Goal: Task Accomplishment & Management: Manage account settings

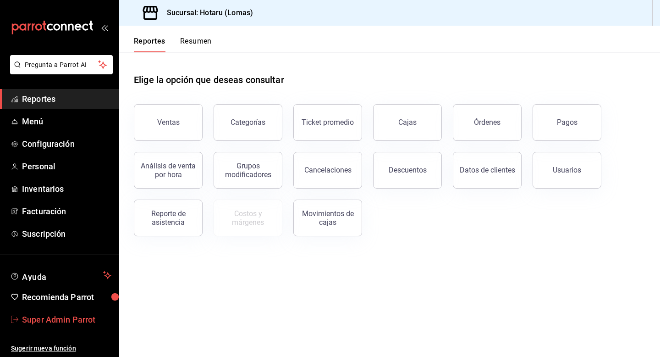
click at [42, 328] on link "Super Admin Parrot" at bounding box center [59, 320] width 119 height 20
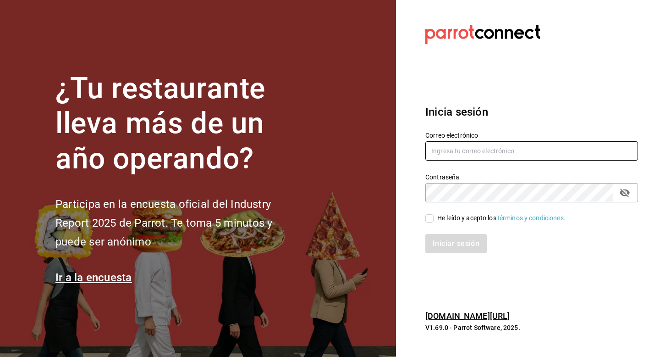
click at [435, 142] on input "text" at bounding box center [532, 150] width 213 height 19
type input "tigremasaryk@costeno.com"
click at [432, 218] on input "He leído y acepto los Términos y condiciones." at bounding box center [430, 218] width 8 height 8
checkbox input "true"
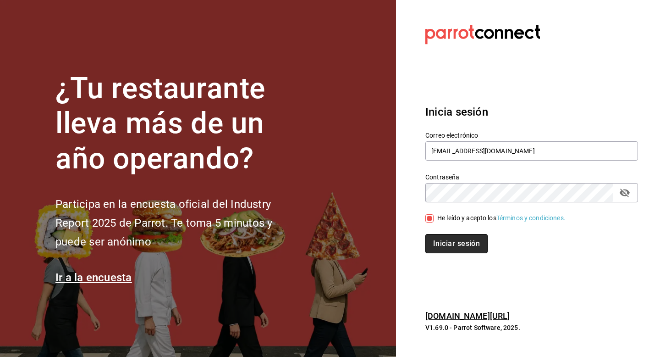
click at [432, 242] on button "Iniciar sesión" at bounding box center [457, 243] width 62 height 19
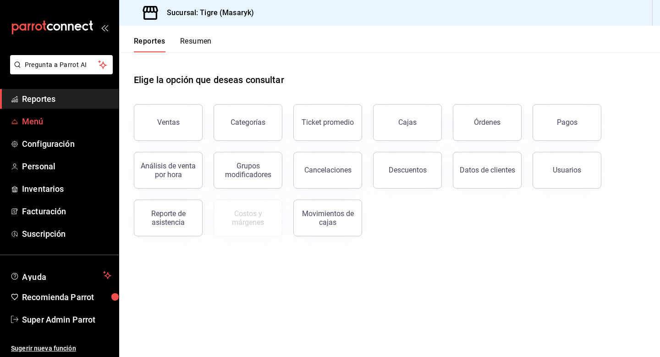
click at [40, 125] on span "Menú" at bounding box center [66, 121] width 89 height 12
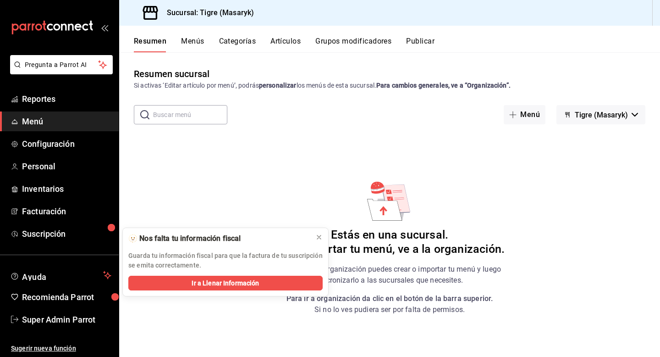
click at [380, 166] on div "Resumen sucursal Si activas ‘Editar artículo por menú’, podrás personalizar los…" at bounding box center [389, 211] width 541 height 289
click at [318, 236] on icon at bounding box center [319, 236] width 7 height 7
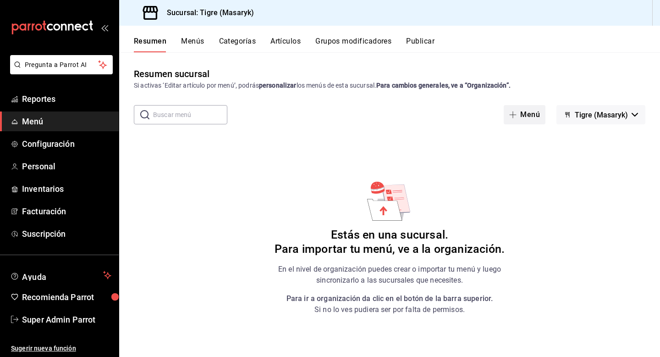
click at [527, 116] on button "Menú" at bounding box center [525, 114] width 42 height 19
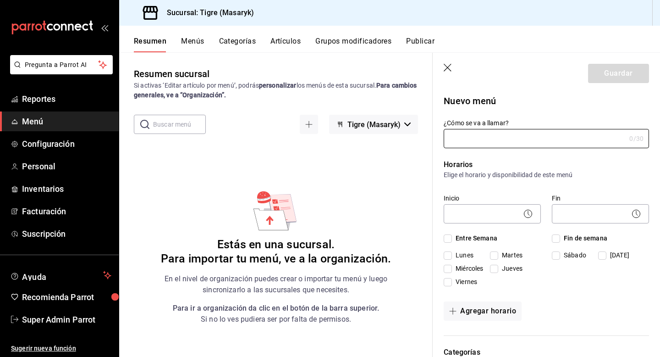
click at [448, 66] on icon "button" at bounding box center [448, 68] width 9 height 9
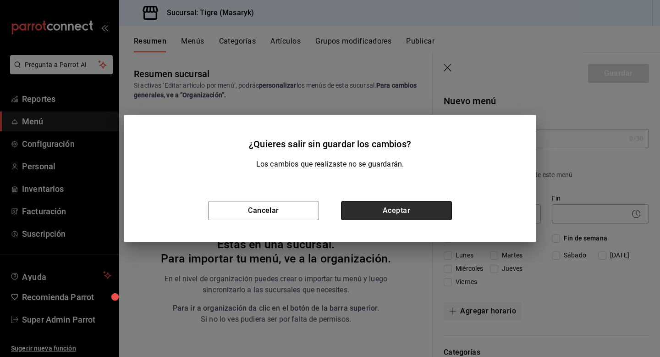
click at [396, 207] on button "Aceptar" at bounding box center [396, 210] width 111 height 19
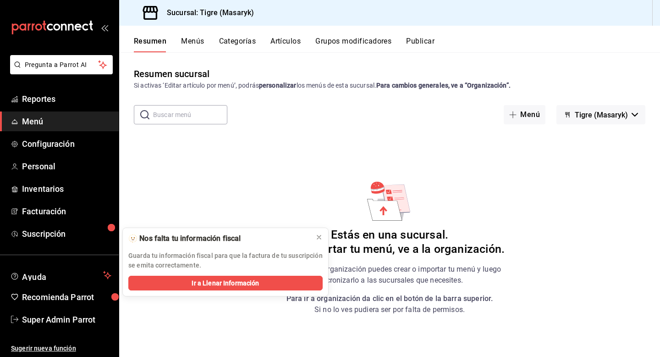
click at [22, 119] on span "Menú" at bounding box center [66, 121] width 89 height 12
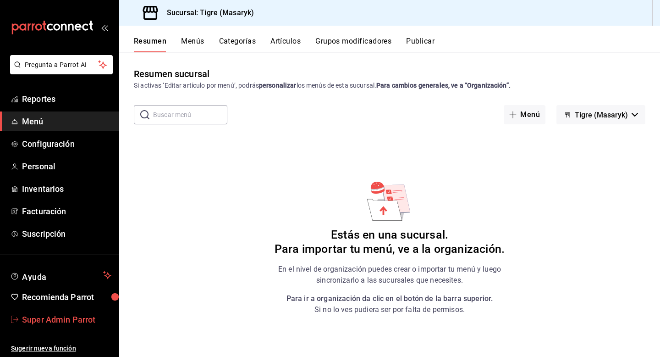
click at [41, 322] on span "Super Admin Parrot" at bounding box center [66, 319] width 89 height 12
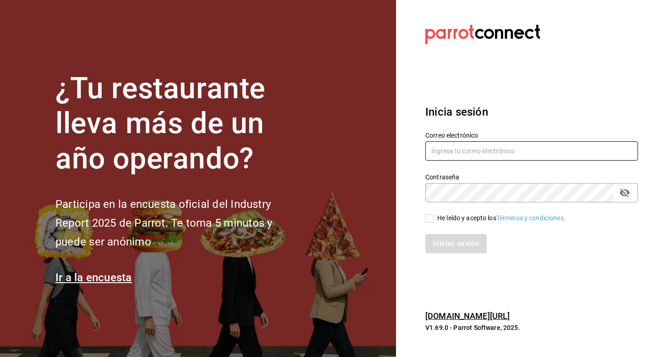
click at [470, 158] on input "text" at bounding box center [532, 150] width 213 height 19
type input "tigremasaryk@costeno.com"
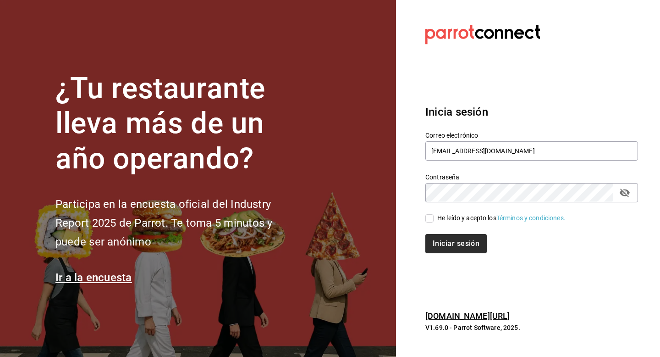
drag, startPoint x: 437, startPoint y: 221, endPoint x: 437, endPoint y: 239, distance: 18.3
click at [437, 221] on div "He leído y acepto los Términos y condiciones." at bounding box center [501, 218] width 128 height 10
click at [434, 221] on input "He leído y acepto los Términos y condiciones." at bounding box center [430, 218] width 8 height 8
checkbox input "true"
click at [437, 243] on button "Iniciar sesión" at bounding box center [457, 243] width 62 height 19
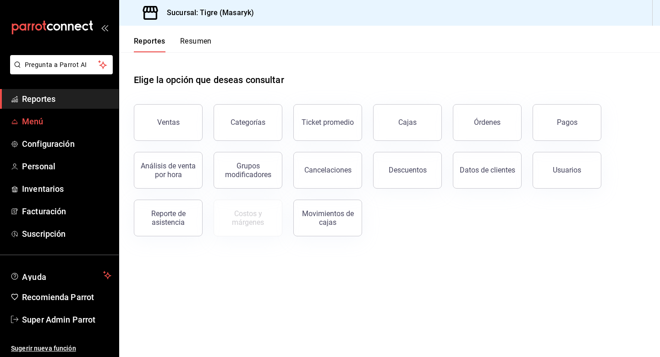
click at [35, 122] on span "Menú" at bounding box center [66, 121] width 89 height 12
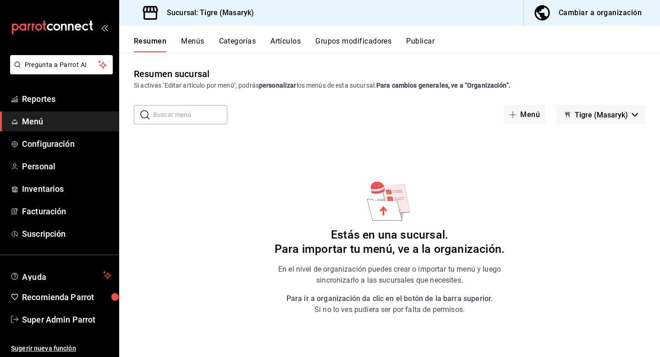
click at [559, 22] on button "Cambiar a organización" at bounding box center [588, 13] width 129 height 26
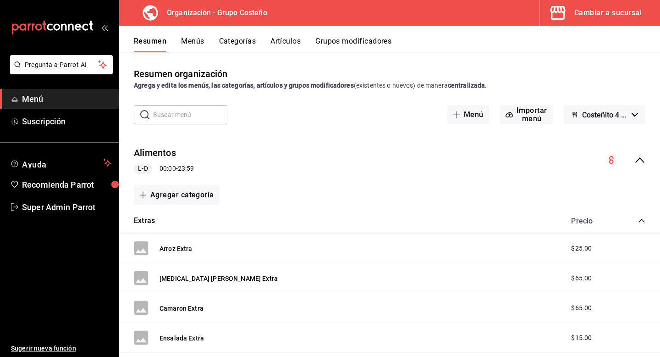
click at [641, 158] on icon "collapse-menu-row" at bounding box center [640, 160] width 9 height 6
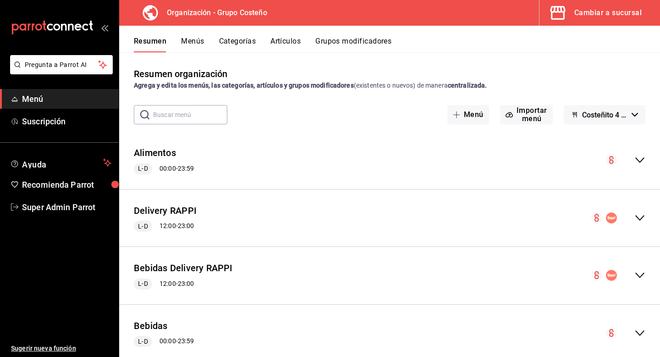
click at [607, 111] on span "Costeñito 4 Caminos - Borrador" at bounding box center [605, 115] width 46 height 9
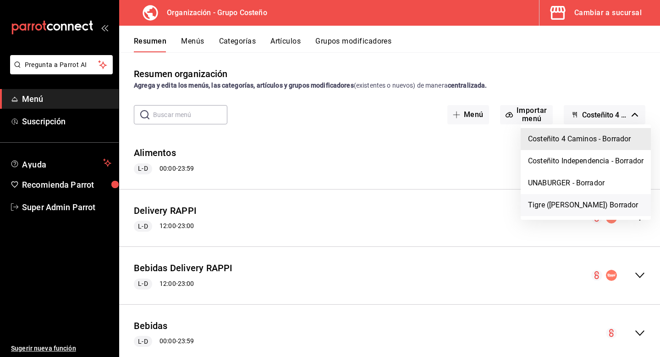
click at [568, 208] on li "Tigre (Masaryk) Borrador" at bounding box center [586, 205] width 130 height 22
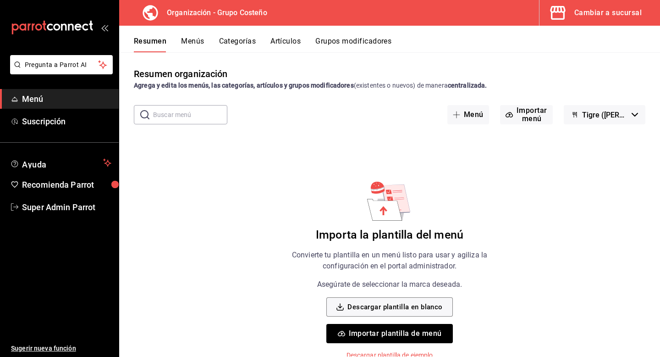
click at [405, 340] on button "Importar plantilla de menú" at bounding box center [390, 333] width 126 height 19
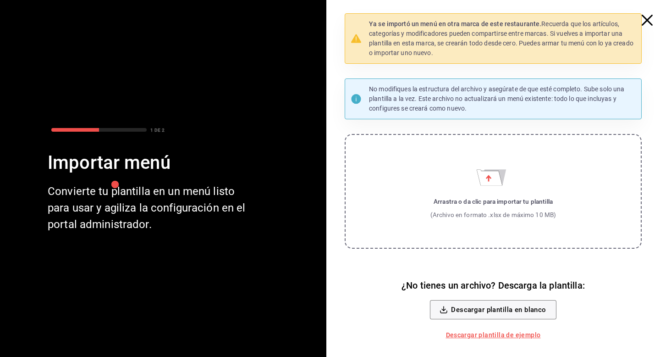
click at [430, 200] on label "Arrastra o da clic para importar tu plantilla (Archivo en formato .xlsx de máxi…" at bounding box center [493, 191] width 297 height 115
click at [0, 0] on input "Arrastra o da clic para importar tu plantilla (Archivo en formato .xlsx de máxi…" at bounding box center [0, 0] width 0 height 0
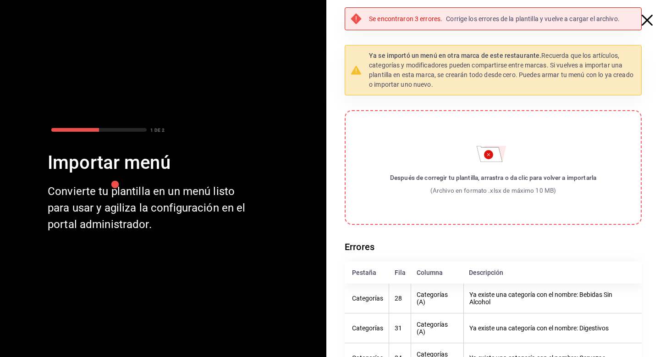
click at [644, 21] on icon "button" at bounding box center [647, 20] width 11 height 11
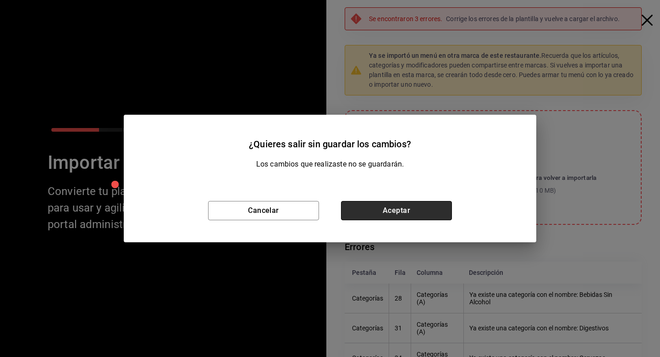
click at [413, 208] on button "Aceptar" at bounding box center [396, 210] width 111 height 19
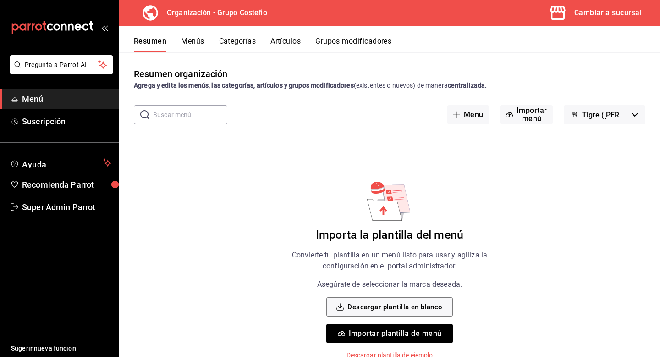
click at [220, 46] on button "Categorías" at bounding box center [237, 45] width 37 height 16
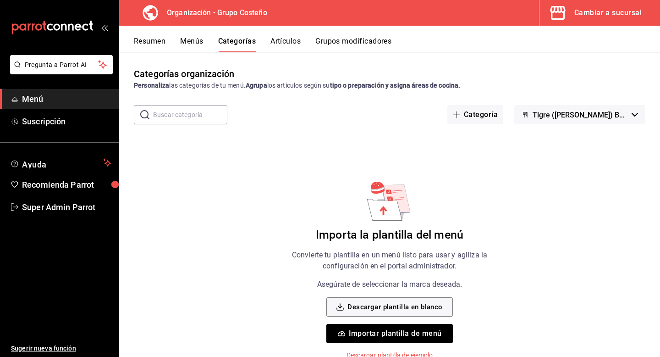
click at [578, 113] on span "Tigre (Masaryk) Borrador" at bounding box center [580, 115] width 95 height 9
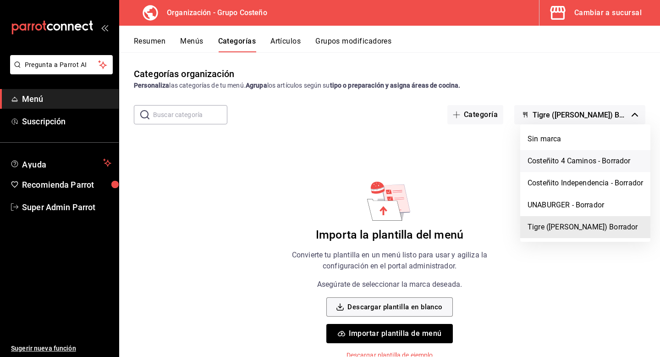
click at [566, 160] on li "Costeñito 4 Caminos - Borrador" at bounding box center [585, 161] width 130 height 22
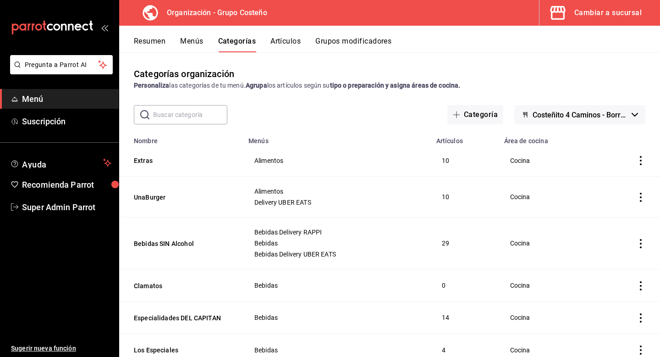
click at [192, 116] on input "text" at bounding box center [190, 114] width 74 height 18
click at [642, 242] on icon "actions" at bounding box center [641, 243] width 9 height 9
click at [604, 303] on span "Eliminar" at bounding box center [613, 302] width 23 height 7
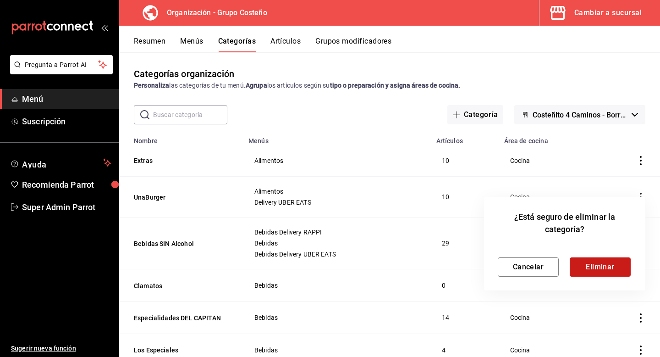
click at [596, 267] on button "Eliminar" at bounding box center [600, 266] width 61 height 19
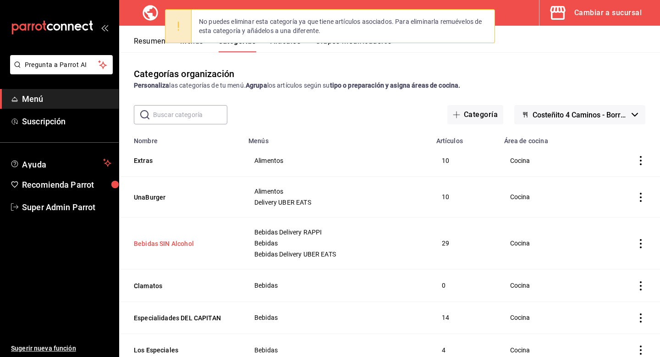
click at [172, 245] on button "Bebidas SIN Alcohol" at bounding box center [180, 243] width 92 height 9
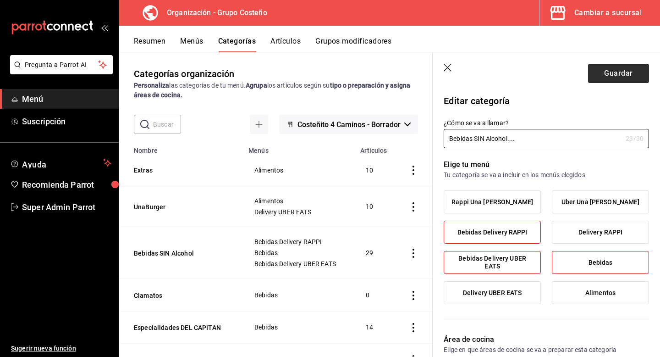
type input "Bebidas SIN Alcohol...."
click at [624, 75] on button "Guardar" at bounding box center [618, 73] width 61 height 19
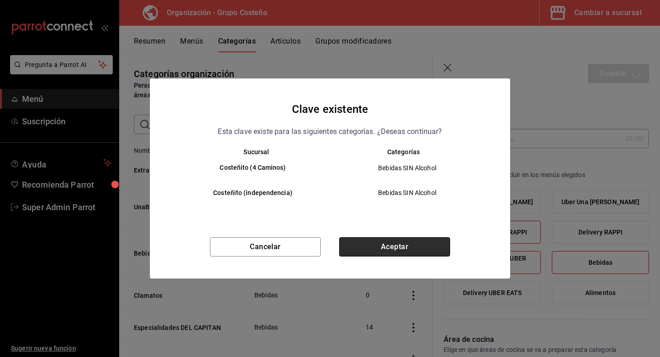
click at [353, 252] on button "Aceptar" at bounding box center [394, 246] width 111 height 19
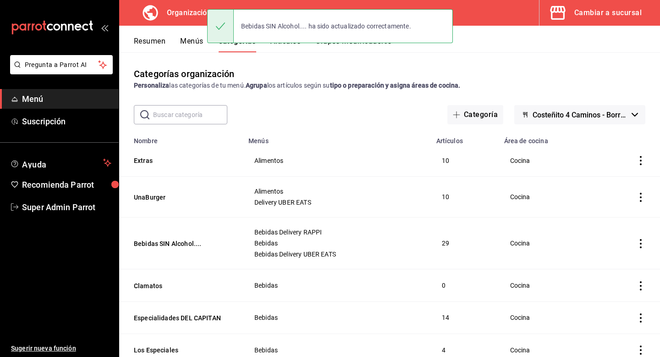
click at [184, 115] on input "text" at bounding box center [190, 114] width 74 height 18
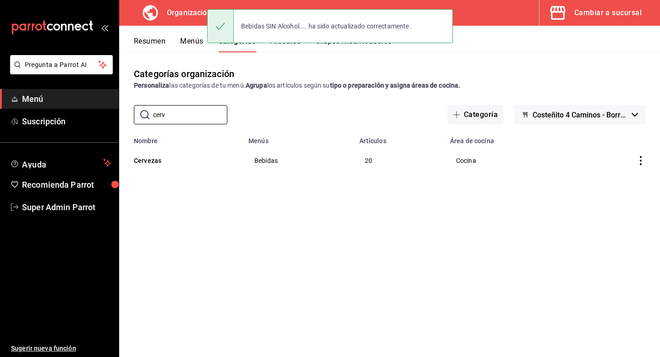
type input "cerv"
click at [142, 169] on th "Cervezas" at bounding box center [181, 160] width 124 height 32
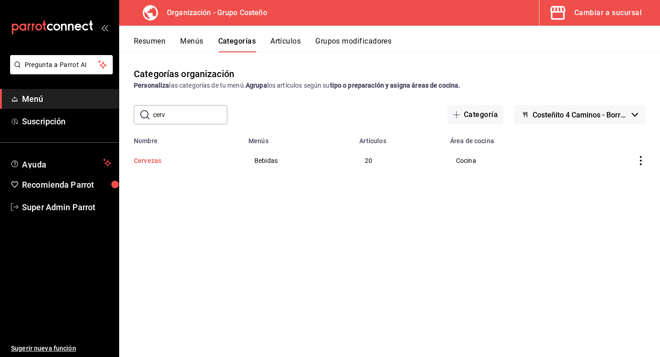
click at [144, 163] on button "Cervezas" at bounding box center [180, 160] width 92 height 9
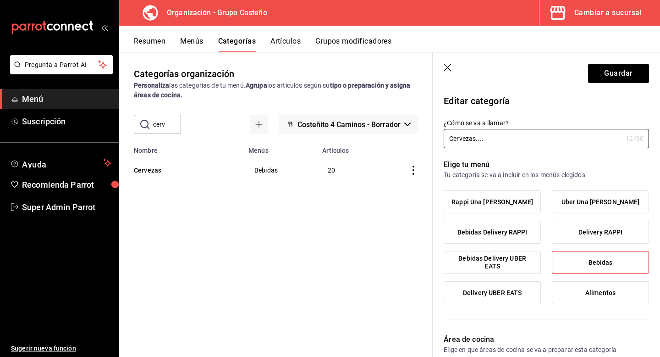
type input "Cervezas...."
click at [638, 55] on header "Guardar" at bounding box center [546, 72] width 227 height 38
click at [631, 77] on button "Guardar" at bounding box center [618, 73] width 61 height 19
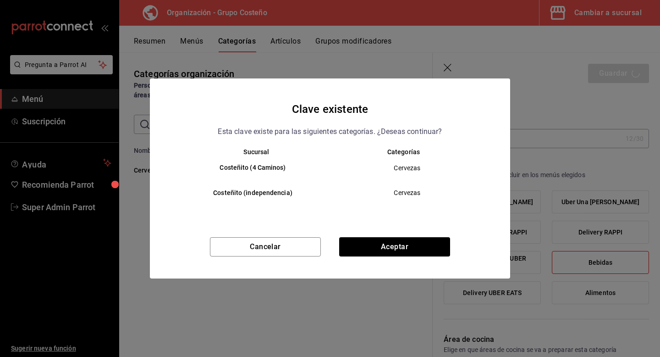
click at [383, 259] on div "Cancelar Aceptar" at bounding box center [330, 257] width 360 height 41
click at [383, 250] on button "Aceptar" at bounding box center [394, 246] width 111 height 19
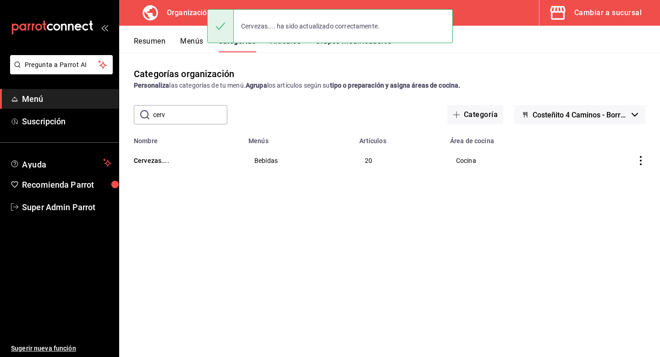
click at [187, 118] on input "cerv" at bounding box center [190, 114] width 74 height 18
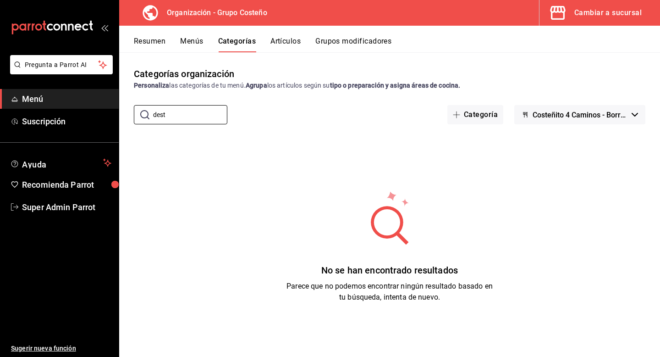
type input "dest"
click at [194, 50] on button "Menús" at bounding box center [191, 45] width 23 height 16
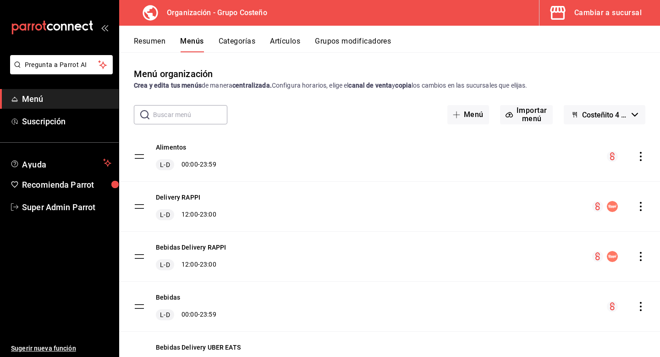
click at [644, 156] on icon "actions" at bounding box center [641, 156] width 9 height 9
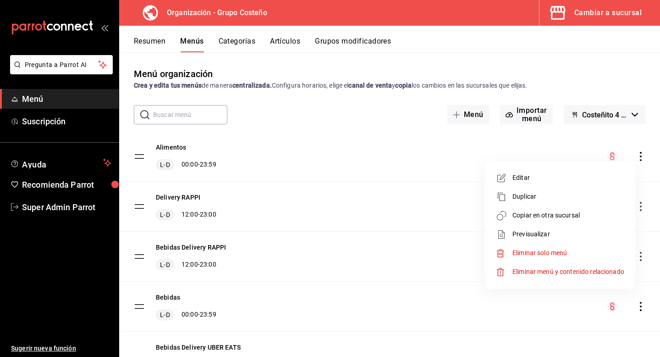
click at [598, 271] on span "Eliminar menú y contenido relacionado" at bounding box center [569, 271] width 112 height 7
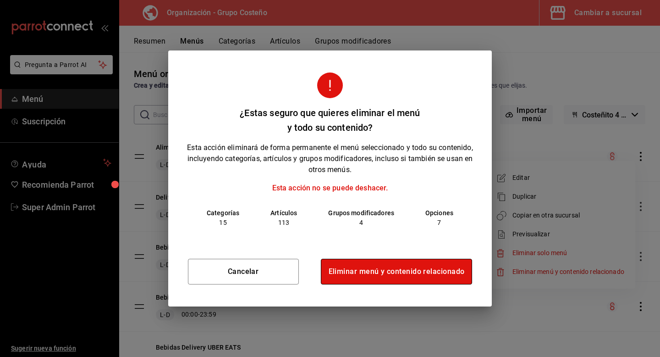
click at [466, 274] on button "Eliminar menú y contenido relacionado" at bounding box center [397, 272] width 152 height 26
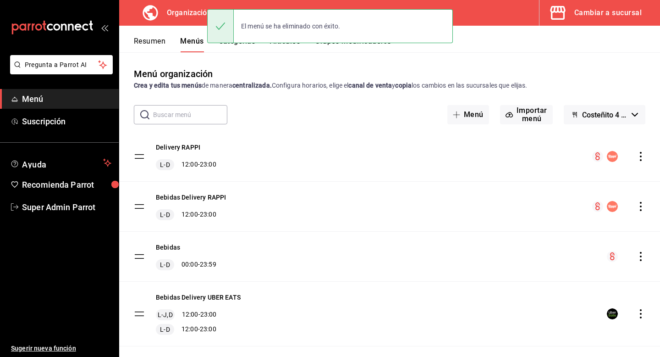
click at [640, 154] on icon "actions" at bounding box center [641, 156] width 9 height 9
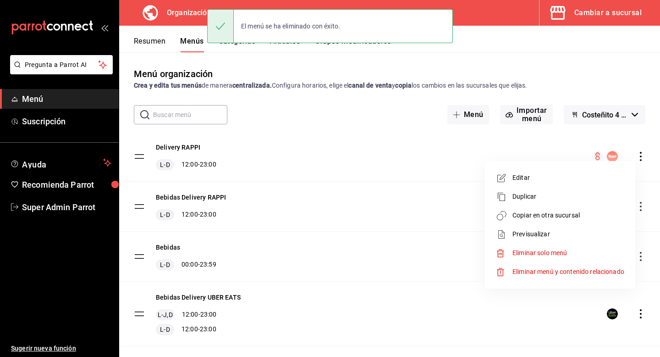
click at [583, 271] on span "Eliminar menú y contenido relacionado" at bounding box center [569, 271] width 112 height 7
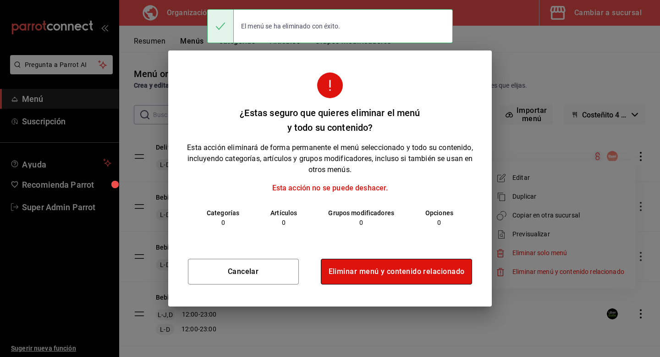
click at [465, 272] on button "Eliminar menú y contenido relacionado" at bounding box center [397, 272] width 152 height 26
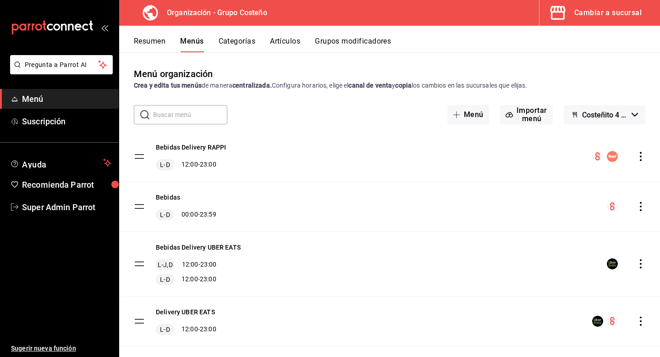
click at [641, 155] on icon "actions" at bounding box center [641, 156] width 9 height 9
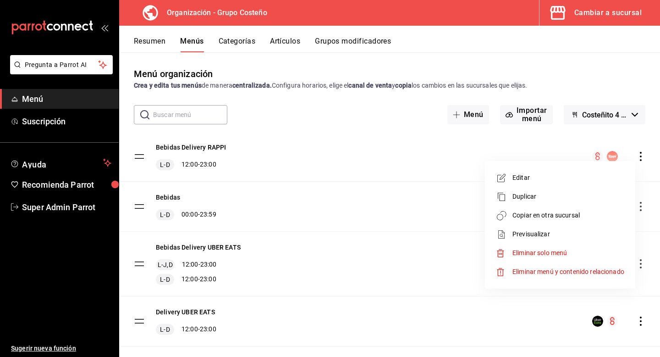
click at [567, 268] on span "Eliminar menú y contenido relacionado" at bounding box center [569, 271] width 112 height 7
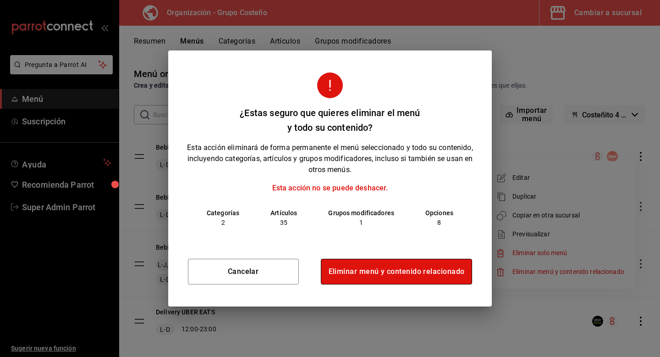
click at [451, 274] on button "Eliminar menú y contenido relacionado" at bounding box center [397, 272] width 152 height 26
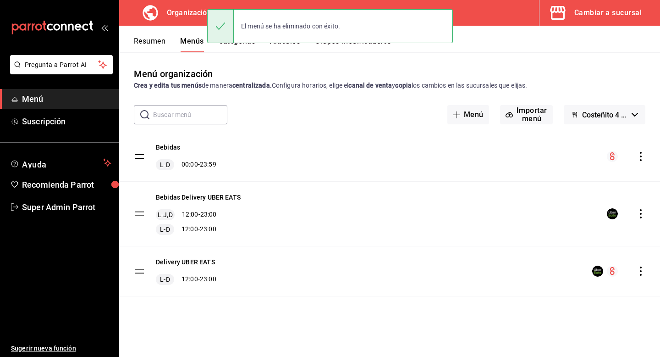
click at [643, 158] on icon "actions" at bounding box center [641, 156] width 9 height 9
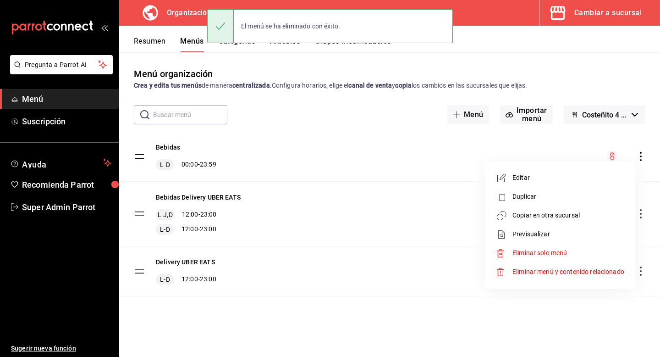
click at [550, 277] on li "Eliminar menú y contenido relacionado" at bounding box center [560, 271] width 143 height 19
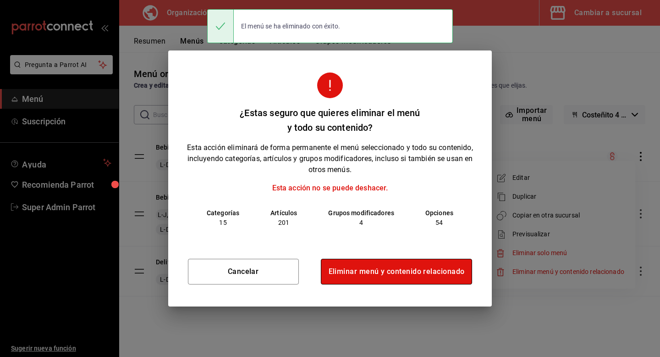
click at [461, 277] on button "Eliminar menú y contenido relacionado" at bounding box center [397, 272] width 152 height 26
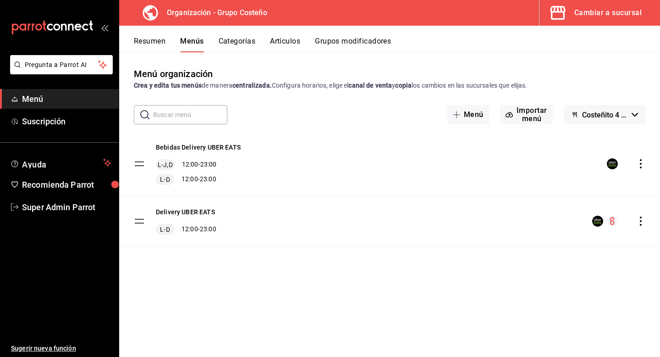
click at [641, 161] on icon "actions" at bounding box center [641, 163] width 9 height 9
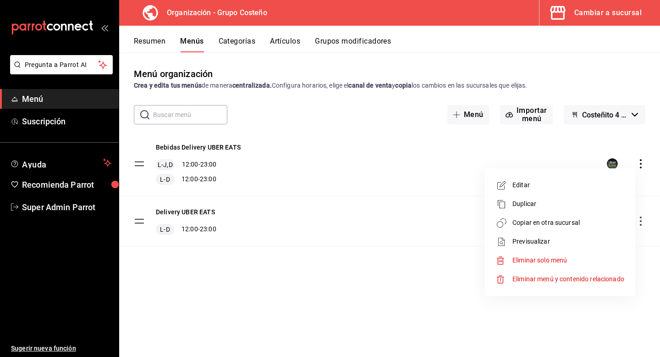
click at [534, 274] on span "Eliminar menú y contenido relacionado" at bounding box center [569, 279] width 112 height 10
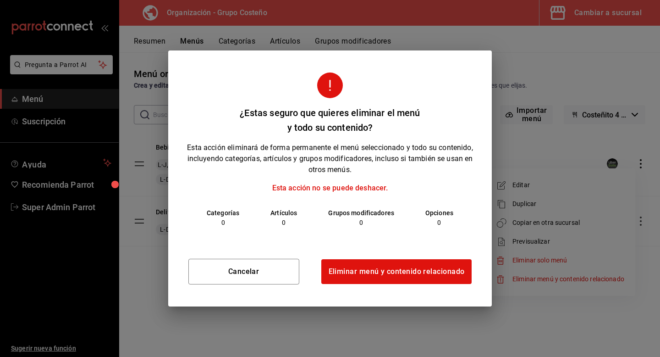
click at [449, 285] on div "Cancelar Eliminar menú y contenido relacionado" at bounding box center [330, 272] width 324 height 70
click at [449, 276] on button "Eliminar menú y contenido relacionado" at bounding box center [397, 272] width 152 height 26
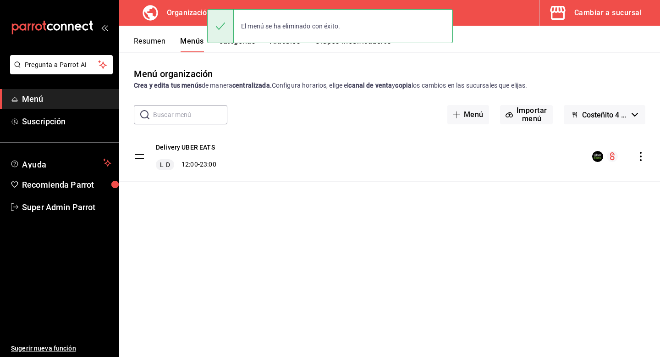
click at [644, 158] on icon "actions" at bounding box center [641, 156] width 9 height 9
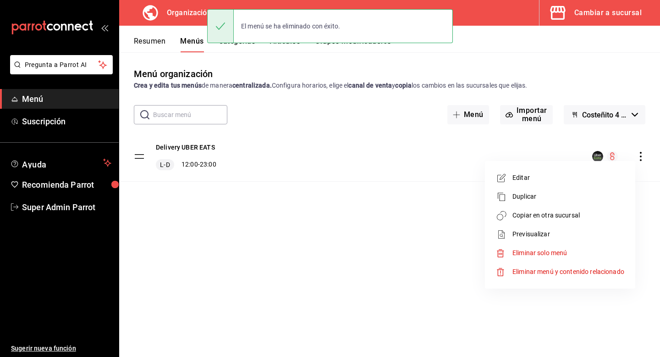
click at [607, 266] on li "Eliminar menú y contenido relacionado" at bounding box center [560, 271] width 143 height 19
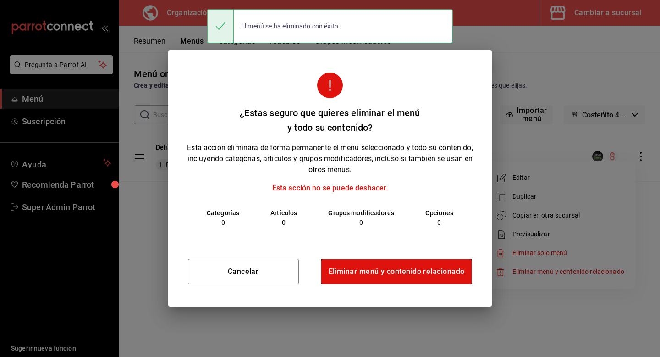
click at [440, 267] on button "Eliminar menú y contenido relacionado" at bounding box center [397, 272] width 152 height 26
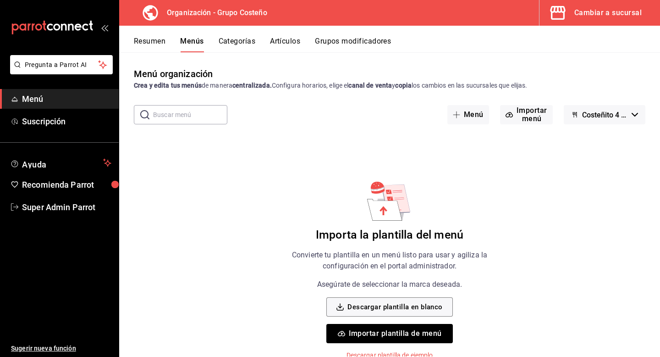
click at [605, 118] on span "Costeñito 4 Caminos - Borrador" at bounding box center [605, 115] width 46 height 9
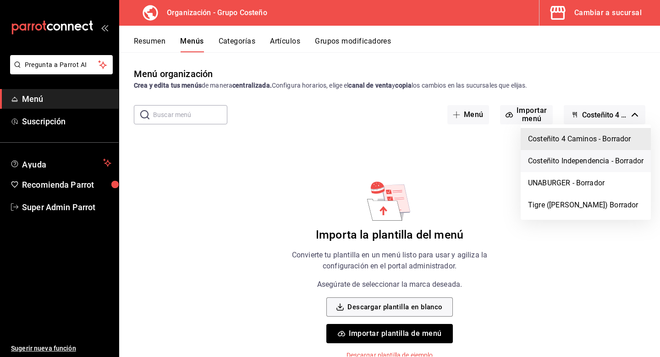
click at [597, 160] on li "Costeñito Independencia - Borrador" at bounding box center [586, 161] width 130 height 22
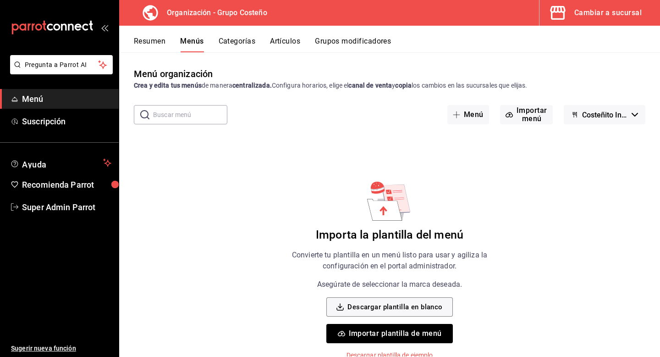
click at [602, 108] on button "Costeñito Independencia - Borrador" at bounding box center [605, 114] width 82 height 19
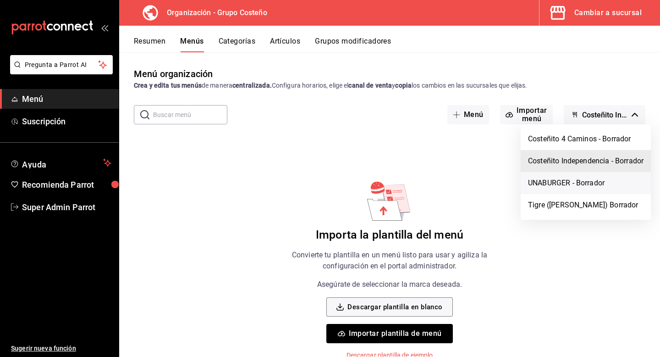
click at [597, 177] on li "UNABURGER - Borrador" at bounding box center [586, 183] width 130 height 22
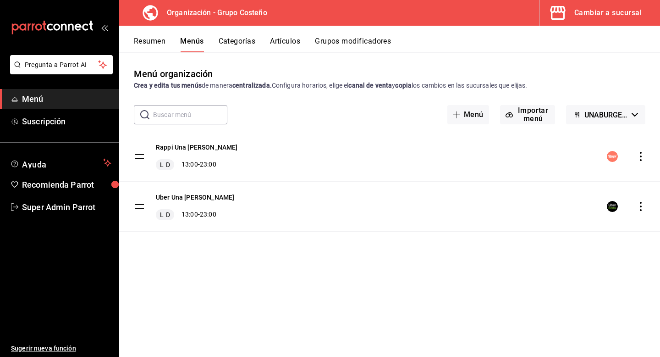
click at [644, 152] on icon "actions" at bounding box center [641, 156] width 9 height 9
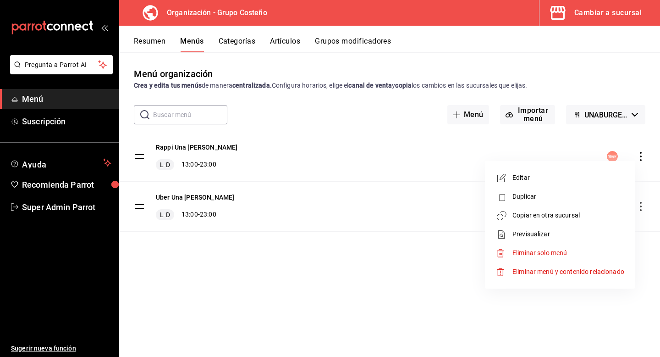
click at [594, 279] on li "Eliminar menú y contenido relacionado" at bounding box center [560, 271] width 143 height 19
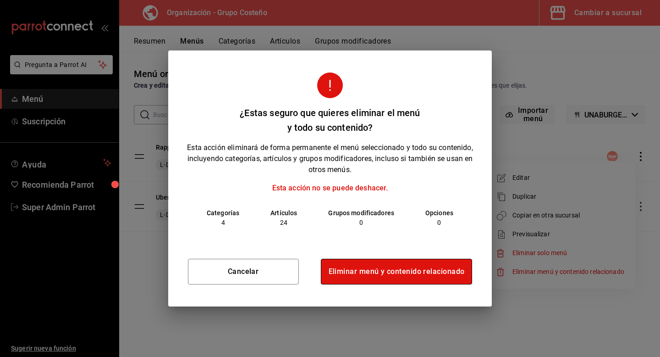
click at [455, 273] on button "Eliminar menú y contenido relacionado" at bounding box center [397, 272] width 152 height 26
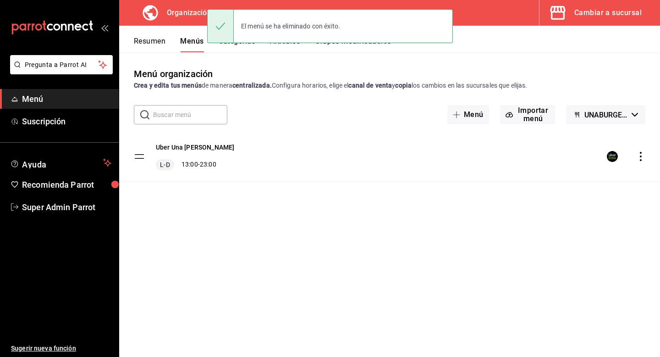
click at [642, 155] on icon "actions" at bounding box center [641, 156] width 9 height 9
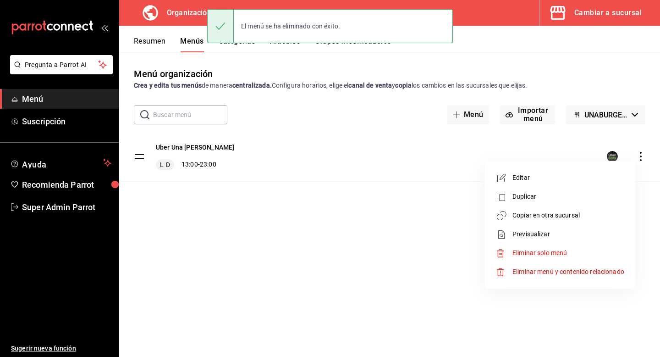
click at [579, 278] on li "Eliminar menú y contenido relacionado" at bounding box center [560, 271] width 143 height 19
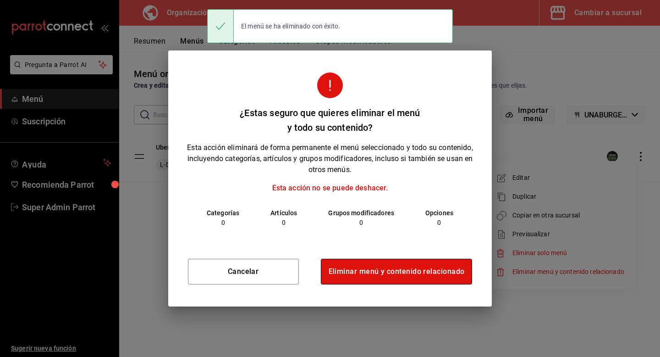
click at [457, 271] on button "Eliminar menú y contenido relacionado" at bounding box center [397, 272] width 152 height 26
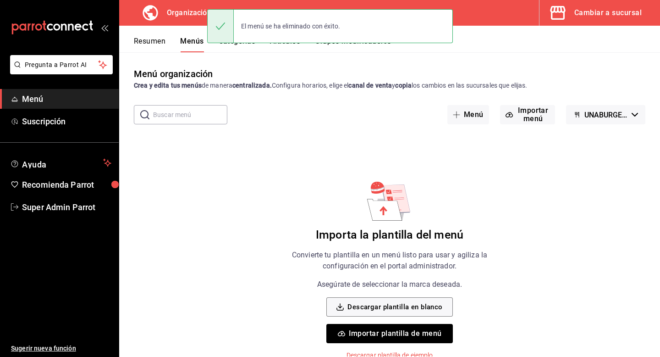
click at [596, 113] on span "UNABURGER - Borrador" at bounding box center [607, 115] width 44 height 9
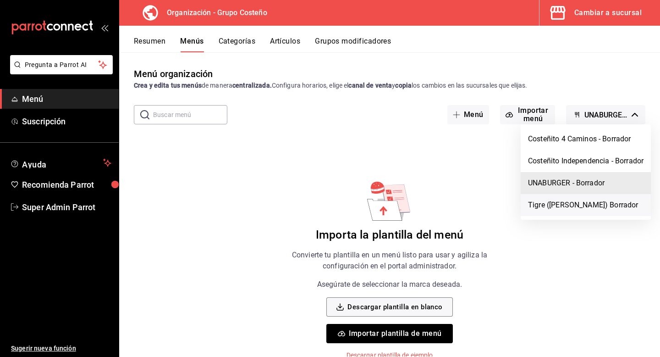
click at [578, 200] on li "Tigre (Masaryk) Borrador" at bounding box center [586, 205] width 130 height 22
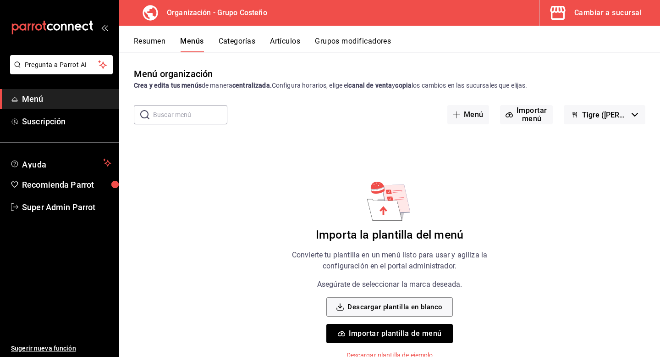
click at [405, 335] on button "Importar plantilla de menú" at bounding box center [390, 333] width 126 height 19
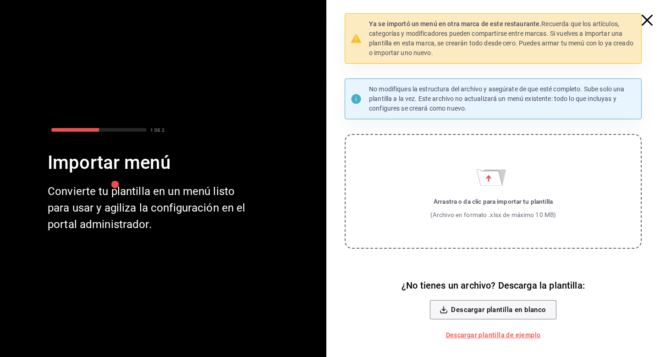
click at [398, 175] on label "Arrastra o da clic para importar tu plantilla (Archivo en formato .xlsx de máxi…" at bounding box center [493, 191] width 297 height 115
click at [0, 0] on input "Arrastra o da clic para importar tu plantilla (Archivo en formato .xlsx de máxi…" at bounding box center [0, 0] width 0 height 0
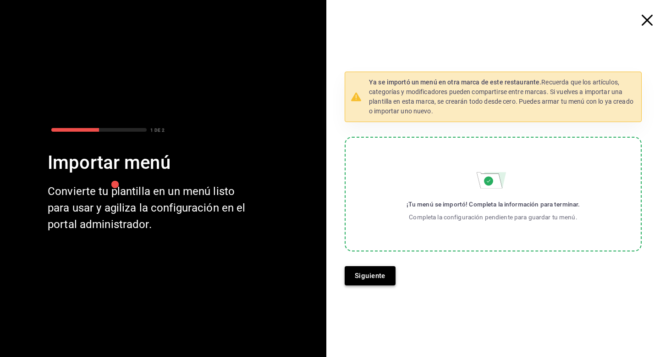
click at [363, 282] on button "Siguiente" at bounding box center [370, 275] width 51 height 19
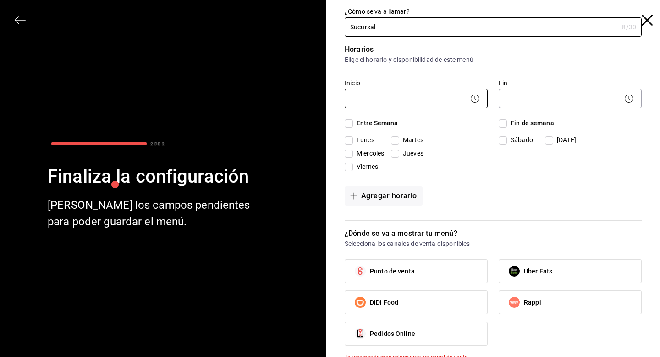
type input "Sucursal"
click at [397, 89] on body "Pregunta a Parrot AI Menú Suscripción Ayuda Recomienda Parrot Super Admin Parro…" at bounding box center [330, 178] width 660 height 357
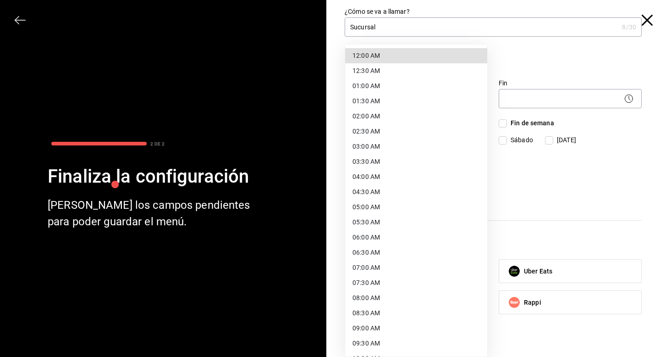
click at [396, 55] on li "12:00 AM" at bounding box center [416, 55] width 142 height 15
type input "00:00"
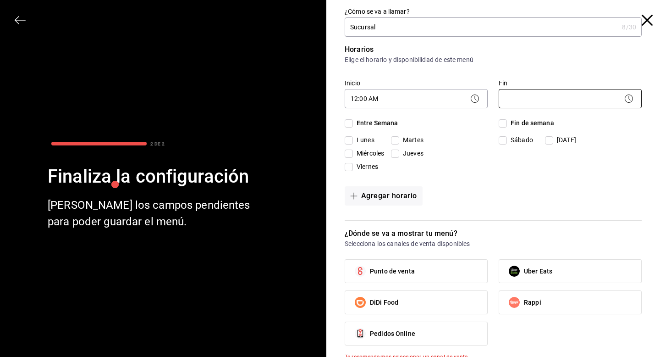
click at [522, 105] on body "Pregunta a Parrot AI Menú Suscripción Ayuda Recomienda Parrot Super Admin Parro…" at bounding box center [330, 178] width 660 height 357
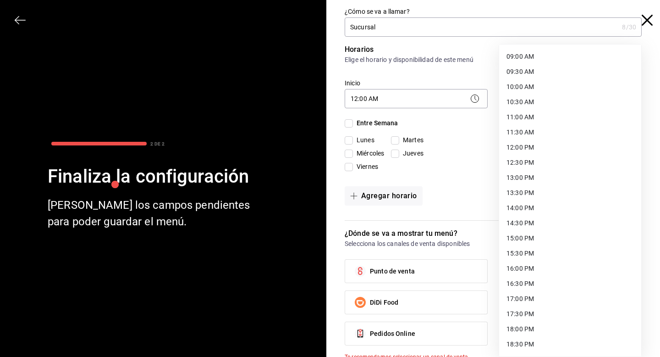
scroll to position [437, 0]
click at [515, 341] on li "23:59 PM" at bounding box center [570, 345] width 142 height 15
type input "23:59"
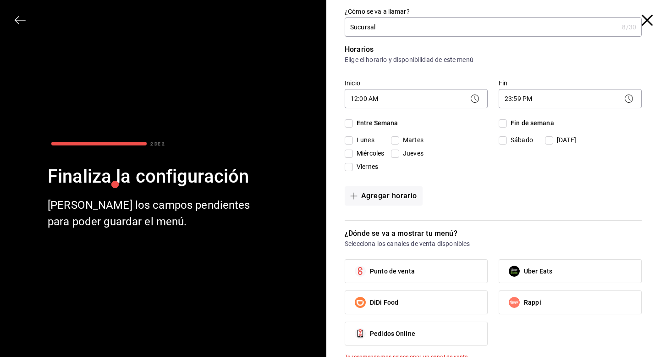
click at [351, 123] on input "Entre Semana" at bounding box center [349, 123] width 8 height 8
checkbox input "true"
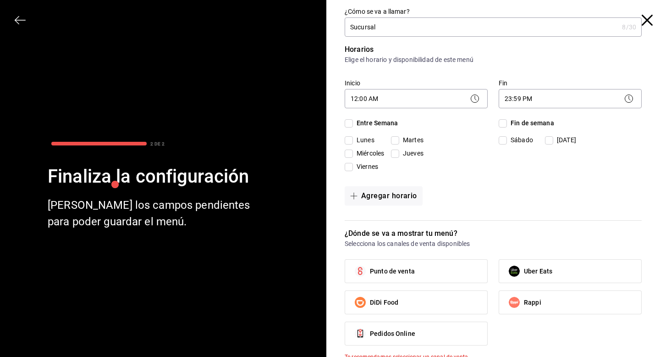
checkbox input "true"
click at [505, 123] on input "Fin de semana" at bounding box center [503, 123] width 8 height 8
checkbox input "true"
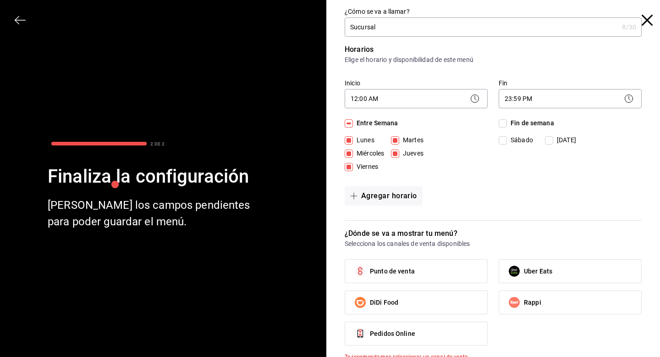
checkbox input "true"
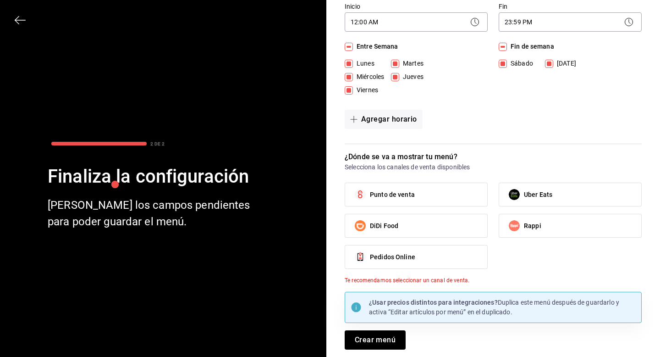
click at [447, 187] on label "Punto de venta" at bounding box center [416, 194] width 142 height 23
click at [370, 187] on input "Punto de venta" at bounding box center [360, 194] width 19 height 19
checkbox input "true"
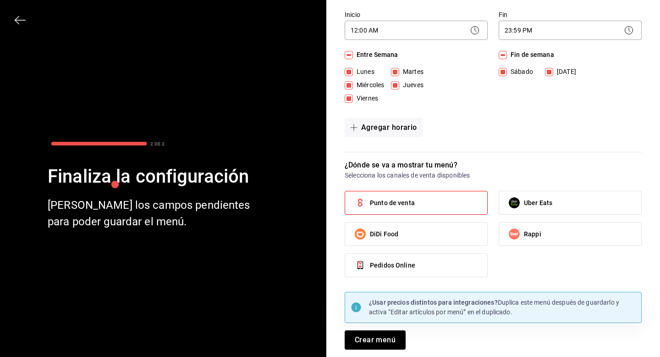
scroll to position [68, 0]
click at [365, 348] on button "Crear menú" at bounding box center [375, 339] width 61 height 19
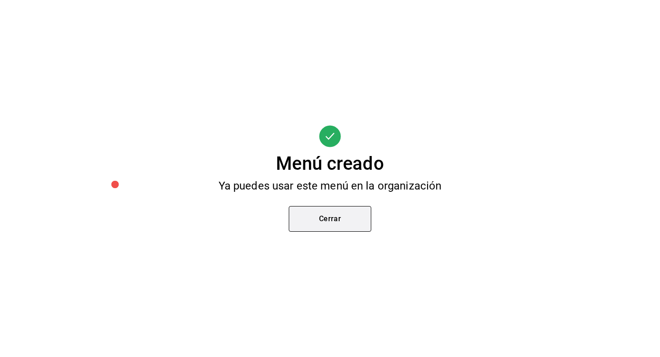
click at [344, 218] on button "Cerrar" at bounding box center [330, 219] width 83 height 26
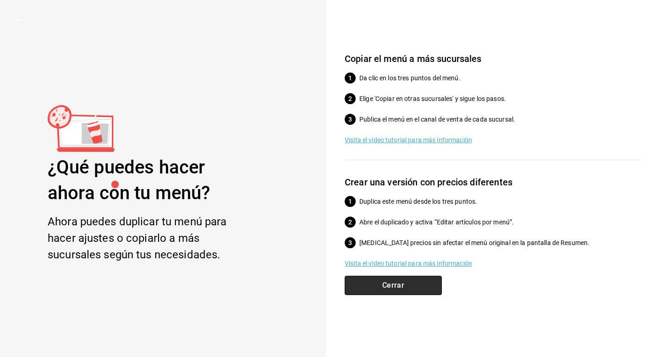
click at [385, 291] on button "Cerrar" at bounding box center [393, 285] width 97 height 19
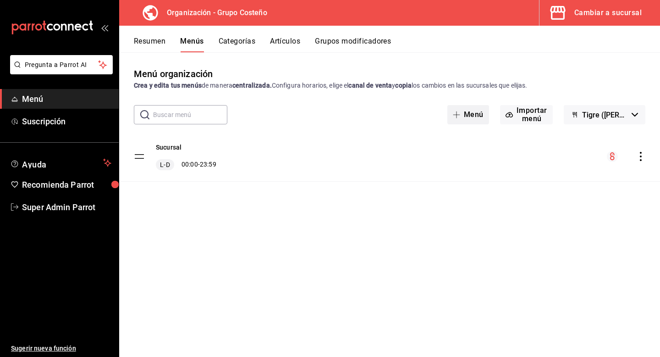
click at [480, 114] on button "Menú" at bounding box center [469, 114] width 42 height 19
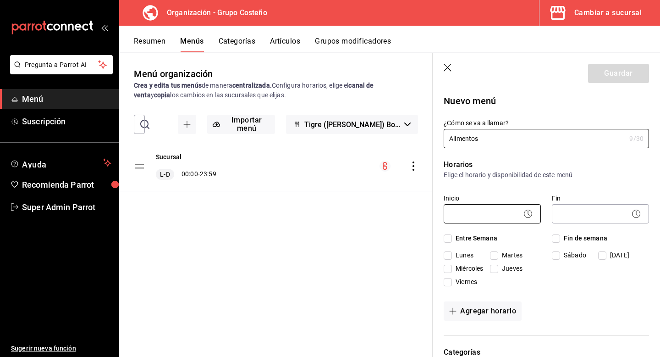
type input "Alimentos"
click at [467, 216] on body "Pregunta a Parrot AI Menú Suscripción Ayuda Recomienda Parrot Super Admin Parro…" at bounding box center [330, 178] width 660 height 357
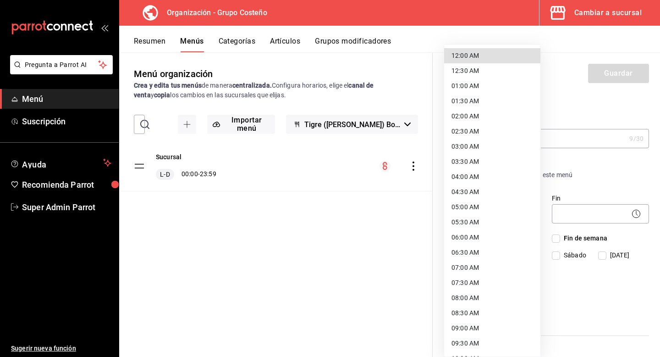
click at [484, 48] on li "12:00 AM" at bounding box center [492, 55] width 96 height 15
type input "00:00"
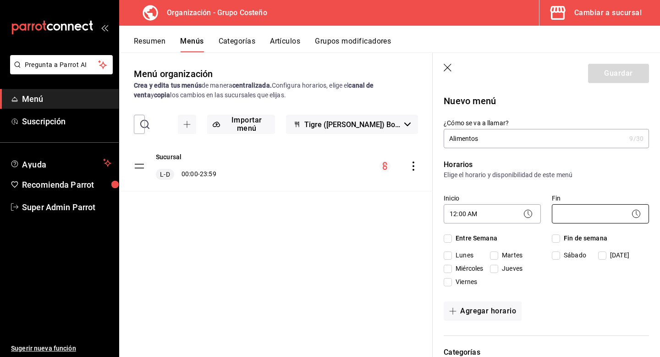
click at [568, 212] on body "Pregunta a Parrot AI Menú Suscripción Ayuda Recomienda Parrot Super Admin Parro…" at bounding box center [330, 178] width 660 height 357
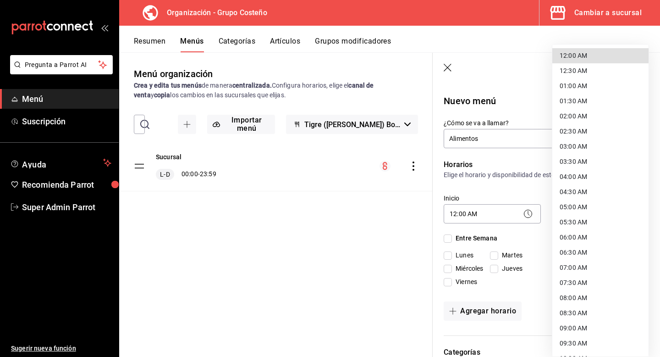
scroll to position [437, 0]
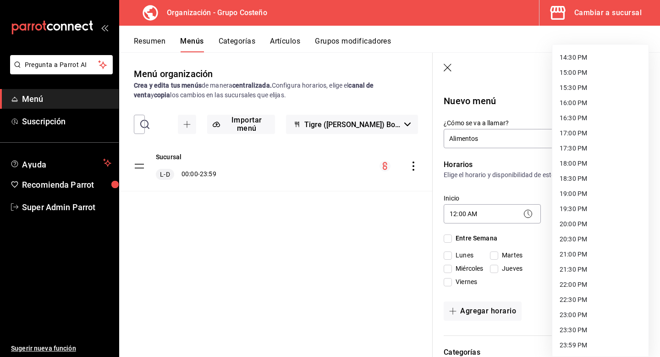
click at [568, 346] on li "23:59 PM" at bounding box center [601, 345] width 96 height 15
type input "23:59"
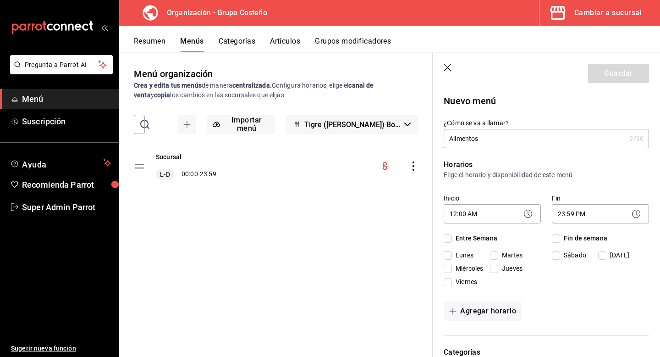
click at [452, 235] on span "Entre Semana" at bounding box center [474, 238] width 45 height 10
click at [452, 235] on input "Entre Semana" at bounding box center [448, 238] width 8 height 8
checkbox input "true"
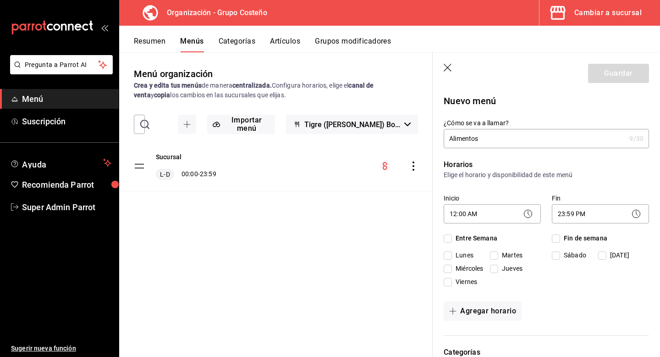
checkbox input "true"
click at [557, 239] on input "Fin de semana" at bounding box center [556, 238] width 8 height 8
checkbox input "true"
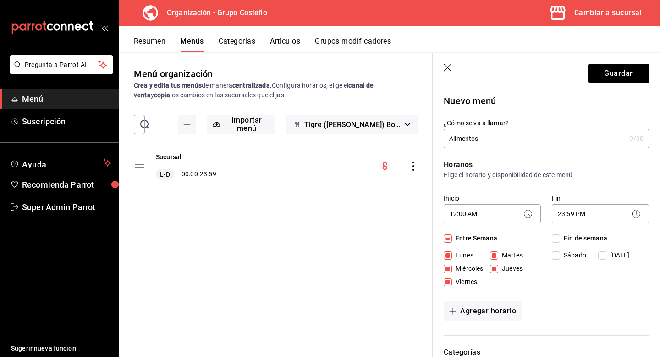
checkbox input "true"
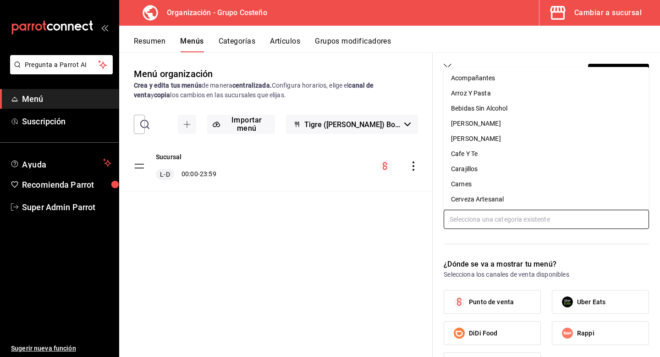
click at [509, 222] on input "text" at bounding box center [546, 219] width 205 height 19
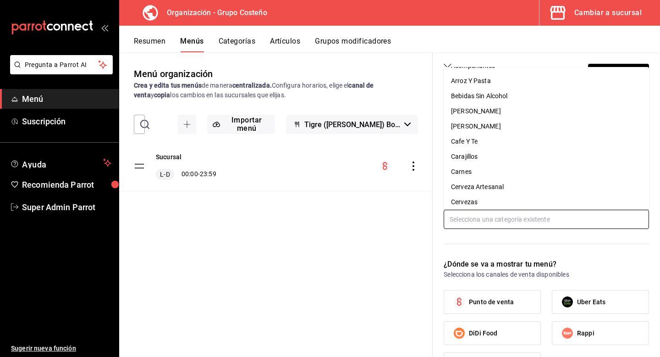
scroll to position [0, 0]
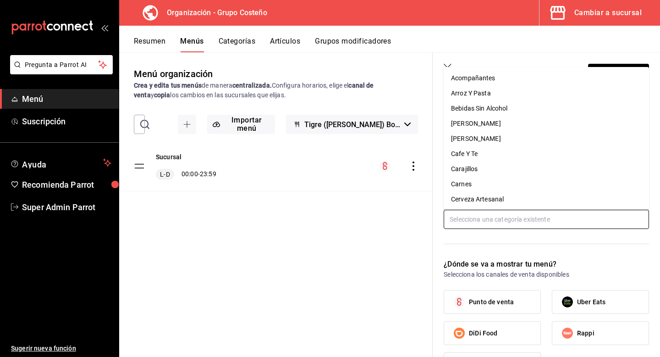
click at [493, 80] on li "Acompañantes" at bounding box center [546, 78] width 205 height 15
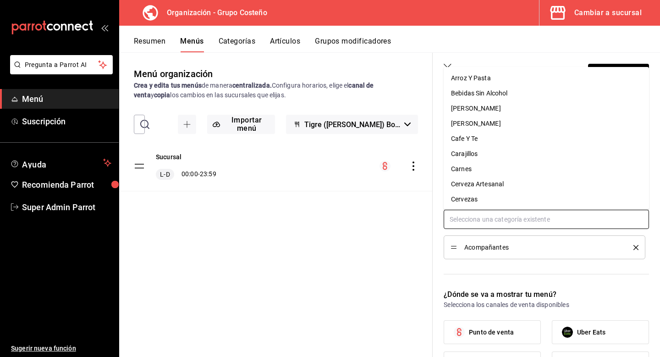
click at [479, 217] on input "text" at bounding box center [546, 219] width 205 height 19
click at [476, 82] on li "Arroz Y Pasta" at bounding box center [546, 78] width 205 height 15
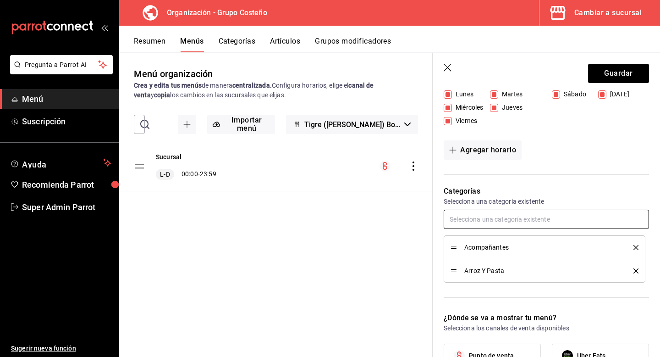
click at [477, 224] on input "text" at bounding box center [546, 219] width 205 height 19
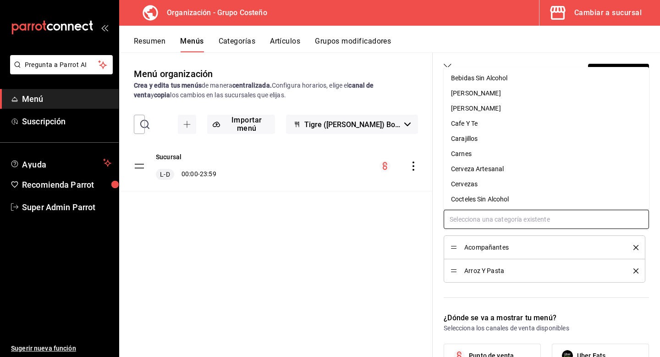
click at [492, 149] on li "Carnes" at bounding box center [546, 153] width 205 height 15
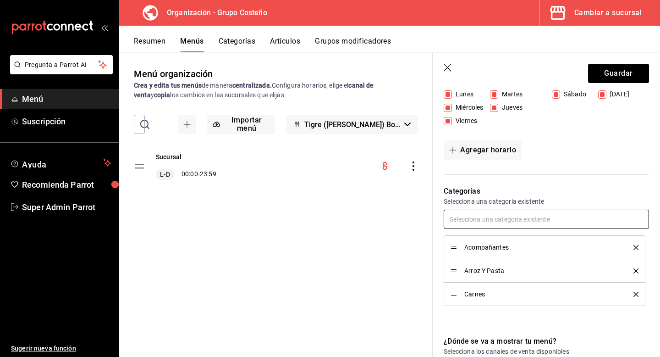
click at [490, 214] on input "text" at bounding box center [546, 219] width 205 height 19
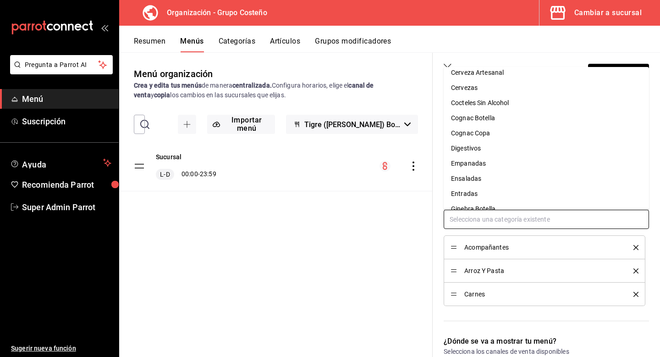
scroll to position [85, 0]
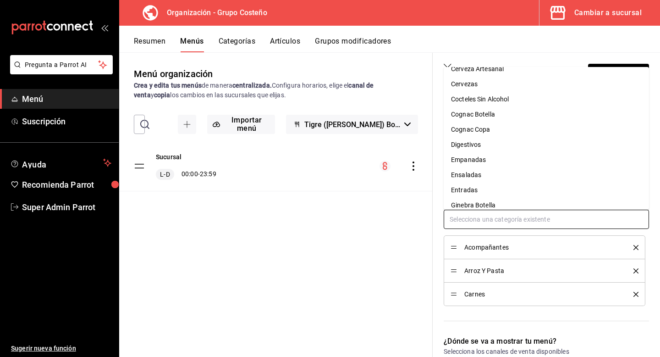
click at [493, 158] on li "Empanadas" at bounding box center [546, 159] width 205 height 15
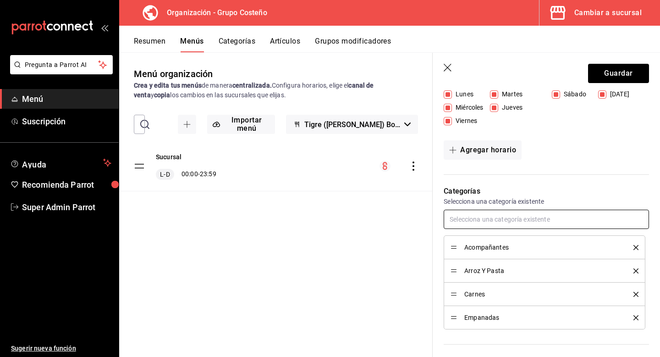
click at [488, 216] on input "text" at bounding box center [546, 219] width 205 height 19
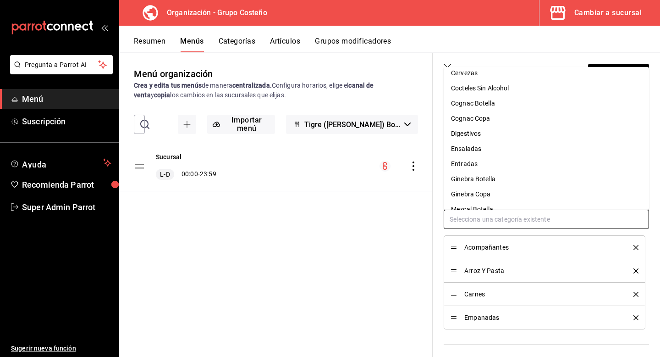
scroll to position [104, 0]
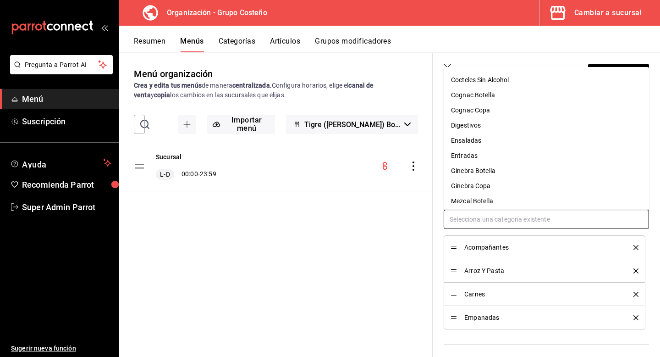
click at [486, 143] on li "Ensaladas" at bounding box center [546, 140] width 205 height 15
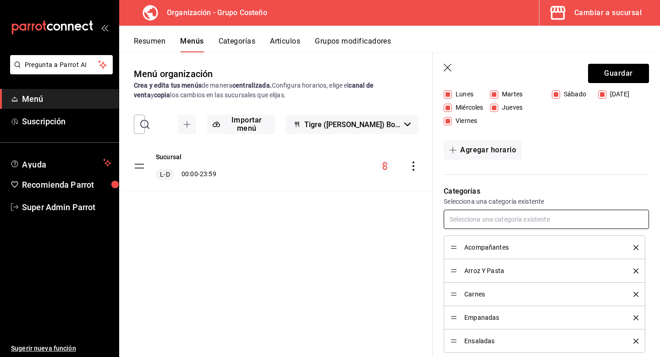
click at [486, 216] on input "text" at bounding box center [546, 219] width 205 height 19
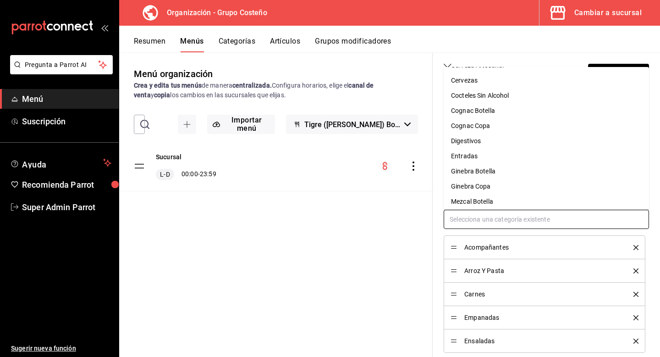
scroll to position [91, 0]
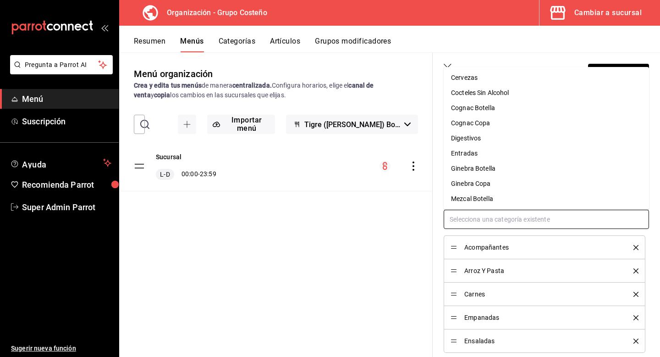
click at [484, 153] on li "Entradas" at bounding box center [546, 153] width 205 height 15
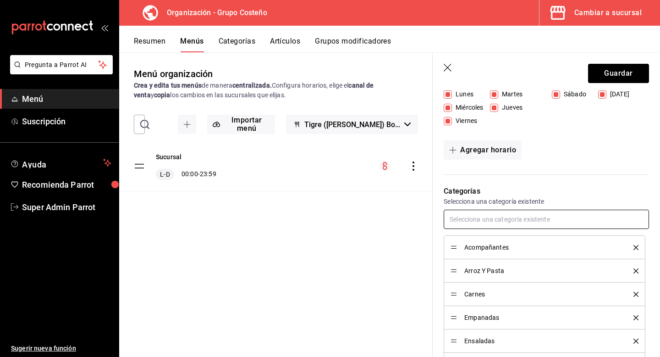
click at [484, 216] on input "text" at bounding box center [546, 219] width 205 height 19
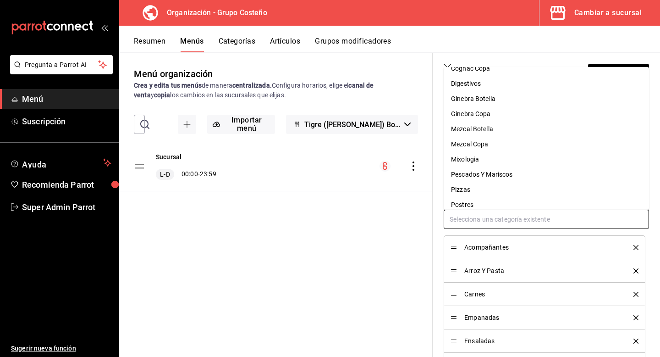
scroll to position [147, 0]
click at [487, 174] on li "Pescados Y Mariscos" at bounding box center [546, 173] width 205 height 15
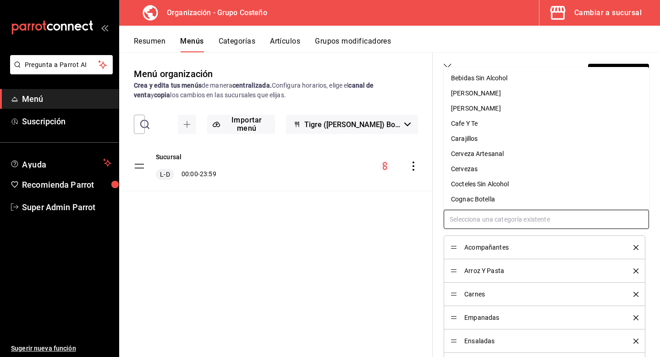
click at [486, 224] on input "text" at bounding box center [546, 219] width 205 height 19
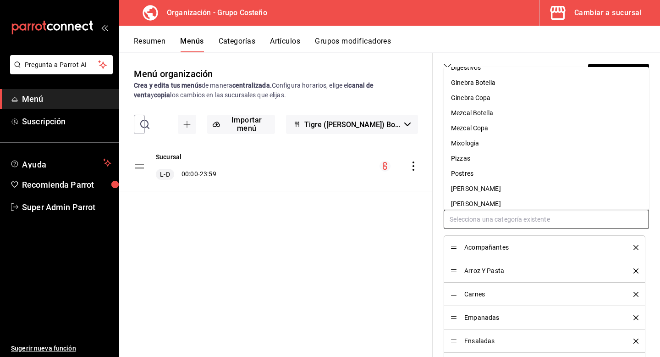
scroll to position [165, 0]
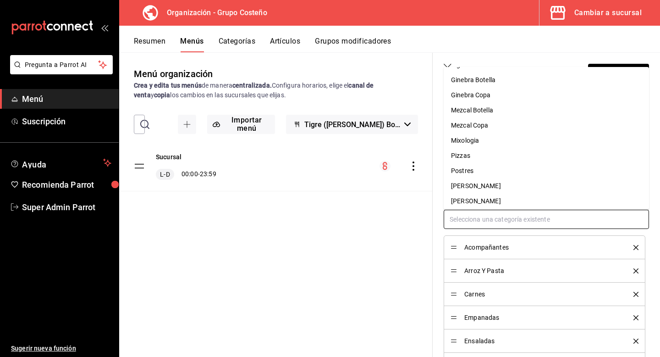
click at [485, 154] on li "Pizzas" at bounding box center [546, 155] width 205 height 15
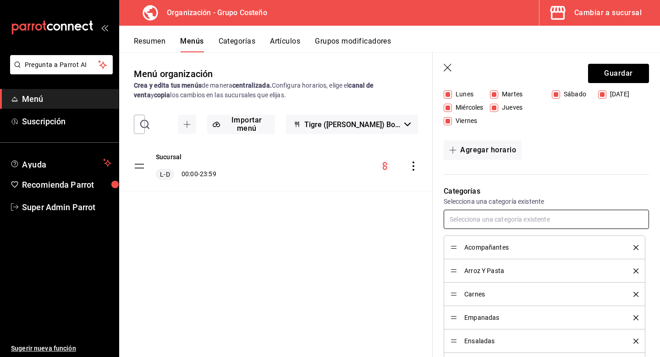
click at [485, 221] on input "text" at bounding box center [546, 219] width 205 height 19
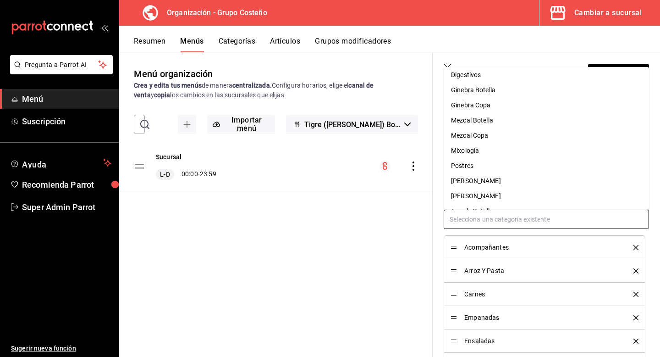
scroll to position [160, 0]
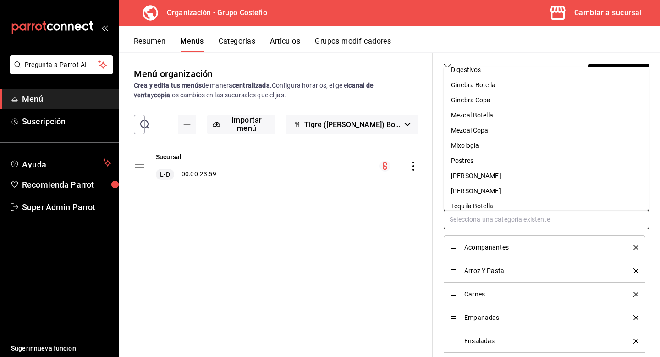
click at [484, 164] on li "Postres" at bounding box center [546, 160] width 205 height 15
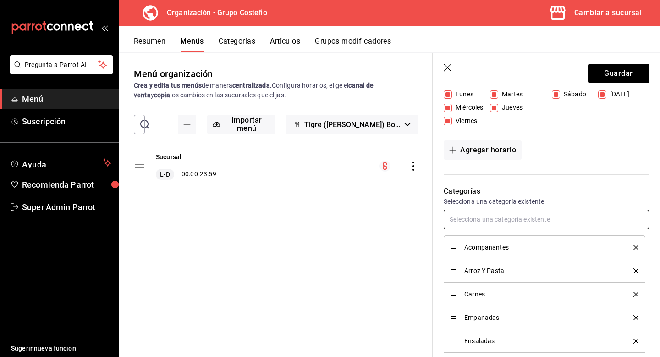
click at [484, 217] on input "text" at bounding box center [546, 219] width 205 height 19
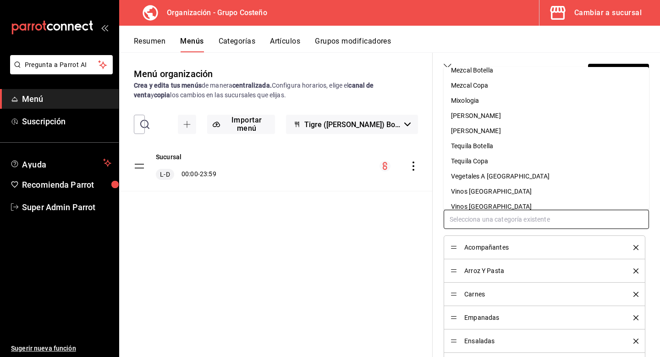
scroll to position [209, 0]
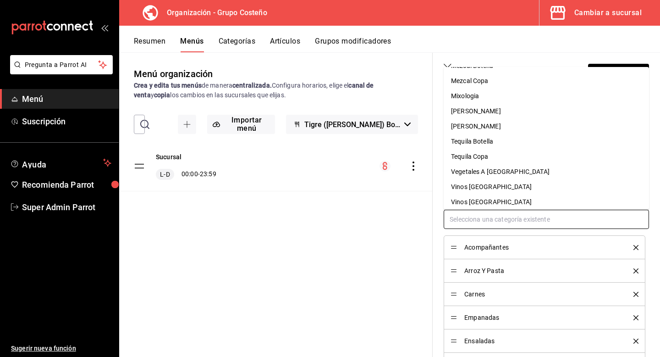
click at [484, 172] on li "Vegetales A Las Brasas" at bounding box center [546, 171] width 205 height 15
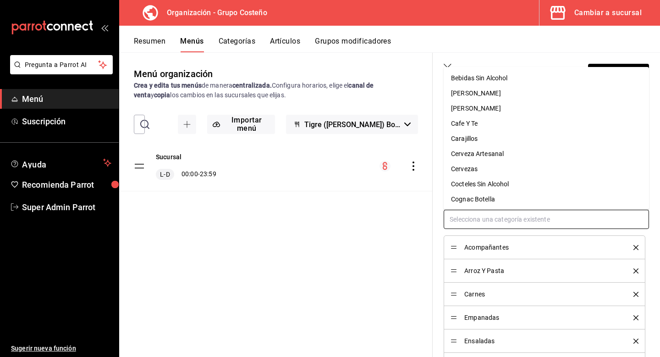
click at [484, 216] on input "text" at bounding box center [546, 219] width 205 height 19
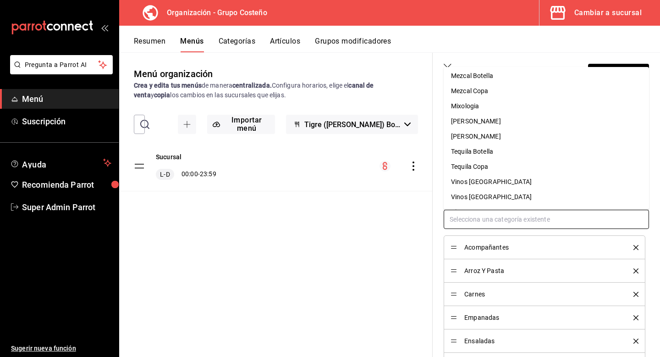
scroll to position [215, 0]
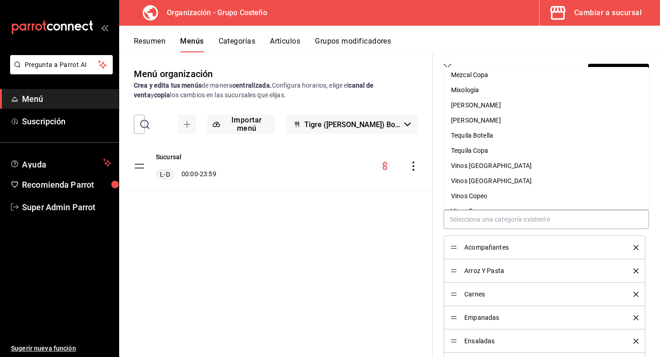
click at [441, 194] on div "Categorías Selecciona una categoría existente Acompañantes Arroz Y Pasta Carnes…" at bounding box center [541, 332] width 216 height 314
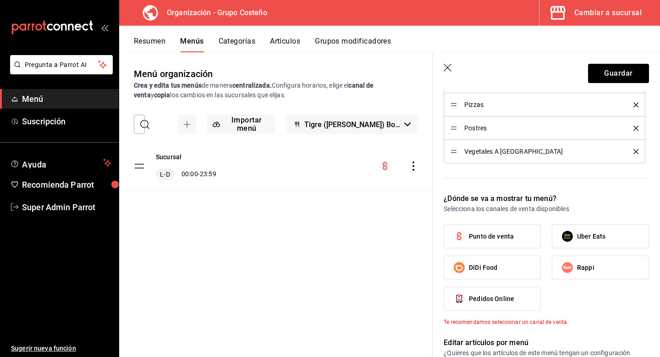
click at [459, 231] on input "Punto de venta" at bounding box center [459, 236] width 19 height 19
checkbox input "true"
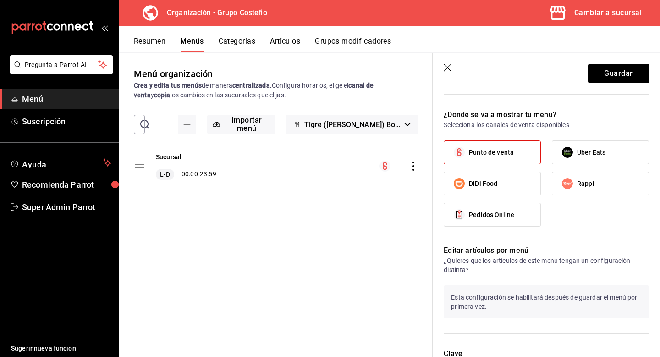
scroll to position [622, 0]
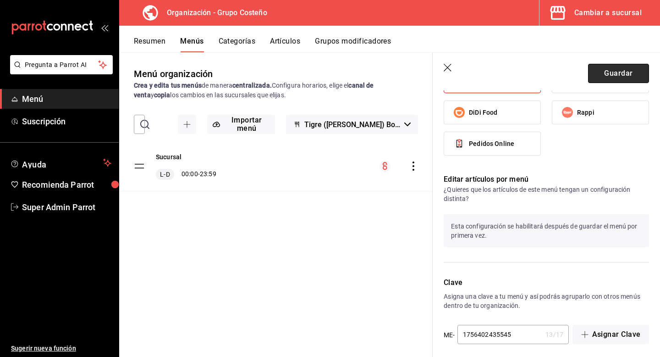
click at [606, 70] on button "Guardar" at bounding box center [618, 73] width 61 height 19
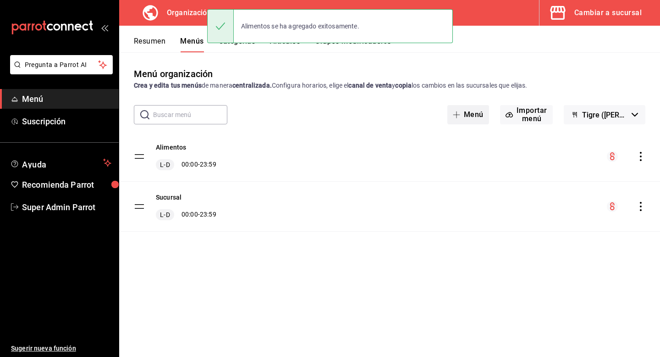
click at [474, 122] on button "Menú" at bounding box center [469, 114] width 42 height 19
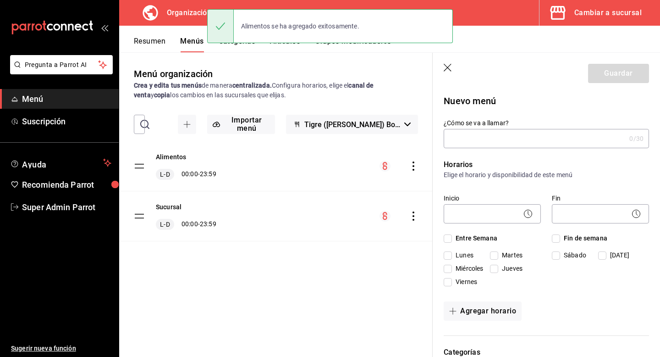
type input "b"
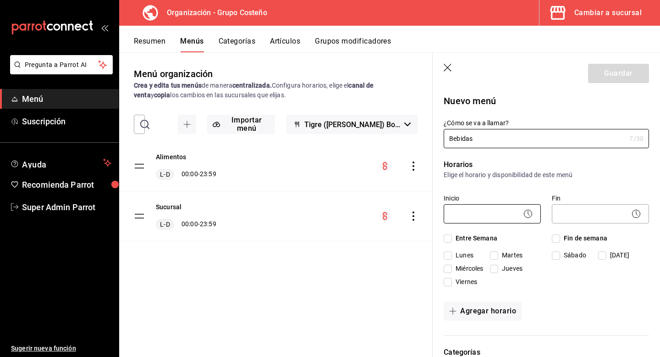
type input "Bebidas"
click at [484, 219] on body "Pregunta a Parrot AI Menú Suscripción Ayuda Recomienda Parrot Super Admin Parro…" at bounding box center [330, 178] width 660 height 357
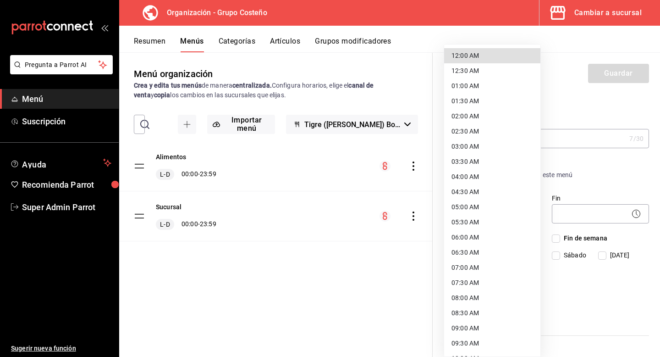
click at [488, 59] on li "12:00 AM" at bounding box center [492, 55] width 96 height 15
type input "00:00"
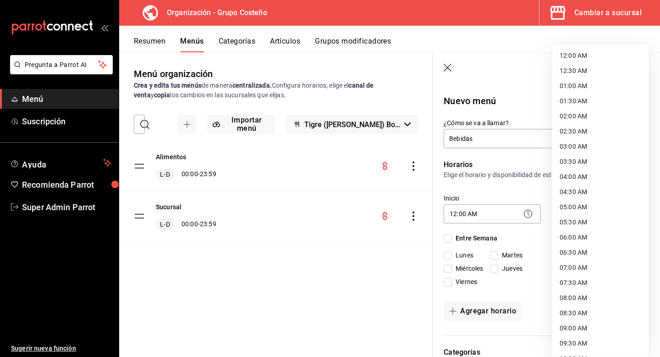
click at [561, 208] on body "Pregunta a Parrot AI Menú Suscripción Ayuda Recomienda Parrot Super Admin Parro…" at bounding box center [330, 178] width 660 height 357
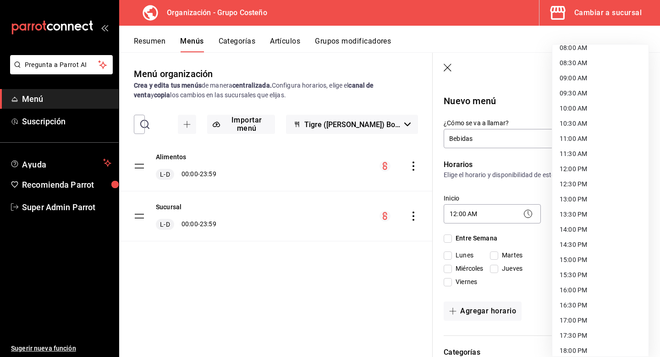
scroll to position [437, 0]
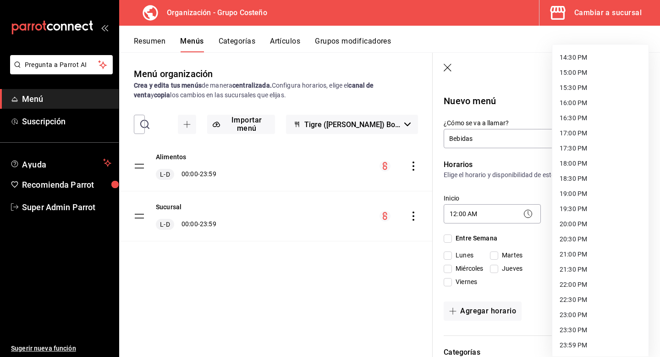
click at [573, 344] on li "23:59 PM" at bounding box center [601, 345] width 96 height 15
type input "23:59"
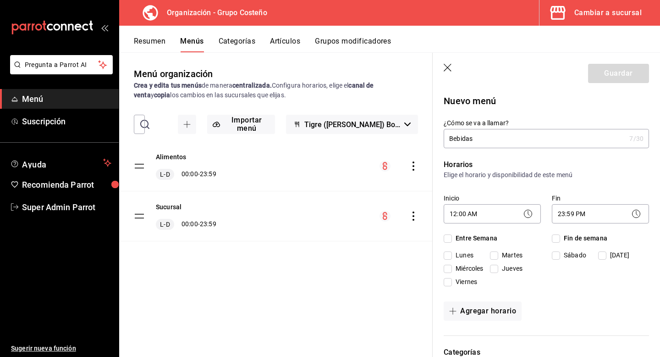
click at [451, 240] on input "Entre Semana" at bounding box center [448, 238] width 8 height 8
checkbox input "true"
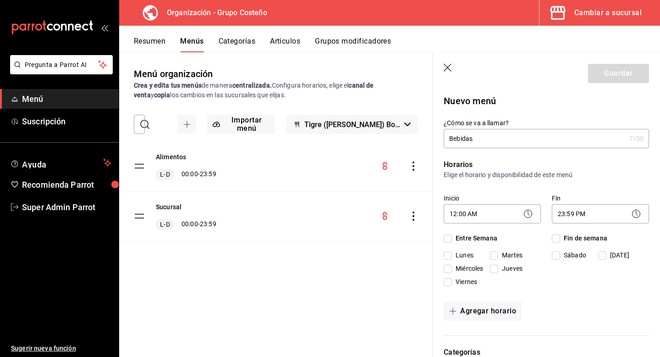
checkbox input "true"
click at [559, 240] on input "Fin de semana" at bounding box center [556, 238] width 8 height 8
checkbox input "true"
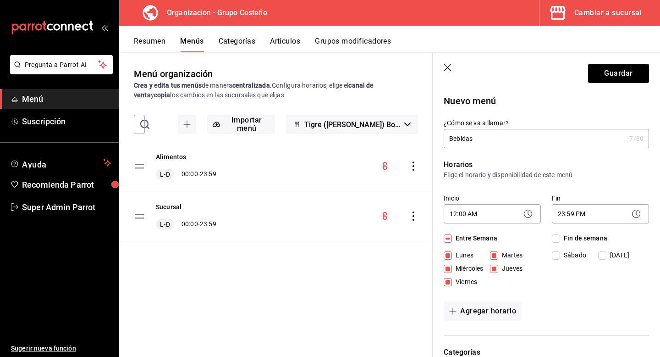
checkbox input "true"
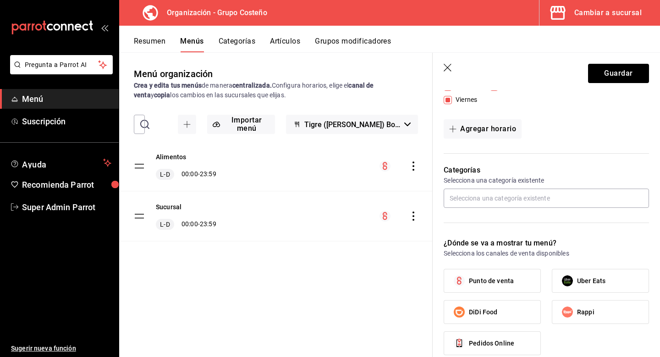
scroll to position [198, 0]
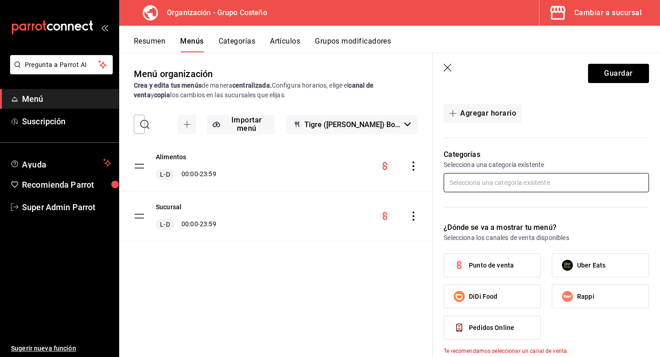
click at [507, 181] on input "text" at bounding box center [546, 182] width 205 height 19
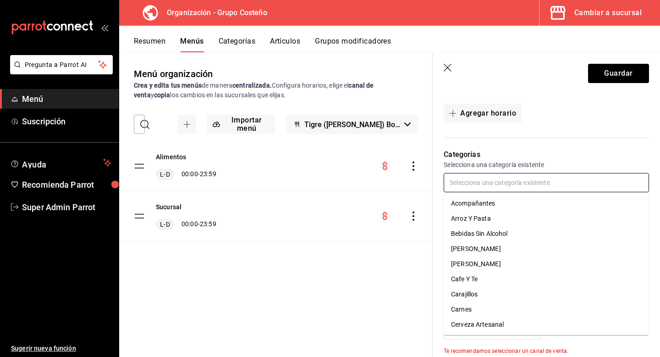
click at [495, 230] on li "Bebidas Sin Alcohol" at bounding box center [546, 233] width 205 height 15
click at [495, 187] on input "text" at bounding box center [546, 182] width 205 height 19
click at [493, 231] on li "Brandy Botella" at bounding box center [546, 233] width 205 height 15
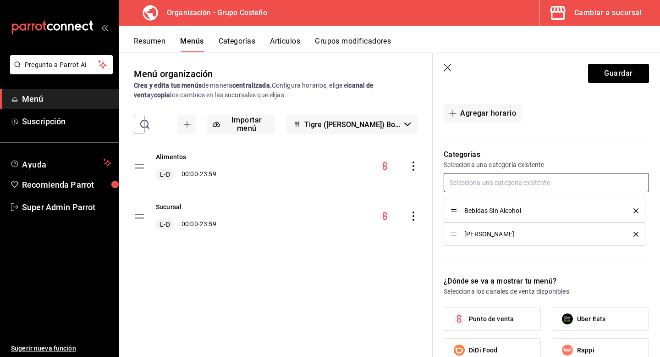
click at [490, 187] on input "text" at bounding box center [546, 182] width 205 height 19
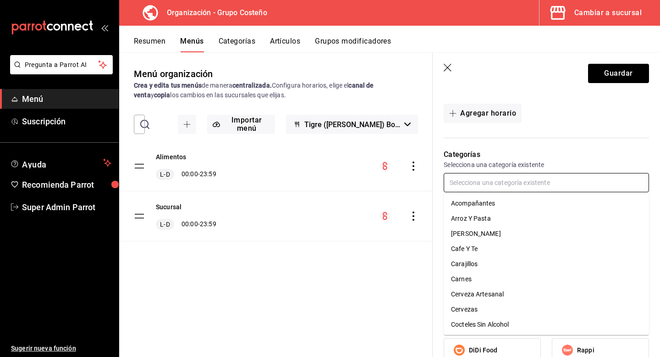
click at [491, 235] on li "Brandy Copa" at bounding box center [546, 233] width 205 height 15
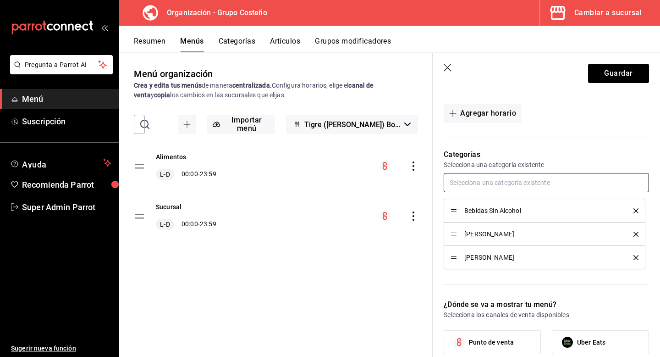
click at [487, 186] on input "text" at bounding box center [546, 182] width 205 height 19
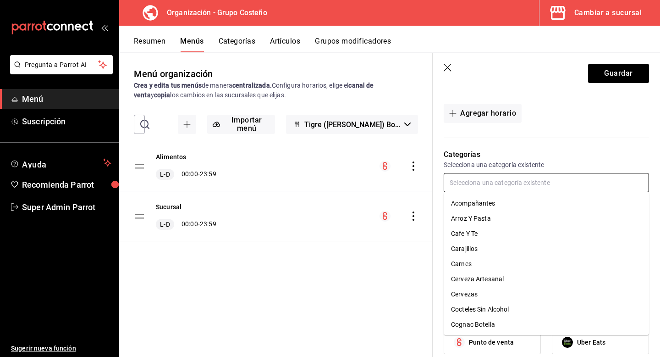
click at [488, 229] on li "Cafe Y Te" at bounding box center [546, 233] width 205 height 15
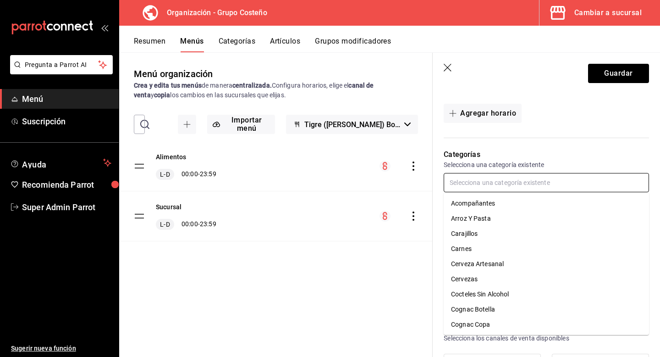
click at [489, 186] on input "text" at bounding box center [546, 182] width 205 height 19
click at [488, 234] on li "Carajillos" at bounding box center [546, 233] width 205 height 15
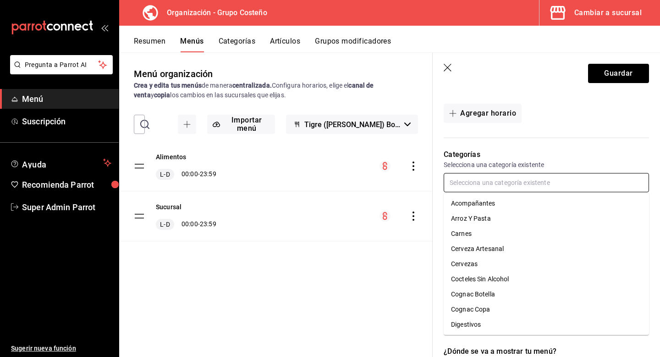
click at [489, 183] on input "text" at bounding box center [546, 182] width 205 height 19
click at [492, 244] on li "Cerveza Artesanal" at bounding box center [546, 248] width 205 height 15
click at [493, 191] on input "text" at bounding box center [546, 182] width 205 height 19
click at [491, 246] on li "Cervezas" at bounding box center [546, 248] width 205 height 15
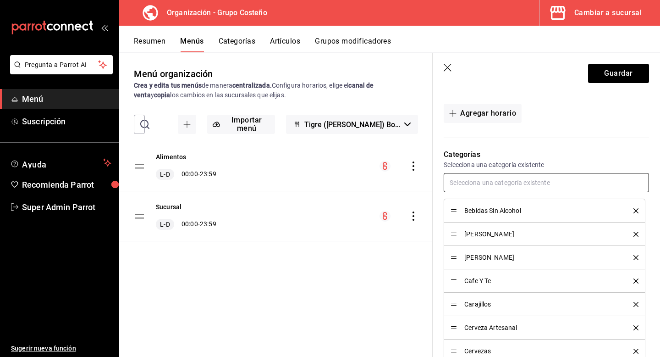
click at [493, 186] on input "text" at bounding box center [546, 182] width 205 height 19
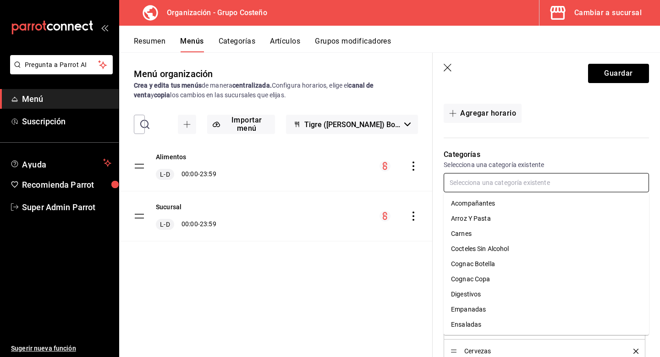
click at [490, 253] on li "Cocteles Sin Alcohol" at bounding box center [546, 248] width 205 height 15
click at [490, 188] on input "text" at bounding box center [546, 182] width 205 height 19
click at [489, 252] on li "Cognac Botella" at bounding box center [546, 248] width 205 height 15
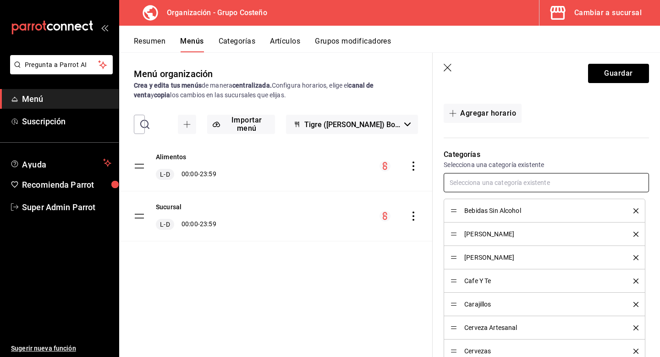
click at [490, 185] on input "text" at bounding box center [546, 182] width 205 height 19
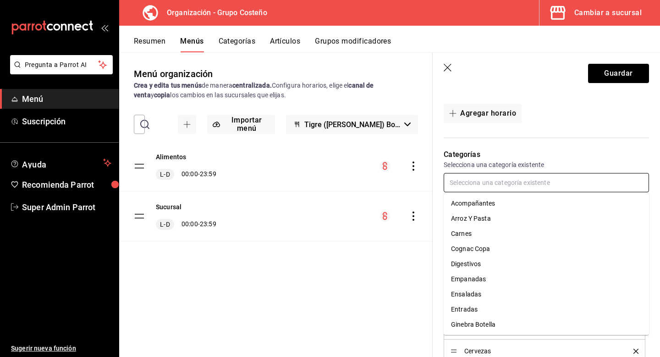
click at [490, 247] on li "Cognac Copa" at bounding box center [546, 248] width 205 height 15
click at [490, 191] on input "text" at bounding box center [546, 182] width 205 height 19
click at [485, 252] on li "Digestivos" at bounding box center [546, 248] width 205 height 15
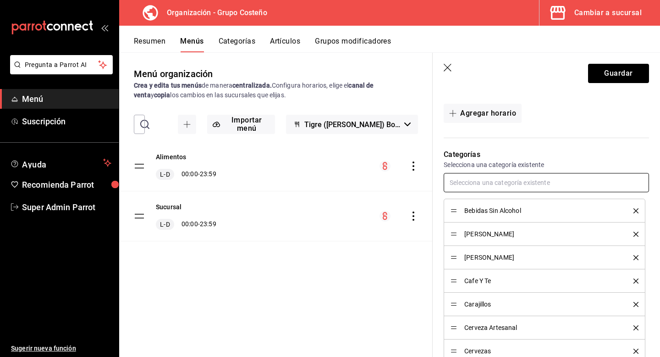
click at [491, 186] on input "text" at bounding box center [546, 182] width 205 height 19
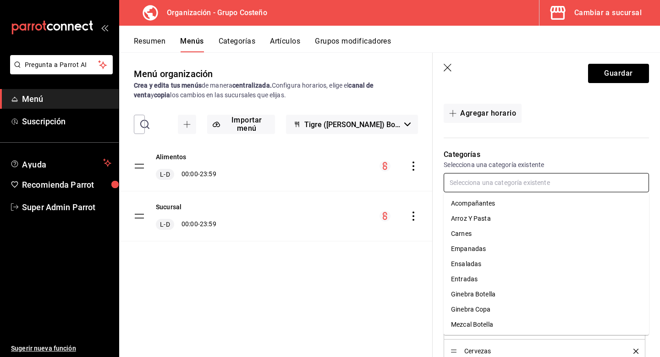
click at [496, 288] on li "Ginebra Botella" at bounding box center [546, 294] width 205 height 15
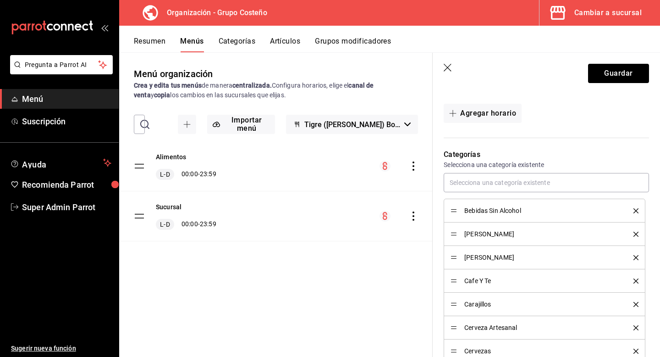
click at [497, 197] on div "Bebidas Sin Alcohol Brandy Botella Brandy Copa Cafe Y Te Carajillos Cerveza Art…" at bounding box center [546, 326] width 205 height 307
click at [497, 188] on input "text" at bounding box center [546, 182] width 205 height 19
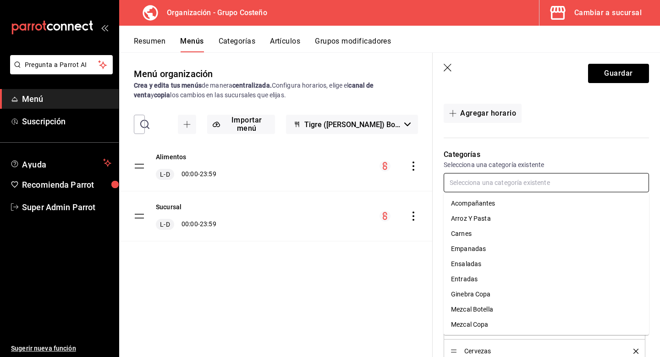
click at [490, 295] on li "Ginebra Copa" at bounding box center [546, 294] width 205 height 15
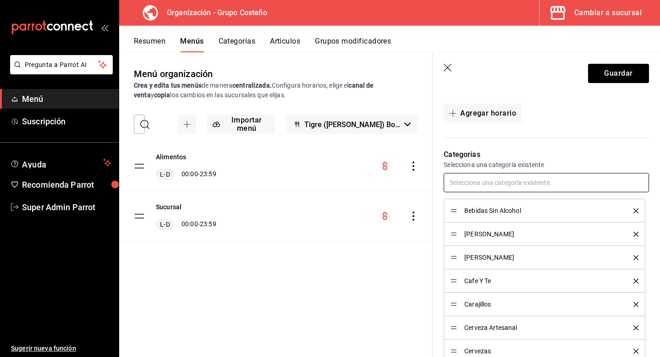
click at [493, 178] on input "text" at bounding box center [546, 182] width 205 height 19
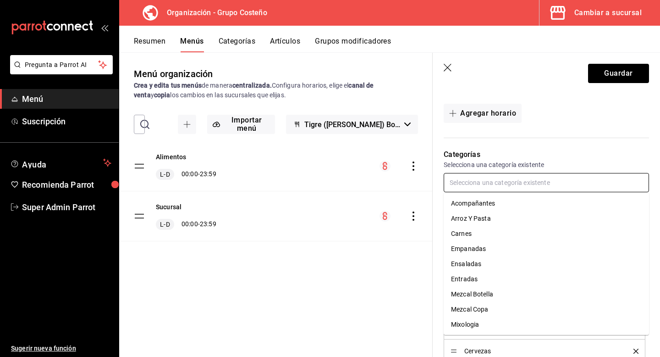
click at [493, 291] on li "Mezcal Botella" at bounding box center [546, 294] width 205 height 15
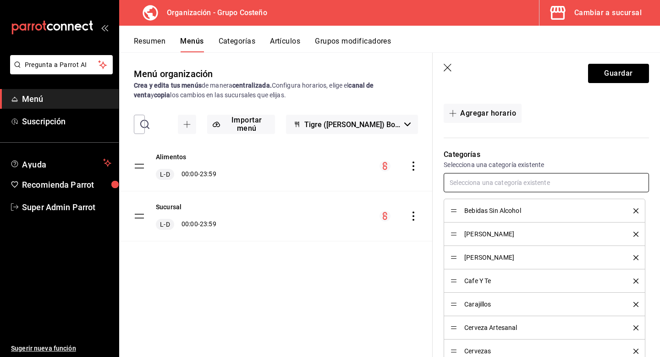
click at [495, 188] on input "text" at bounding box center [546, 182] width 205 height 19
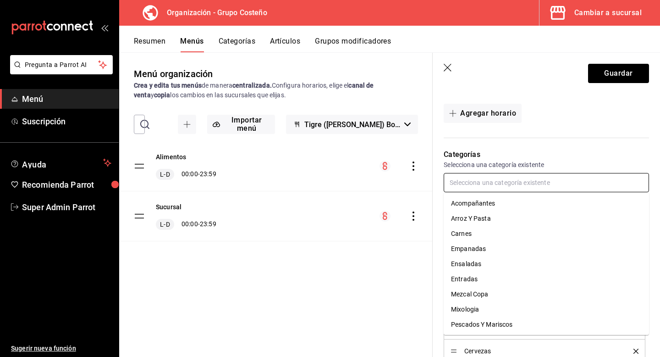
click at [489, 290] on li "Mezcal Copa" at bounding box center [546, 294] width 205 height 15
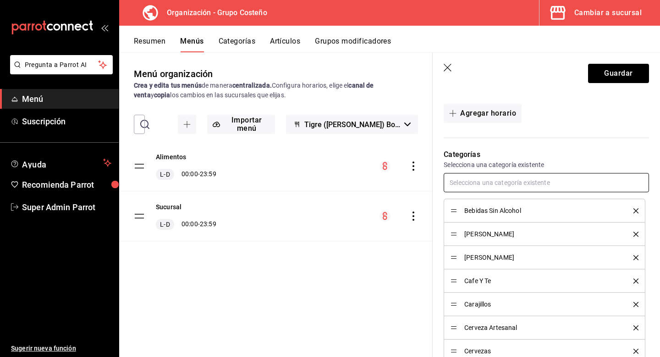
click at [493, 183] on input "text" at bounding box center [546, 182] width 205 height 19
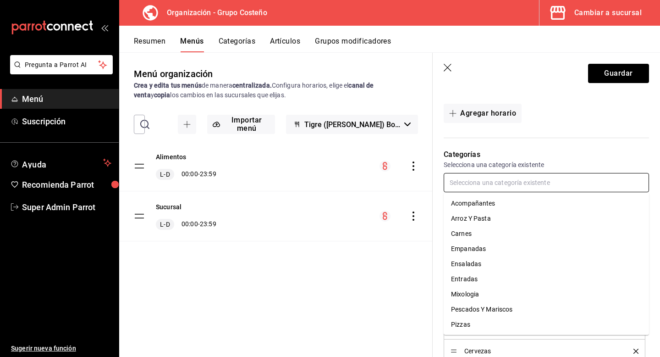
click at [484, 292] on li "Mixologia" at bounding box center [546, 294] width 205 height 15
click at [488, 182] on input "text" at bounding box center [546, 182] width 205 height 19
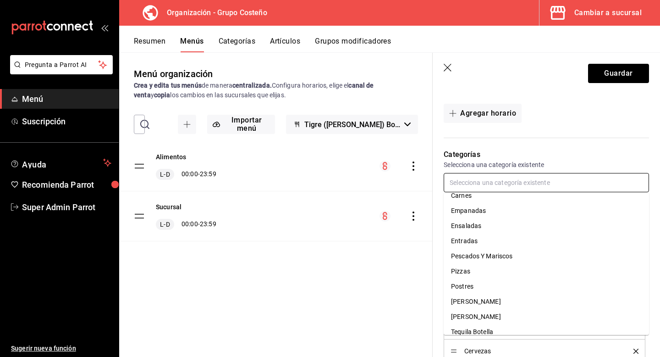
scroll to position [41, 0]
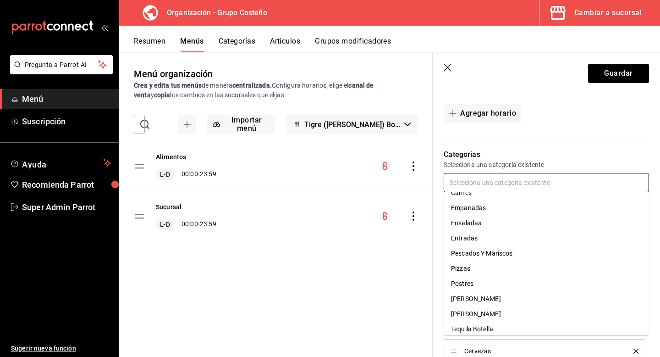
click at [495, 298] on li "Ron Botella" at bounding box center [546, 298] width 205 height 15
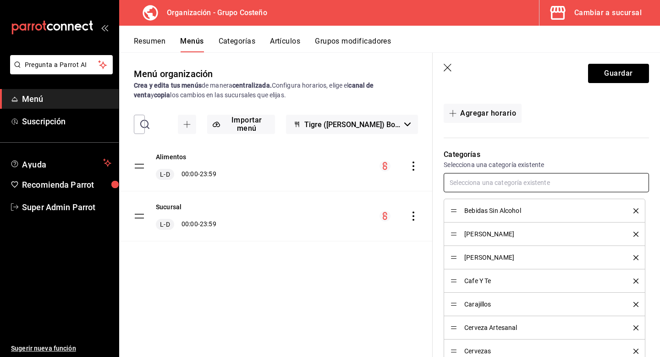
click at [493, 190] on input "text" at bounding box center [546, 182] width 205 height 19
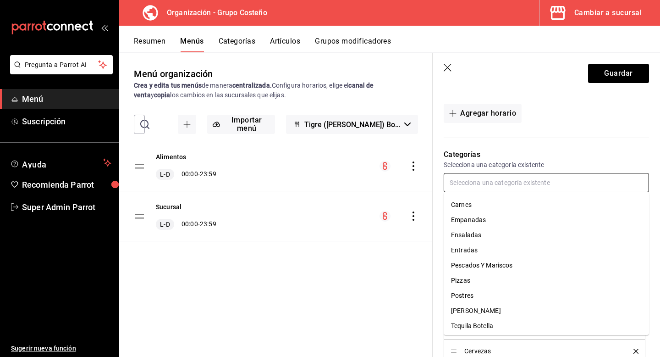
scroll to position [57, 0]
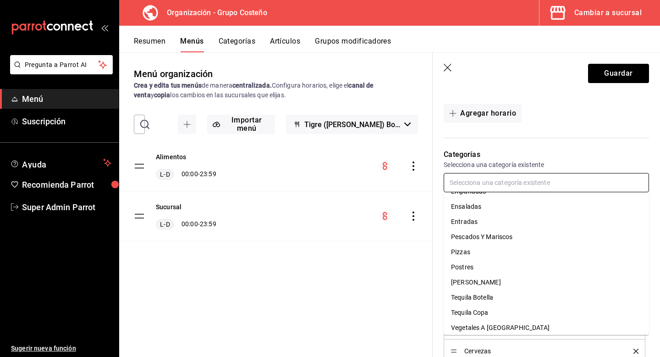
click at [494, 282] on li "Ron Copa" at bounding box center [546, 282] width 205 height 15
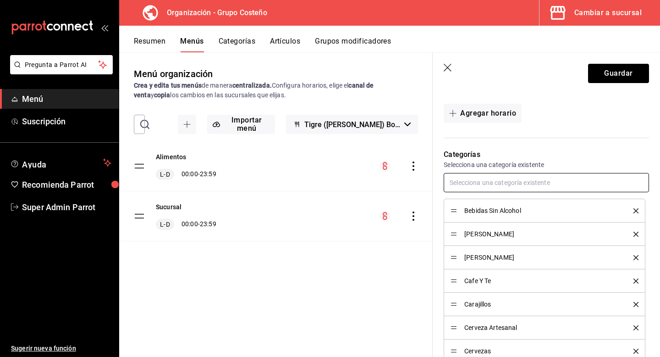
click at [500, 175] on input "text" at bounding box center [546, 182] width 205 height 19
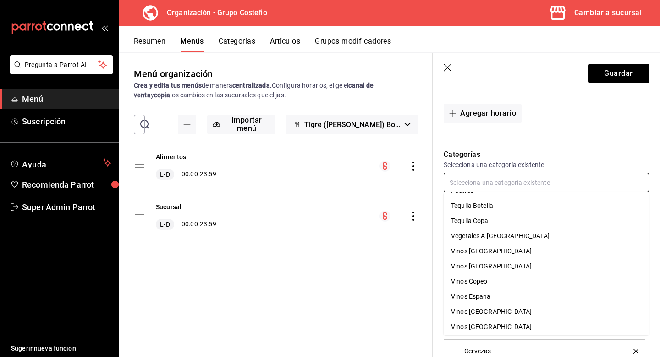
scroll to position [127, 0]
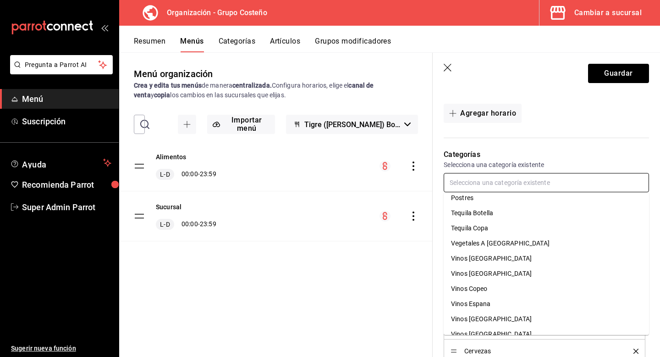
click at [498, 216] on li "Tequila Botella" at bounding box center [546, 212] width 205 height 15
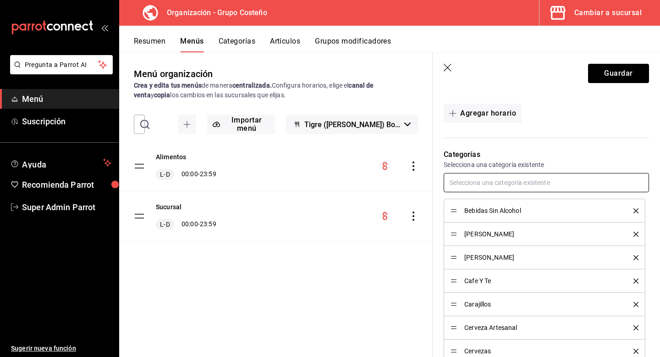
click at [499, 187] on input "text" at bounding box center [546, 182] width 205 height 19
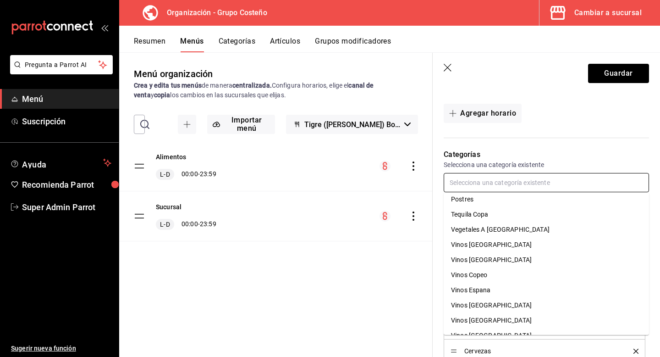
scroll to position [116, 0]
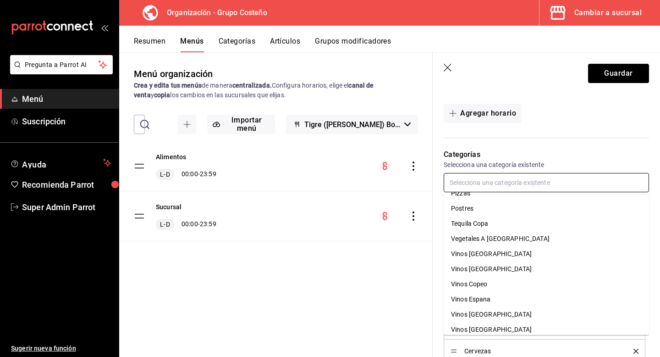
click at [504, 227] on li "Tequila Copa" at bounding box center [546, 223] width 205 height 15
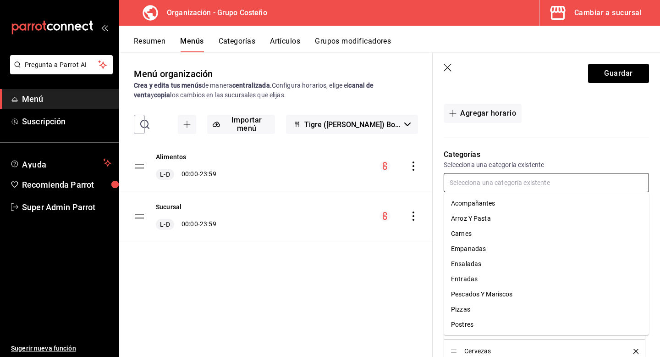
click at [504, 188] on input "text" at bounding box center [546, 182] width 205 height 19
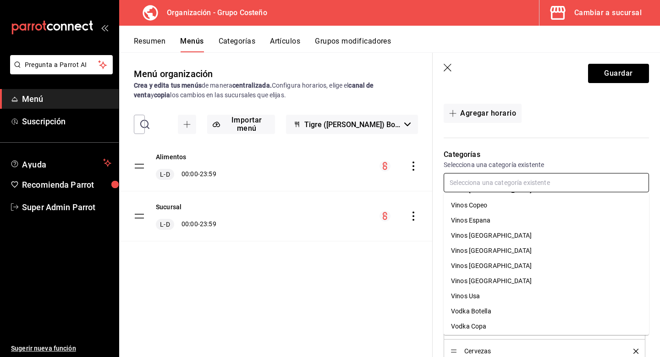
scroll to position [213, 0]
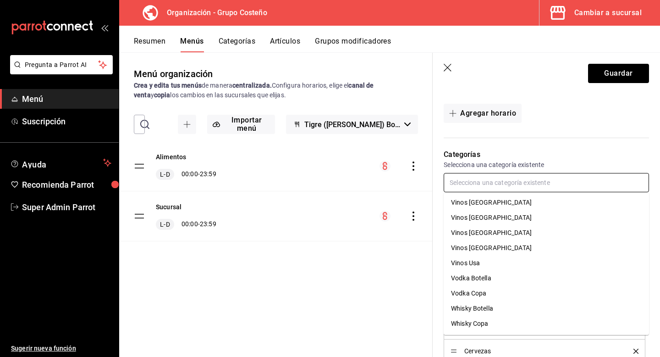
click at [499, 272] on li "Vodka Botella" at bounding box center [546, 278] width 205 height 15
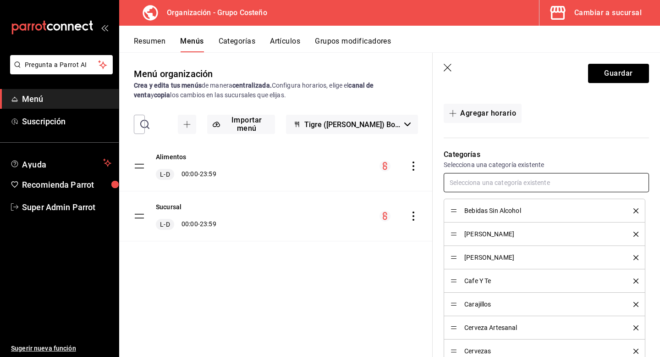
click at [496, 191] on input "text" at bounding box center [546, 182] width 205 height 19
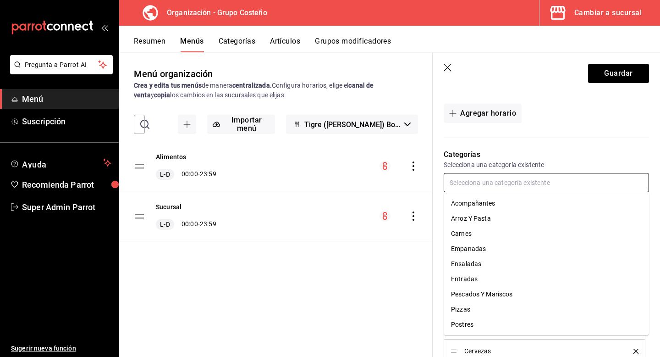
scroll to position [198, 0]
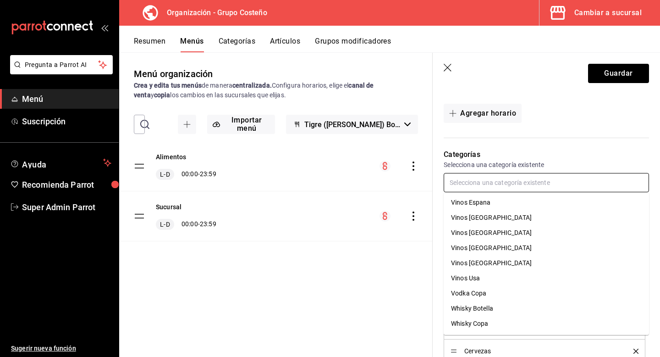
click at [496, 293] on li "Vodka Copa" at bounding box center [546, 293] width 205 height 15
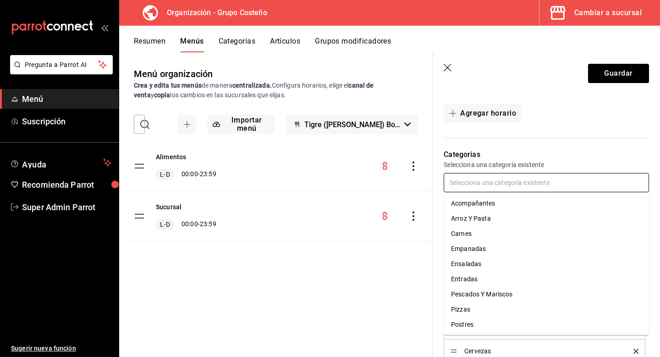
click at [498, 182] on input "text" at bounding box center [546, 182] width 205 height 19
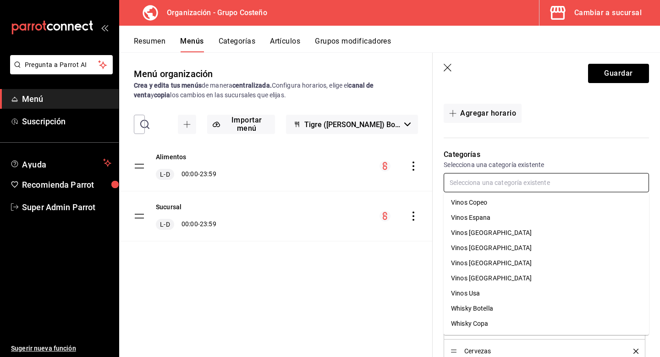
click at [496, 303] on li "Whisky Botella" at bounding box center [546, 308] width 205 height 15
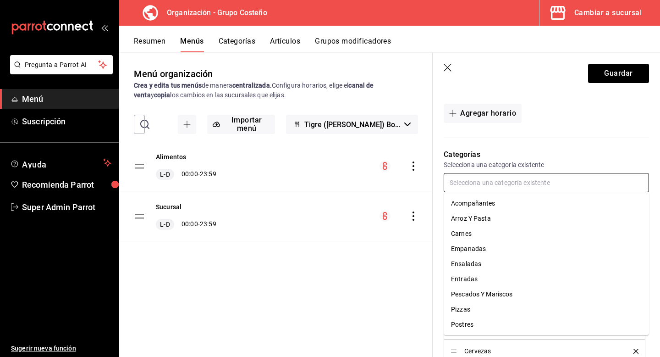
click at [492, 187] on input "text" at bounding box center [546, 182] width 205 height 19
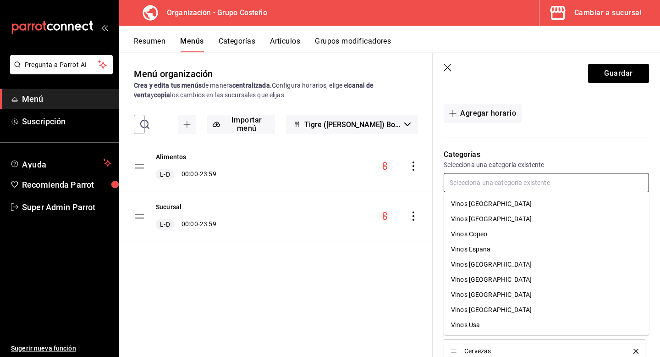
scroll to position [167, 0]
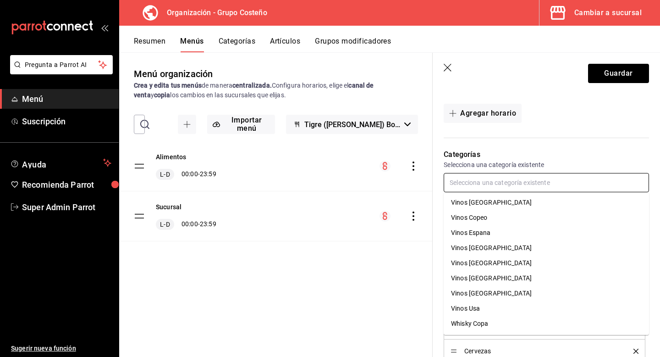
click at [495, 324] on li "Whisky Copa" at bounding box center [546, 323] width 205 height 15
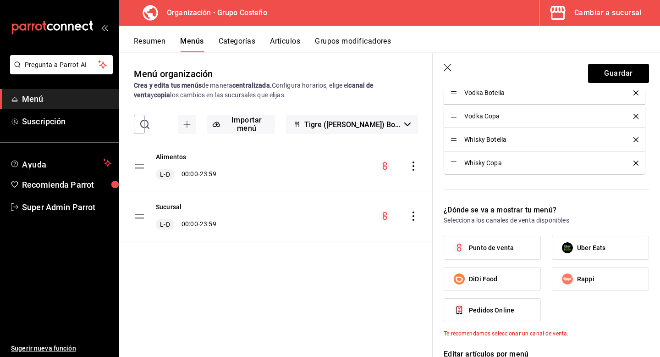
click at [525, 247] on label "Punto de venta" at bounding box center [492, 247] width 96 height 23
click at [469, 247] on input "Punto de venta" at bounding box center [459, 247] width 19 height 19
checkbox input "true"
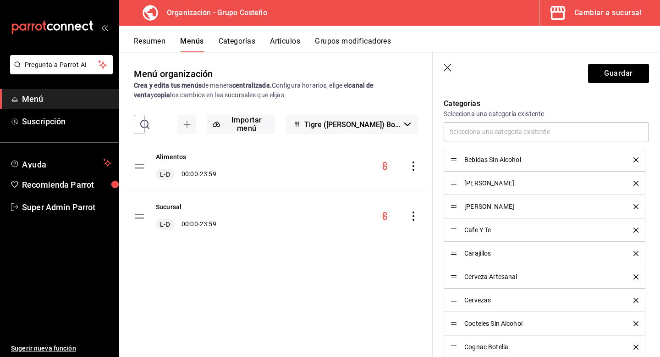
scroll to position [175, 0]
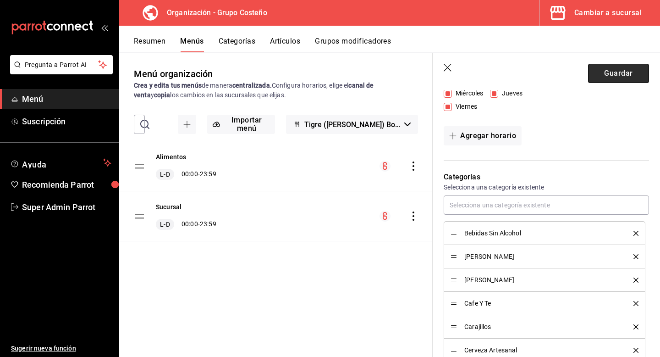
click at [612, 68] on button "Guardar" at bounding box center [618, 73] width 61 height 19
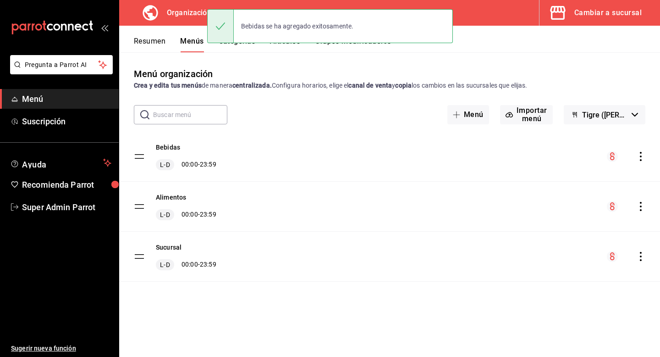
click at [155, 39] on button "Resumen" at bounding box center [150, 45] width 32 height 16
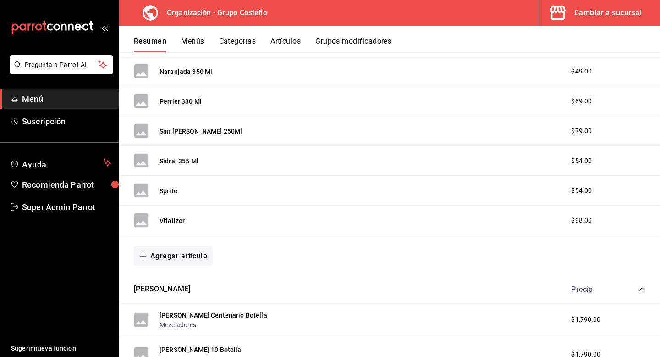
scroll to position [1301, 0]
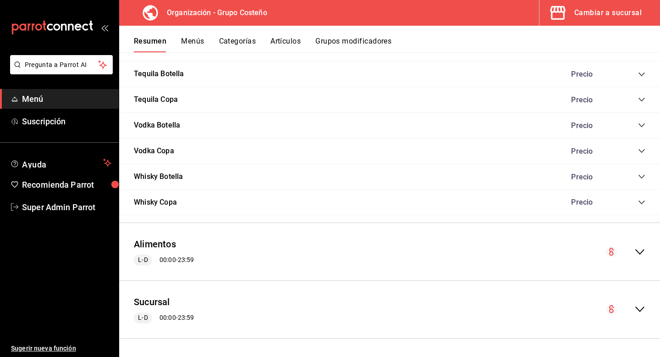
click at [637, 251] on icon "collapse-menu-row" at bounding box center [640, 252] width 9 height 6
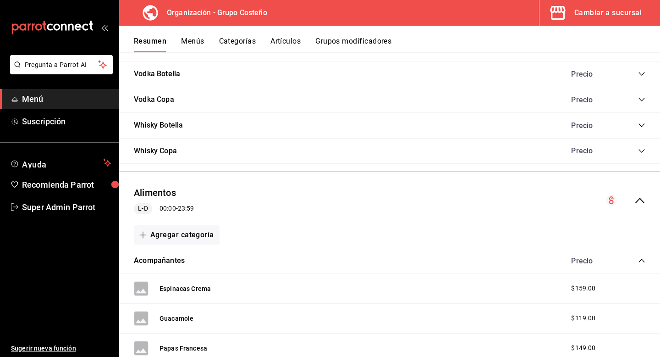
scroll to position [1361, 0]
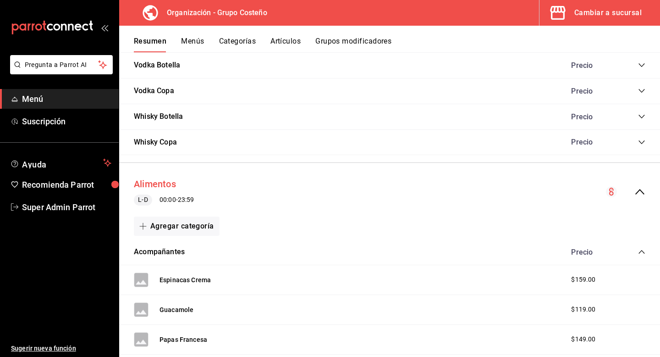
click at [160, 187] on button "Alimentos" at bounding box center [155, 183] width 42 height 13
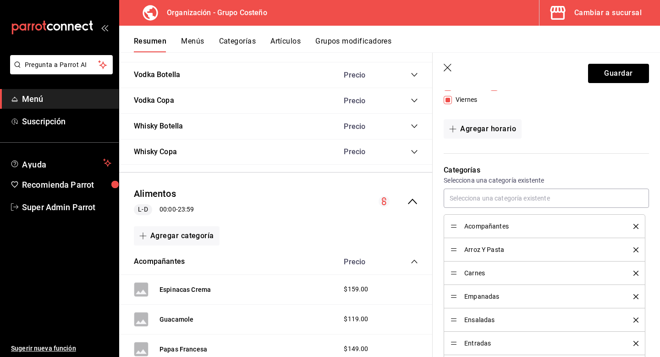
scroll to position [206, 0]
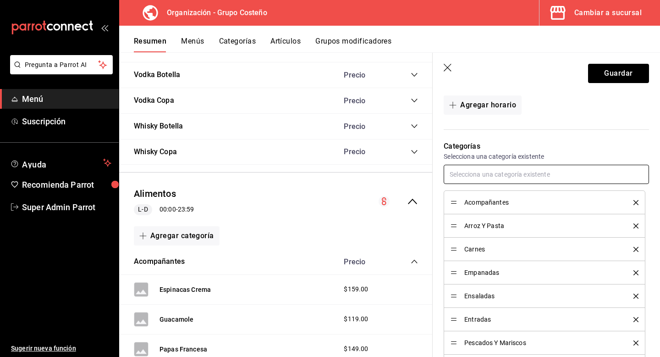
click at [494, 172] on input "text" at bounding box center [546, 174] width 205 height 19
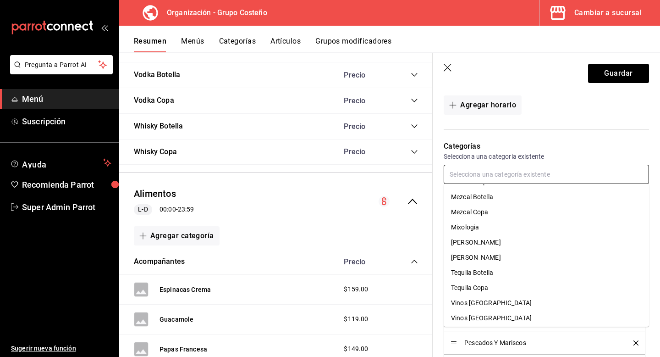
scroll to position [196, 0]
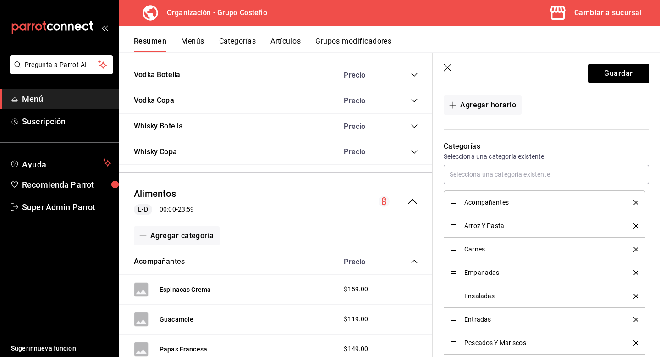
click at [445, 64] on icon "button" at bounding box center [448, 68] width 9 height 9
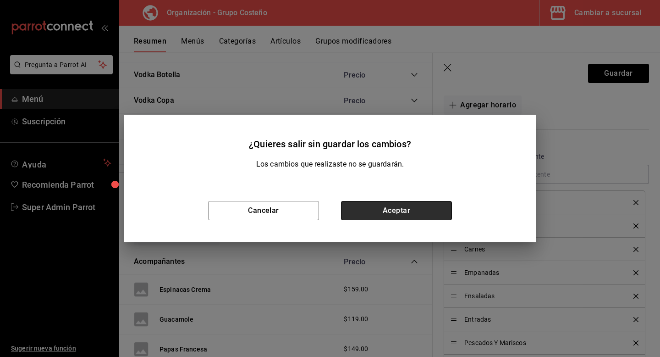
click at [415, 205] on button "Aceptar" at bounding box center [396, 210] width 111 height 19
checkbox input "false"
type input "1756402590030"
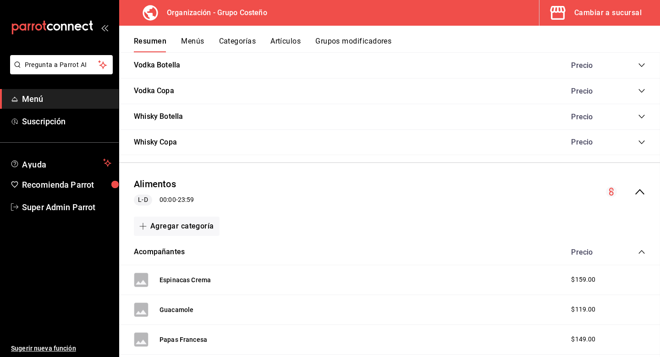
checkbox input "false"
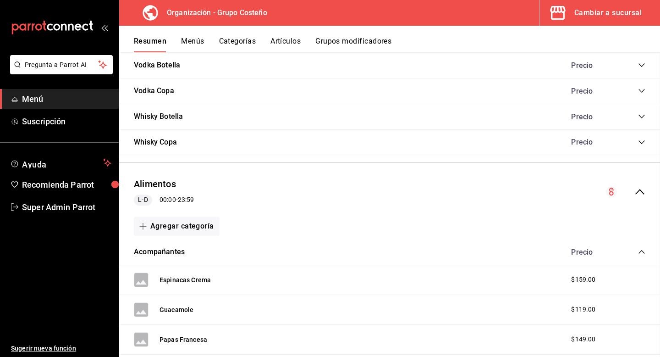
checkbox input "false"
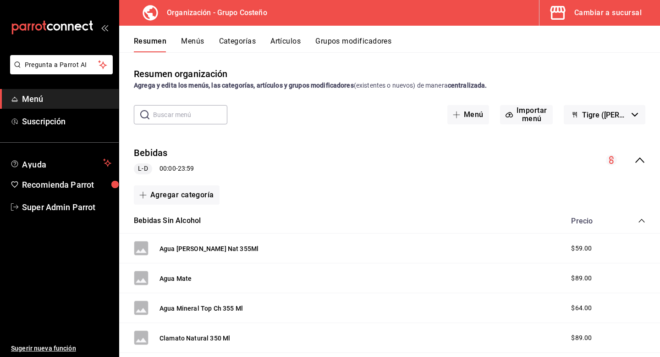
drag, startPoint x: 475, startPoint y: 116, endPoint x: 487, endPoint y: 116, distance: 11.5
click at [475, 116] on button "Menú" at bounding box center [469, 114] width 42 height 19
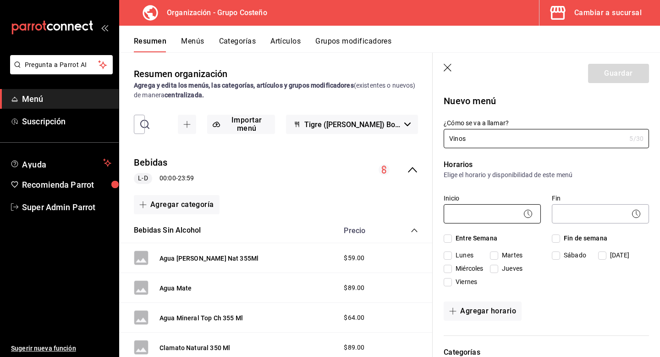
type input "Vinos"
click at [515, 219] on body "Pregunta a Parrot AI Menú Suscripción Ayuda Recomienda Parrot Super Admin Parro…" at bounding box center [330, 178] width 660 height 357
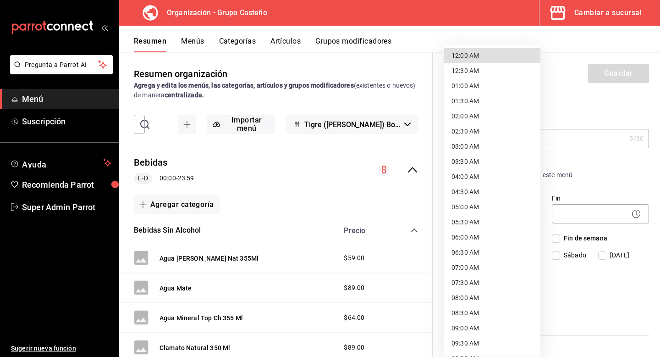
click at [495, 52] on li "12:00 AM" at bounding box center [492, 55] width 96 height 15
type input "00:00"
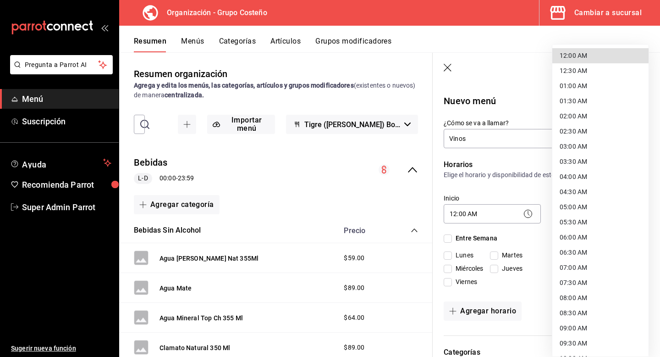
click at [560, 209] on body "Pregunta a Parrot AI Menú Suscripción Ayuda Recomienda Parrot Super Admin Parro…" at bounding box center [330, 178] width 660 height 357
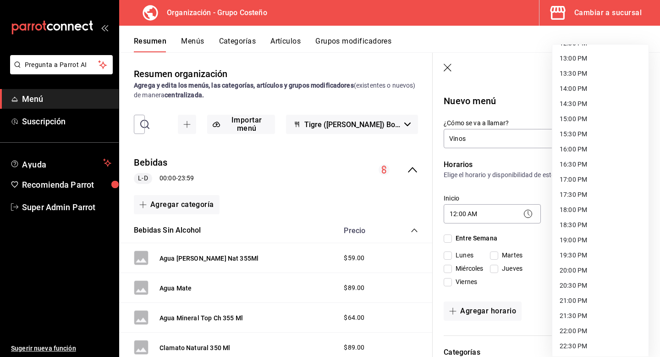
scroll to position [437, 0]
click at [573, 347] on li "23:59 PM" at bounding box center [601, 345] width 96 height 15
type input "23:59"
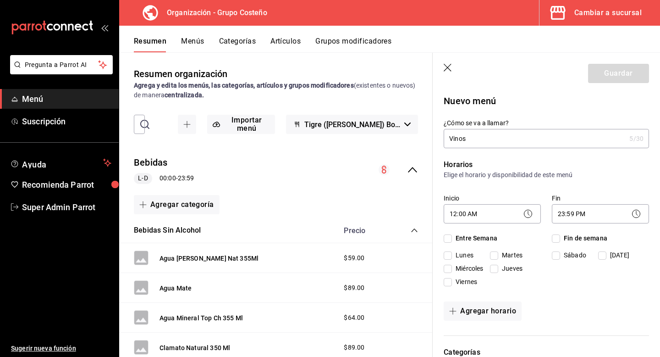
click at [452, 241] on input "Entre Semana" at bounding box center [448, 238] width 8 height 8
checkbox input "true"
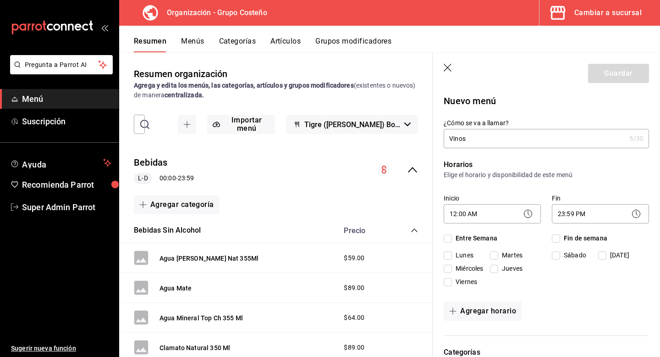
checkbox input "true"
click at [559, 238] on input "Fin de semana" at bounding box center [556, 238] width 8 height 8
checkbox input "true"
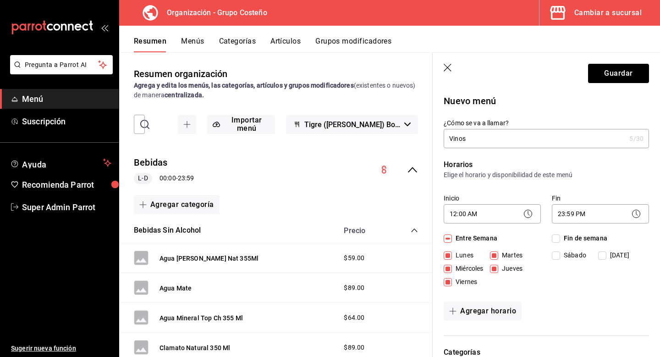
checkbox input "true"
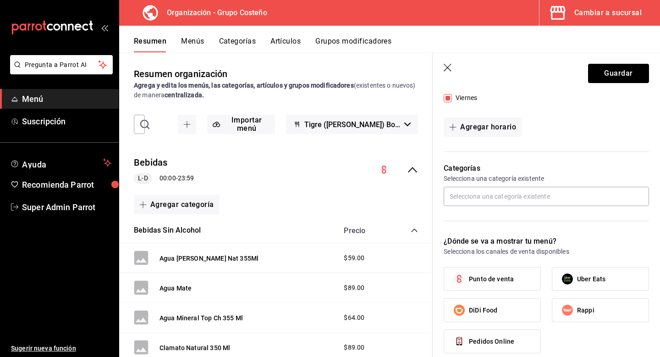
scroll to position [199, 0]
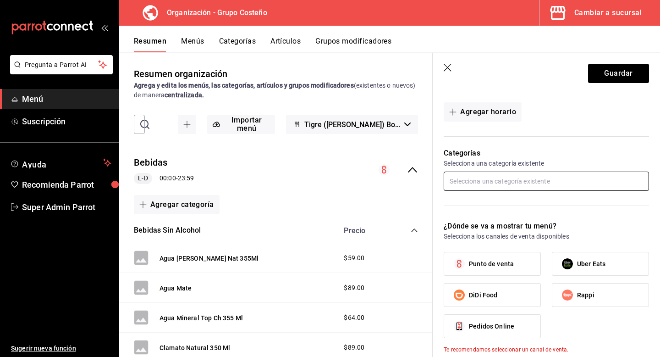
click at [500, 179] on input "text" at bounding box center [546, 181] width 205 height 19
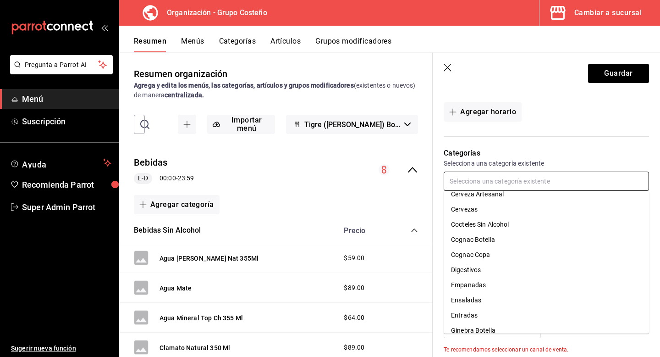
scroll to position [515, 0]
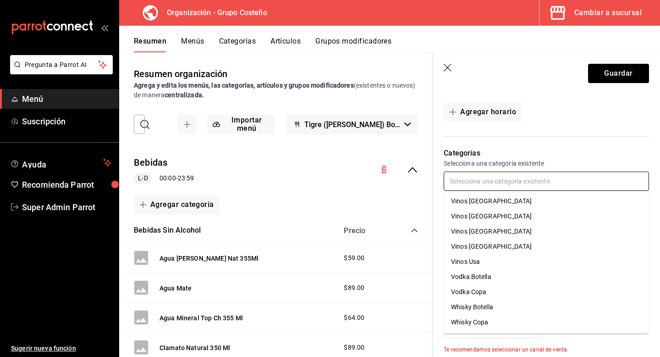
click at [502, 203] on li "Vinos Francia" at bounding box center [546, 201] width 205 height 15
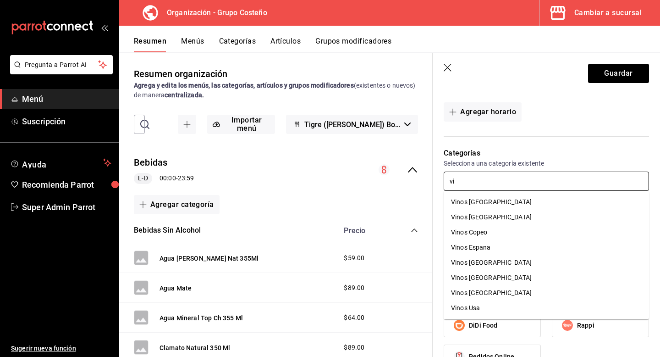
type input "vin"
click at [492, 188] on input "vin" at bounding box center [546, 181] width 205 height 19
click at [491, 202] on li "Vinos Argentina" at bounding box center [546, 201] width 205 height 15
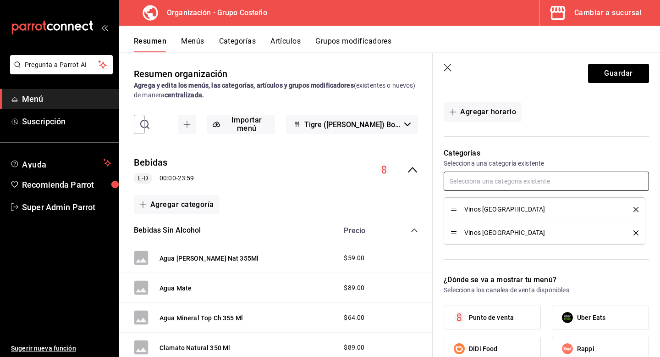
paste input "vin"
type input "vin"
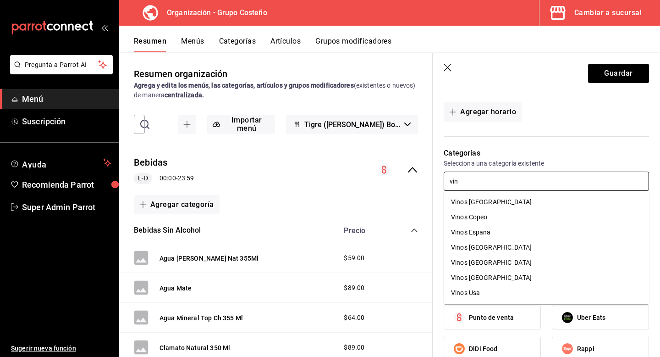
click at [492, 201] on li "Vinos Chile" at bounding box center [546, 201] width 205 height 15
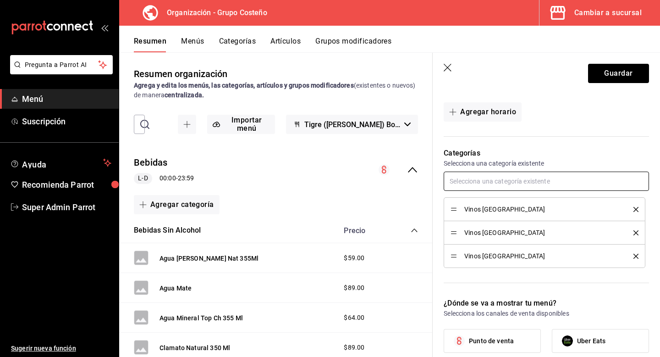
paste input "vin"
type input "vin"
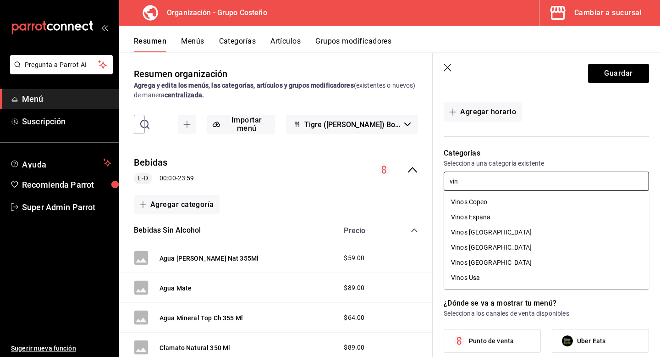
click at [492, 202] on li "Vinos Copeo" at bounding box center [546, 201] width 205 height 15
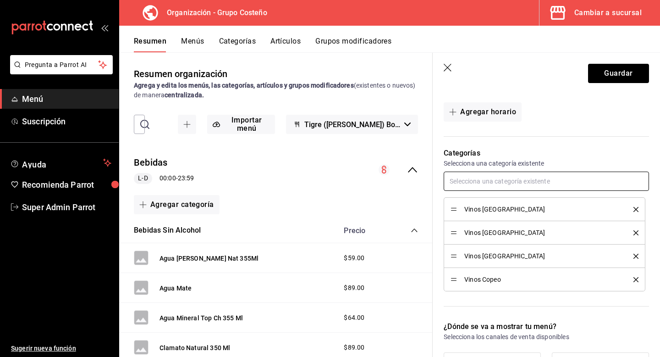
paste input "vin"
type input "vin"
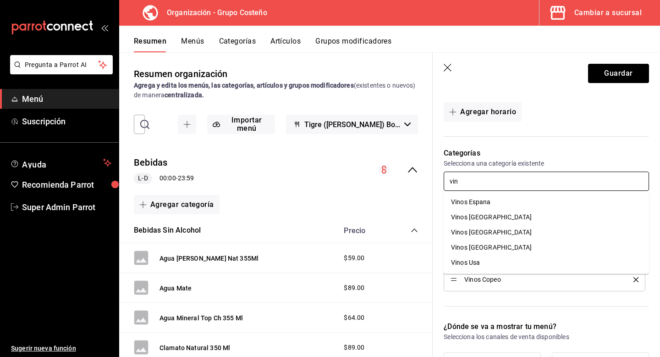
click at [492, 202] on li "Vinos Espana" at bounding box center [546, 201] width 205 height 15
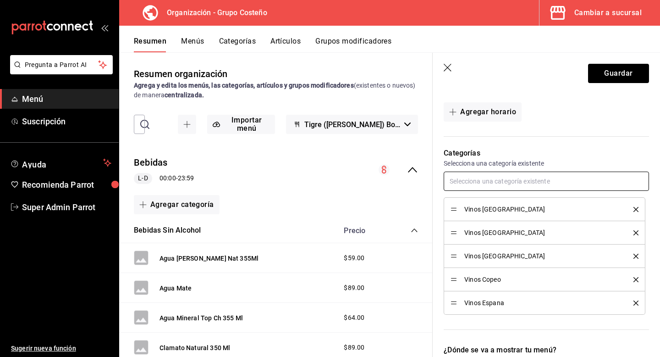
paste input "vin"
type input "vin"
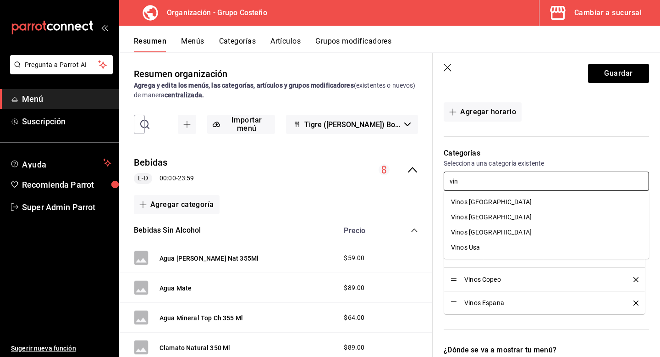
click at [492, 202] on li "Vinos Italia" at bounding box center [546, 201] width 205 height 15
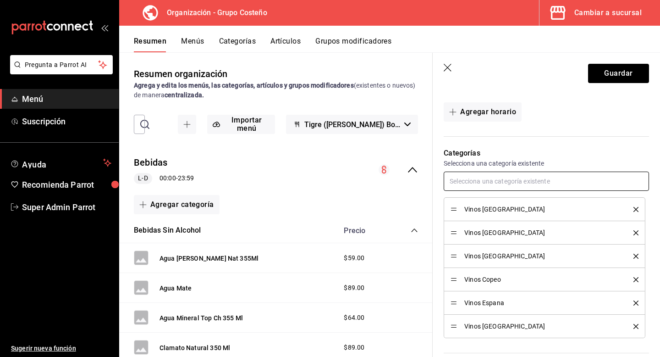
paste input "vin"
type input "vin"
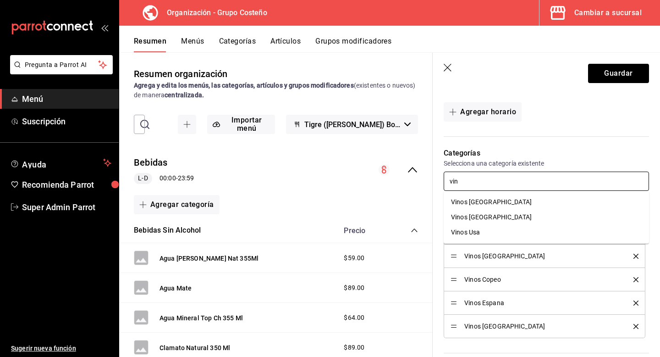
click at [492, 202] on li "Vinos Mexico" at bounding box center [546, 201] width 205 height 15
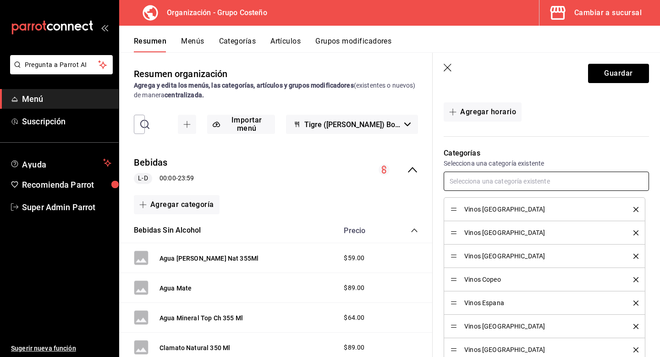
paste input "vin"
type input "vin"
click at [492, 202] on li "Vinos Uruguay" at bounding box center [546, 201] width 205 height 15
paste input "vin"
type input "vin"
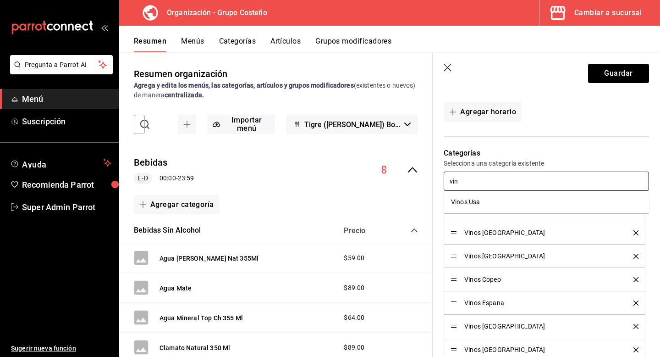
click at [492, 202] on li "Vinos Usa" at bounding box center [546, 201] width 205 height 15
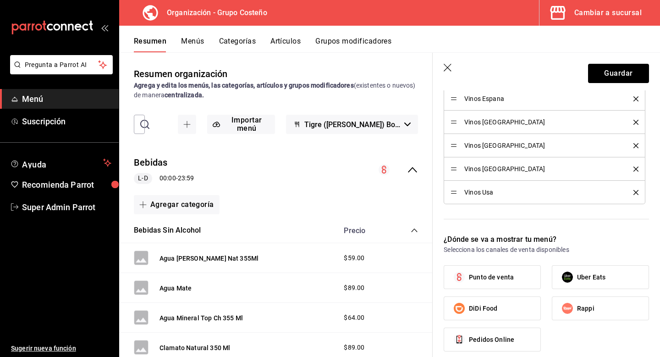
click at [504, 277] on span "Punto de venta" at bounding box center [491, 277] width 45 height 10
click at [469, 277] on input "Punto de venta" at bounding box center [459, 276] width 19 height 19
checkbox input "true"
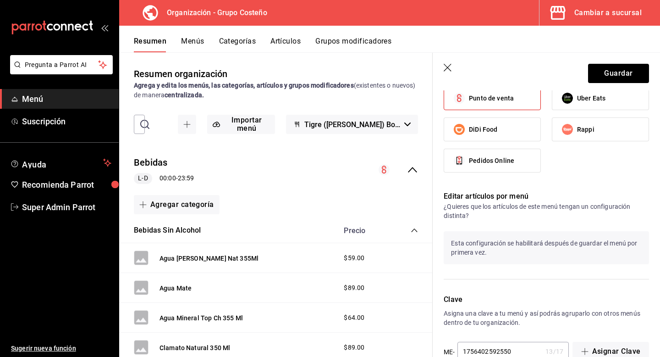
scroll to position [605, 0]
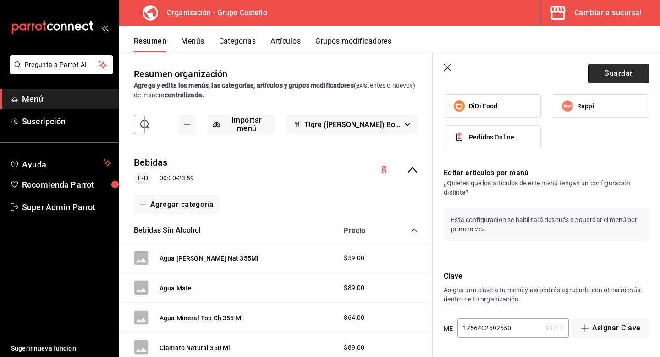
click at [607, 67] on button "Guardar" at bounding box center [618, 73] width 61 height 19
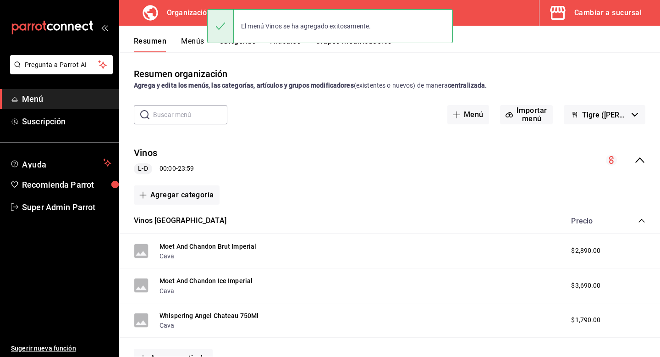
click at [188, 40] on button "Menús" at bounding box center [192, 45] width 23 height 16
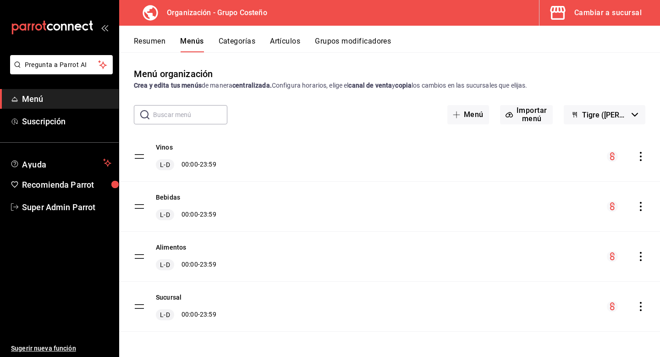
click at [641, 255] on icon "actions" at bounding box center [641, 256] width 2 height 9
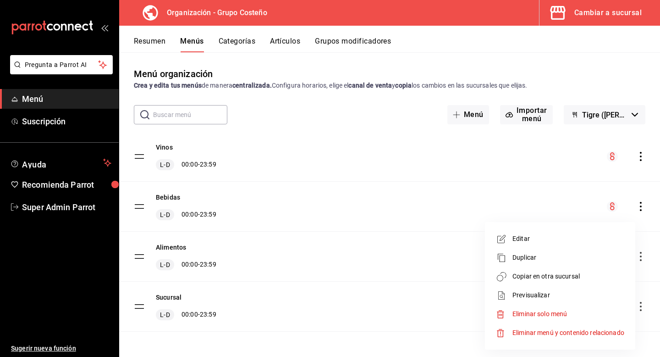
click at [582, 275] on span "Copiar en otra sucursal" at bounding box center [569, 276] width 112 height 10
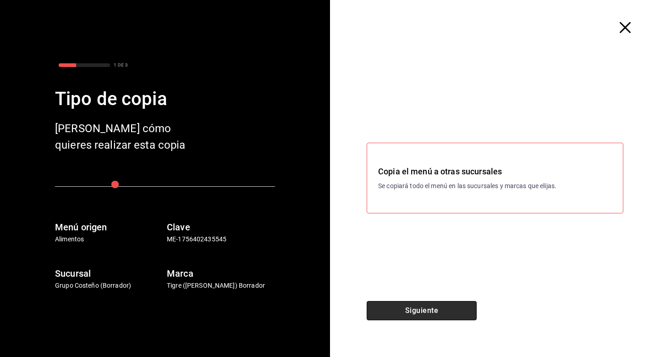
click at [430, 312] on button "Siguiente" at bounding box center [422, 310] width 110 height 19
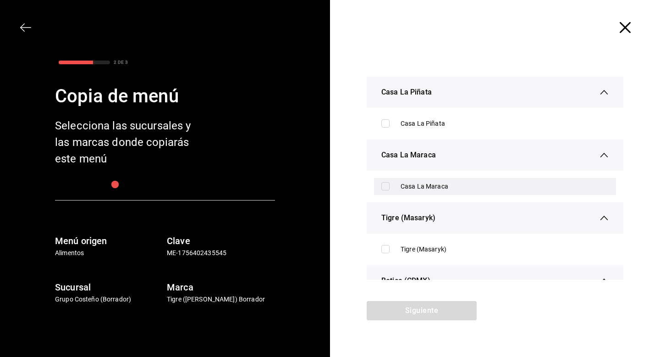
scroll to position [10, 0]
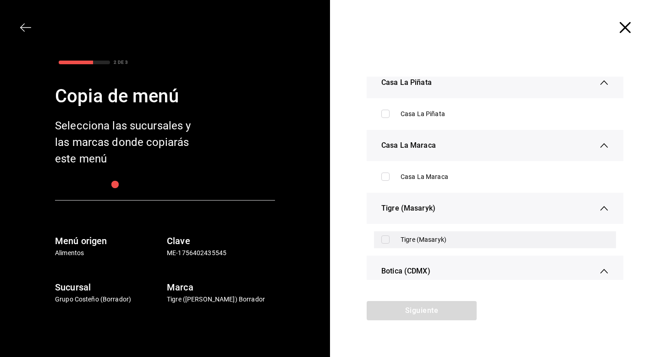
click at [386, 240] on input "checkbox" at bounding box center [386, 239] width 8 height 8
checkbox input "true"
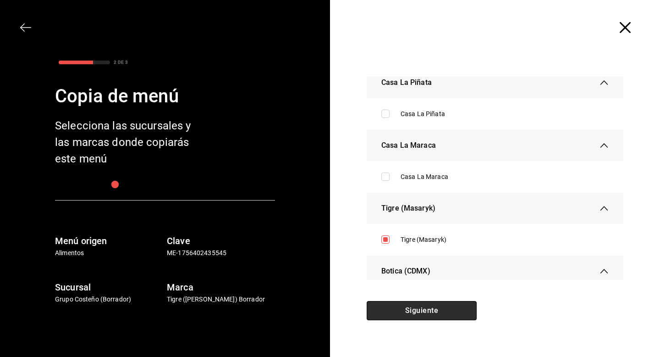
click at [409, 309] on button "Siguiente" at bounding box center [422, 310] width 110 height 19
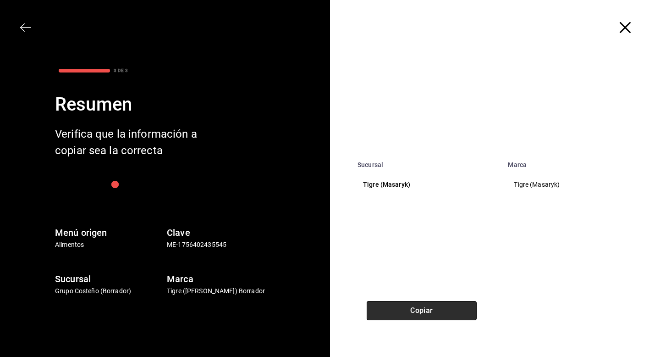
click at [409, 309] on button "Copiar" at bounding box center [422, 310] width 110 height 19
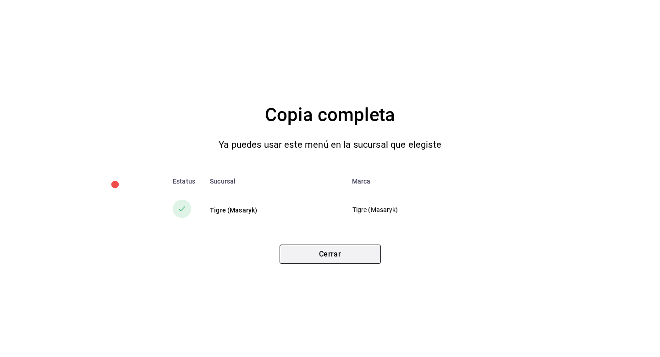
click at [340, 256] on button "Cerrar" at bounding box center [330, 253] width 101 height 19
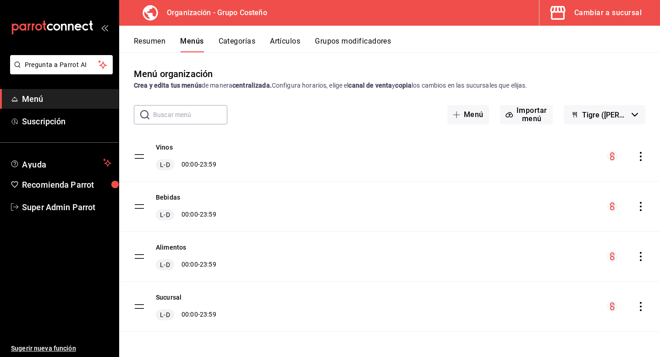
click at [640, 206] on icon "actions" at bounding box center [641, 206] width 2 height 9
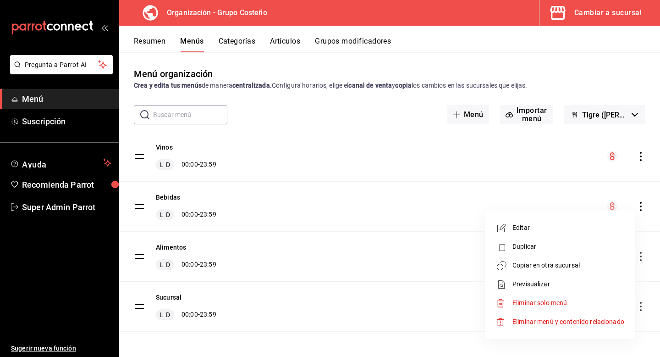
click at [559, 258] on li "Copiar en otra sucursal" at bounding box center [560, 265] width 143 height 19
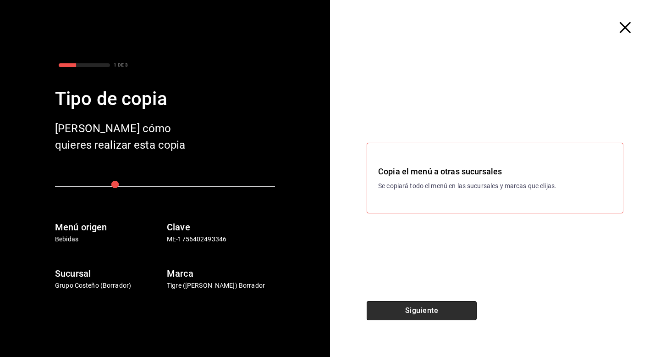
click at [433, 317] on button "Siguiente" at bounding box center [422, 310] width 110 height 19
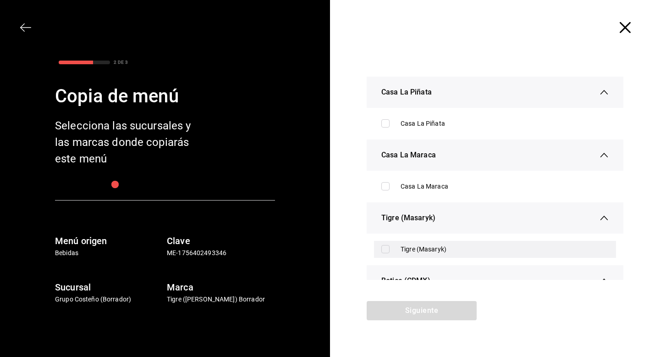
click at [384, 253] on div "Tigre (Masaryk)" at bounding box center [495, 249] width 242 height 17
checkbox input "true"
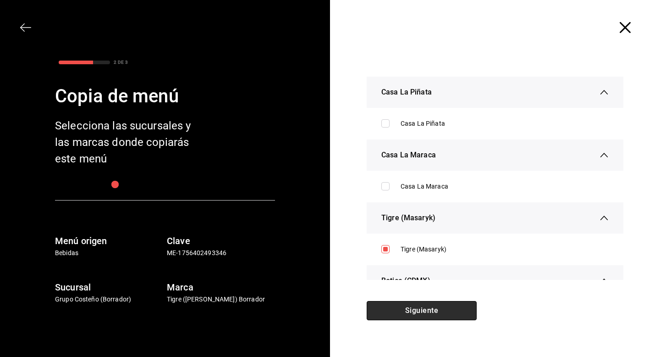
click at [399, 315] on button "Siguiente" at bounding box center [422, 310] width 110 height 19
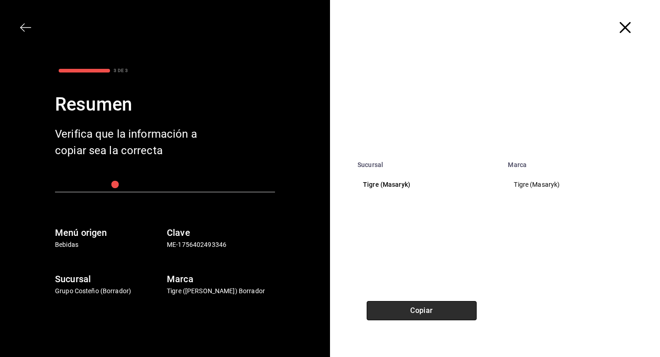
click at [401, 312] on button "Copiar" at bounding box center [422, 310] width 110 height 19
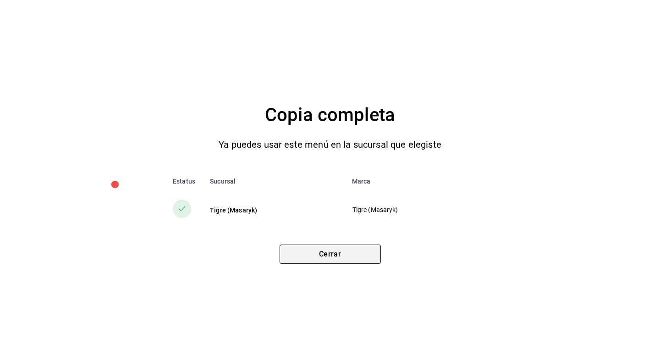
click at [327, 257] on button "Cerrar" at bounding box center [330, 253] width 101 height 19
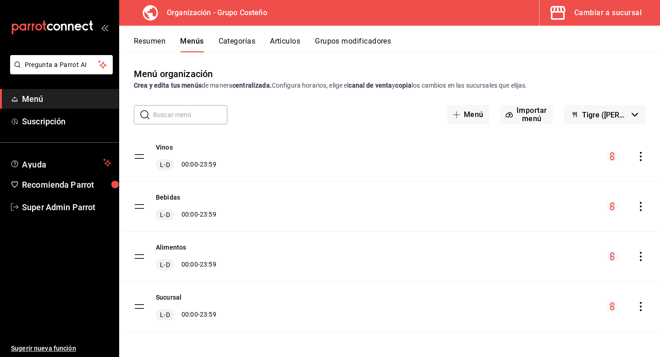
click at [638, 155] on icon "actions" at bounding box center [641, 156] width 9 height 9
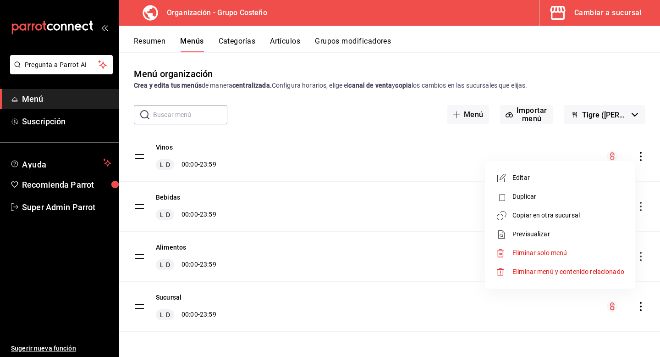
click at [558, 213] on span "Copiar en otra sucursal" at bounding box center [569, 215] width 112 height 10
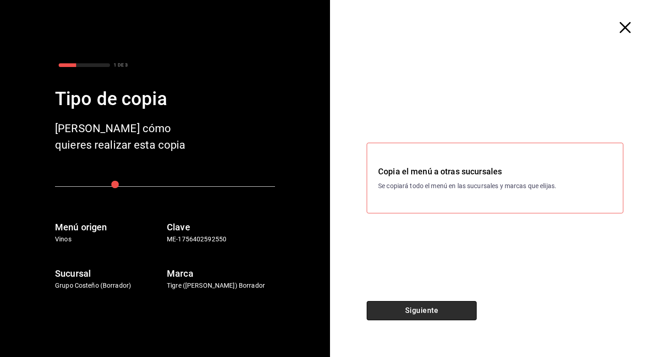
click at [438, 302] on button "Siguiente" at bounding box center [422, 310] width 110 height 19
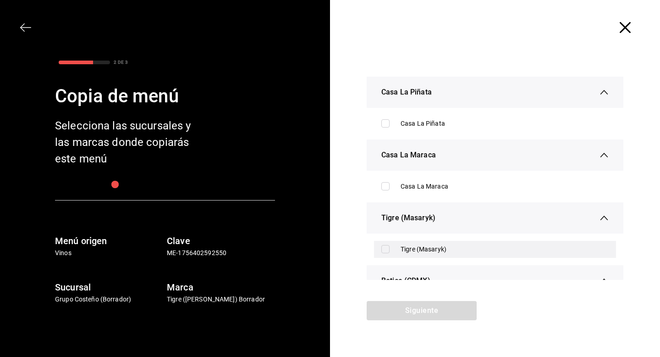
click at [388, 248] on input "checkbox" at bounding box center [386, 249] width 8 height 8
checkbox input "true"
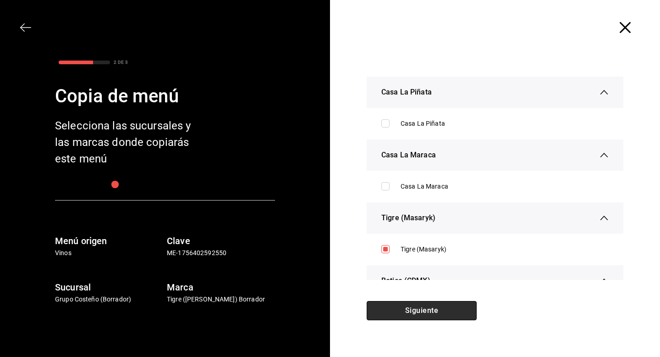
click at [409, 310] on button "Siguiente" at bounding box center [422, 310] width 110 height 19
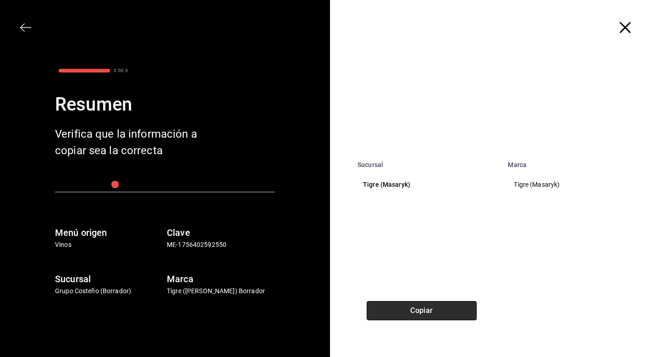
click at [409, 310] on button "Copiar" at bounding box center [422, 310] width 110 height 19
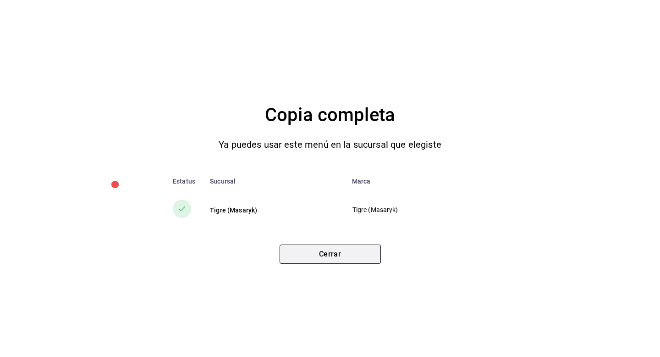
click at [358, 255] on button "Cerrar" at bounding box center [330, 253] width 101 height 19
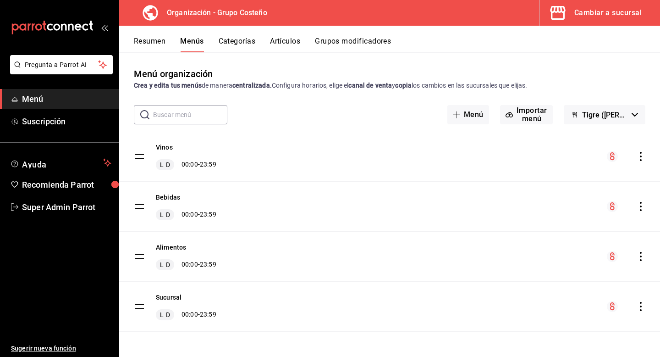
click at [576, 19] on div "Cambiar a sucursal" at bounding box center [608, 12] width 67 height 13
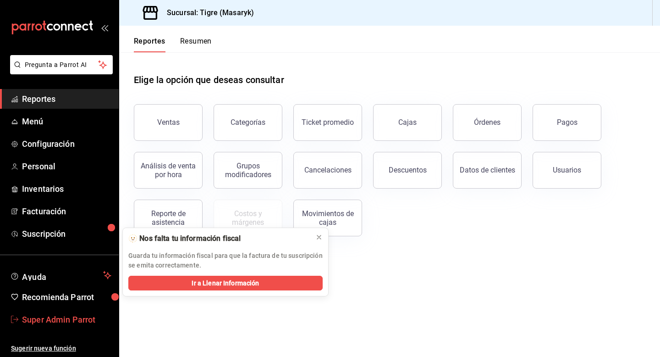
click at [74, 316] on span "Super Admin Parrot" at bounding box center [66, 319] width 89 height 12
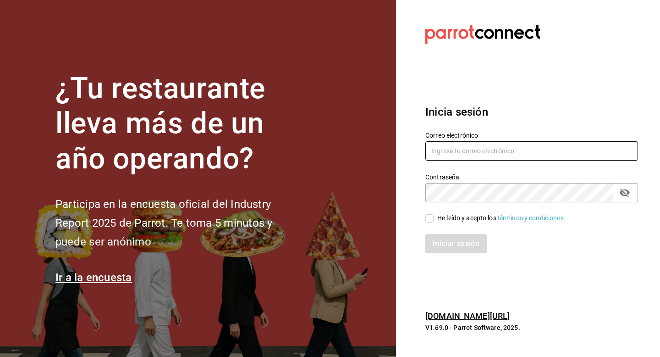
click at [458, 153] on input "text" at bounding box center [532, 150] width 213 height 19
type input "[EMAIL_ADDRESS][DOMAIN_NAME]"
click at [430, 218] on input "He leído y acepto los Términos y condiciones." at bounding box center [430, 218] width 8 height 8
checkbox input "true"
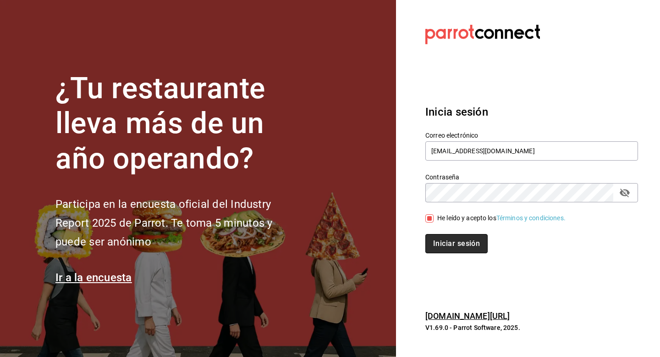
click at [437, 243] on button "Iniciar sesión" at bounding box center [457, 243] width 62 height 19
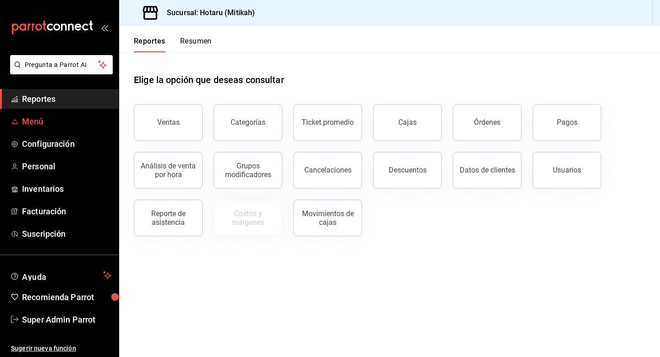
click at [51, 121] on span "Menú" at bounding box center [66, 121] width 89 height 12
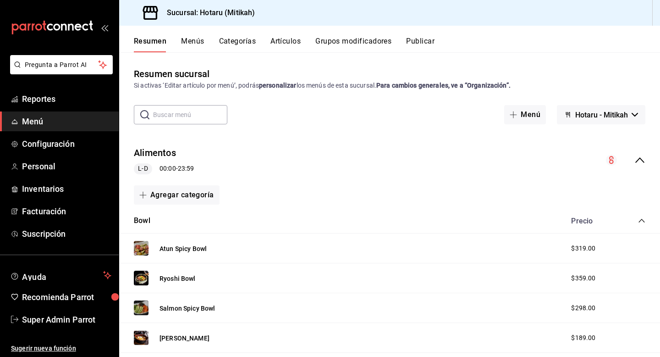
click at [643, 156] on icon "collapse-menu-row" at bounding box center [640, 160] width 11 height 11
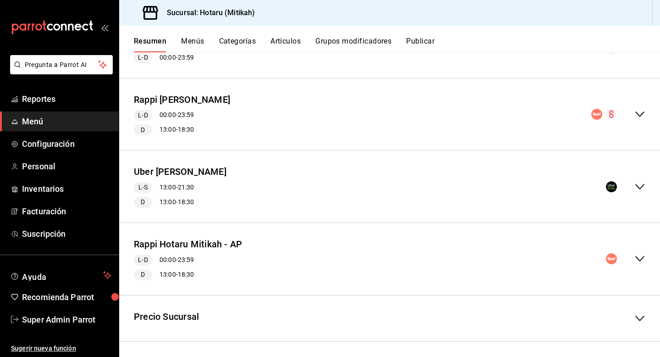
scroll to position [225, 0]
click at [195, 49] on button "Menús" at bounding box center [192, 45] width 23 height 16
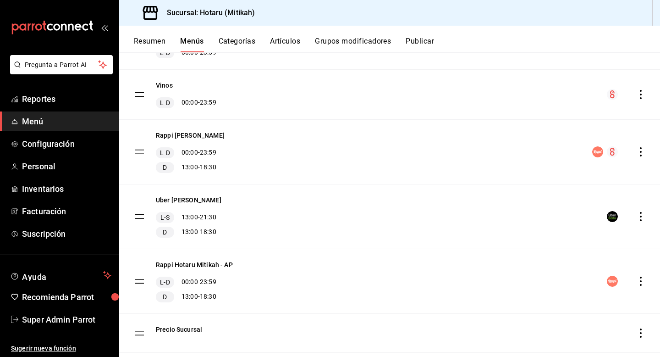
scroll to position [154, 0]
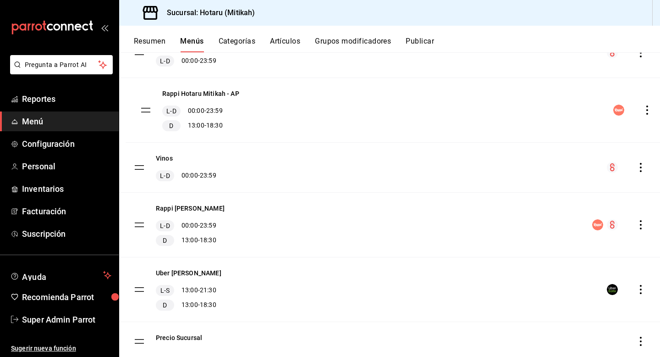
drag, startPoint x: 137, startPoint y: 291, endPoint x: 144, endPoint y: 108, distance: 182.7
click at [144, 108] on tbody "Alimentos L-D 00:00 - 23:59 Bebidas L-D 00:00 - 23:59 Vinos L-D 00:00 - 23:59 R…" at bounding box center [389, 169] width 541 height 383
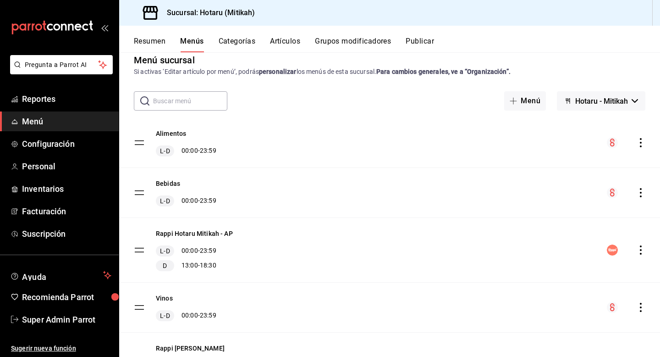
scroll to position [0, 0]
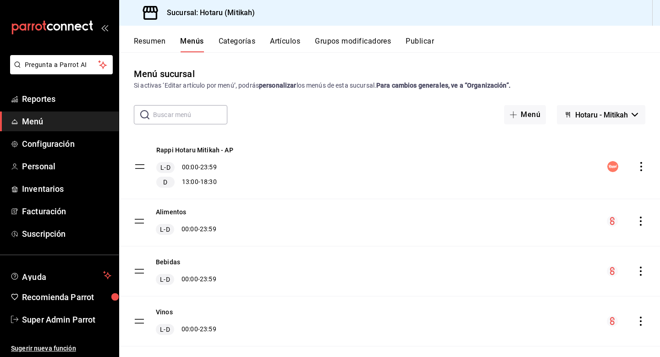
drag, startPoint x: 138, startPoint y: 264, endPoint x: 139, endPoint y: 167, distance: 96.8
click at [139, 166] on tbody "Alimentos L-D 00:00 - 23:59 Bebidas L-D 00:00 - 23:59 Rappi Hotaru Mitikah - AP…" at bounding box center [389, 323] width 541 height 383
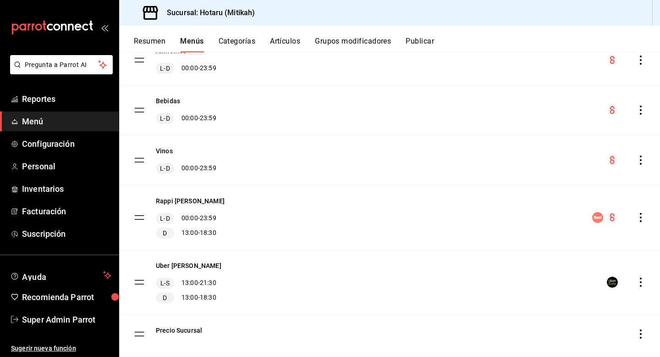
scroll to position [184, 0]
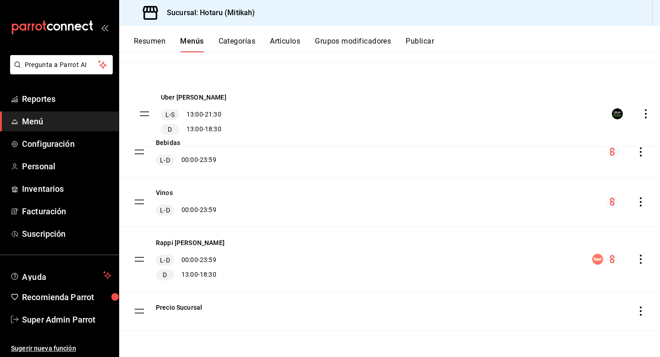
drag, startPoint x: 137, startPoint y: 259, endPoint x: 145, endPoint y: 98, distance: 161.6
click at [145, 98] on tbody "Rappi Hotaru Mitikah - AP L-D 00:00 - 23:59 D 13:00 - 18:30 Alimentos L-D 00:00…" at bounding box center [389, 139] width 541 height 383
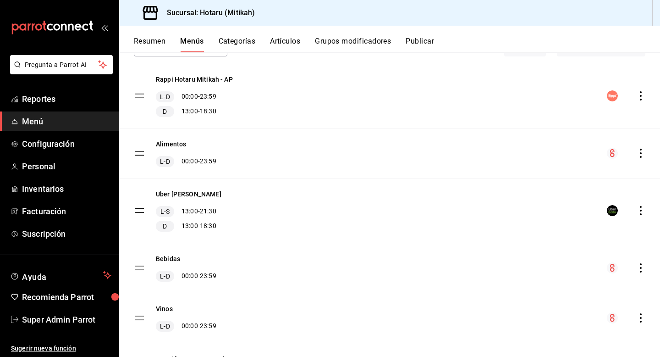
scroll to position [0, 0]
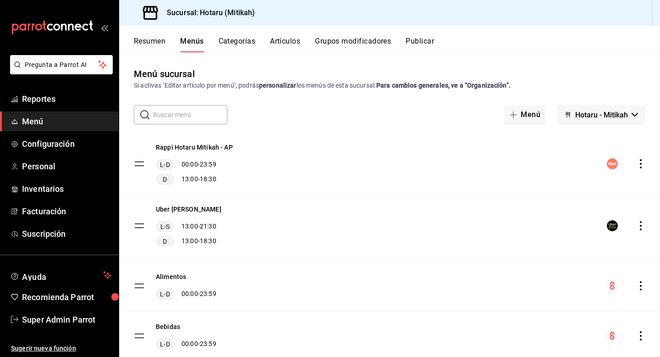
drag, startPoint x: 140, startPoint y: 278, endPoint x: 140, endPoint y: 225, distance: 53.7
click at [140, 224] on tbody "Rappi Hotaru Mitikah - AP L-D 00:00 - 23:59 D 13:00 - 18:30 Alimentos L-D 00:00…" at bounding box center [389, 323] width 541 height 383
click at [149, 42] on button "Resumen" at bounding box center [150, 45] width 32 height 16
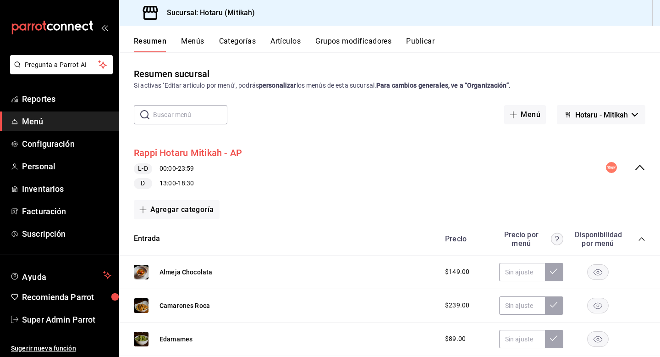
click at [206, 153] on button "Rappi Hotaru Mitikah - AP" at bounding box center [188, 152] width 108 height 13
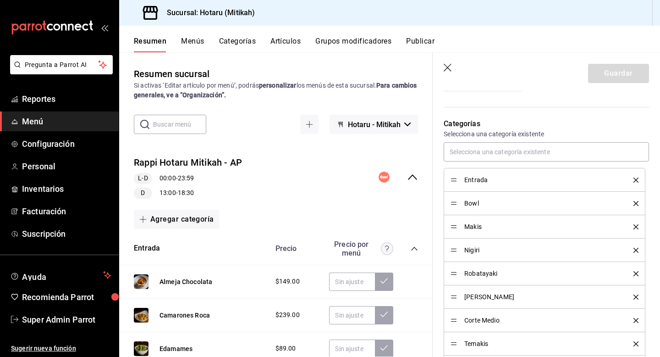
scroll to position [370, 0]
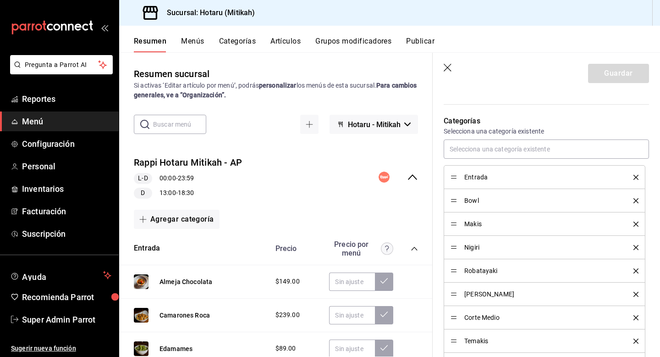
click at [636, 177] on icon "delete" at bounding box center [636, 177] width 5 height 5
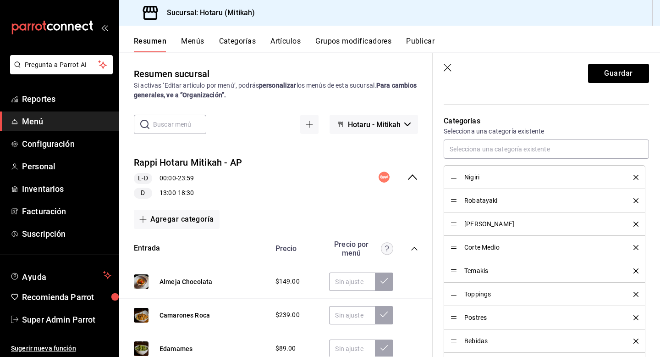
click at [636, 177] on icon "delete" at bounding box center [636, 177] width 5 height 5
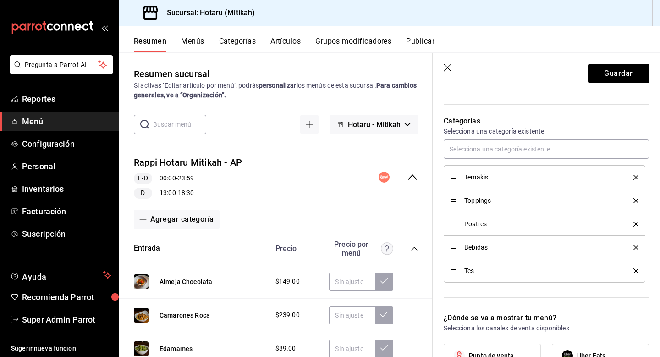
click at [636, 177] on icon "delete" at bounding box center [636, 177] width 5 height 5
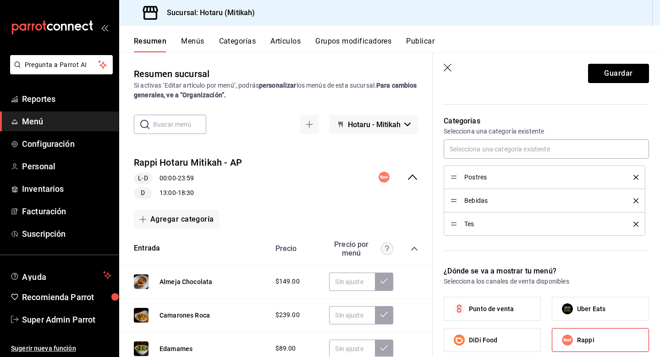
click at [636, 177] on icon "delete" at bounding box center [636, 177] width 5 height 5
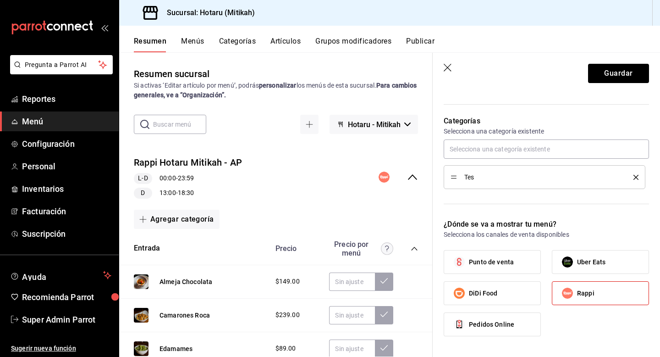
click at [636, 177] on icon "delete" at bounding box center [636, 177] width 5 height 5
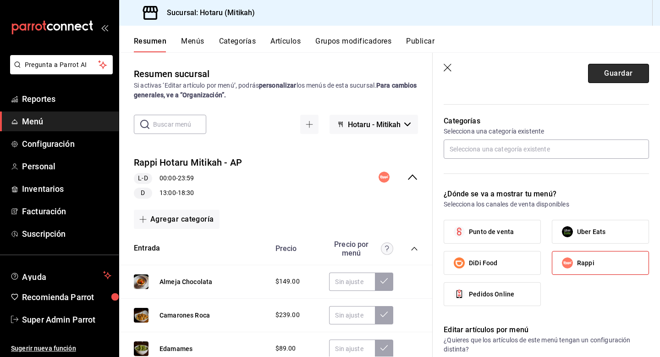
click at [620, 74] on button "Guardar" at bounding box center [618, 73] width 61 height 19
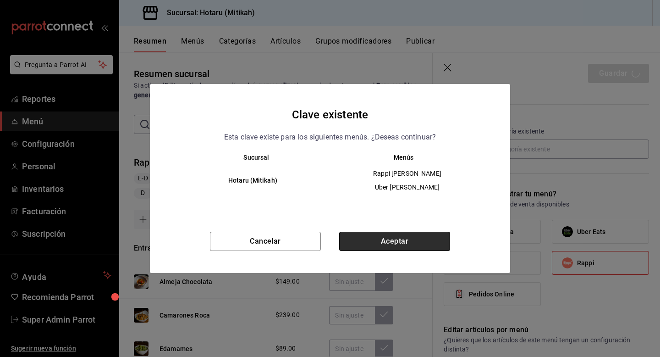
click at [415, 243] on button "Aceptar" at bounding box center [394, 241] width 111 height 19
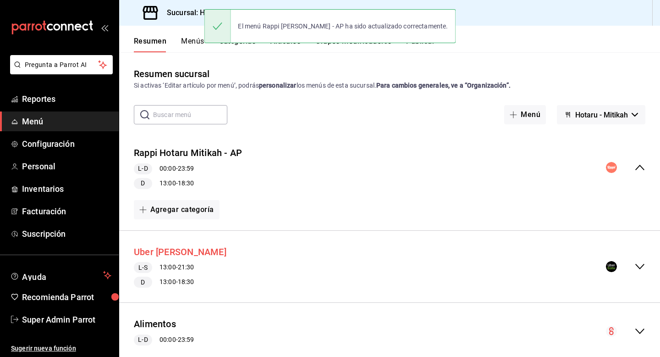
click at [191, 254] on button "Uber Hotaru Mitikah" at bounding box center [180, 251] width 93 height 13
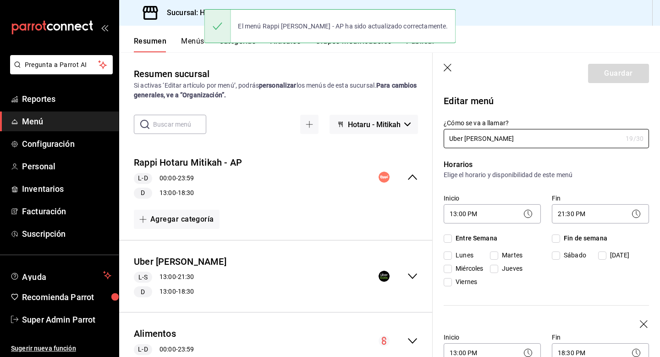
checkbox input "true"
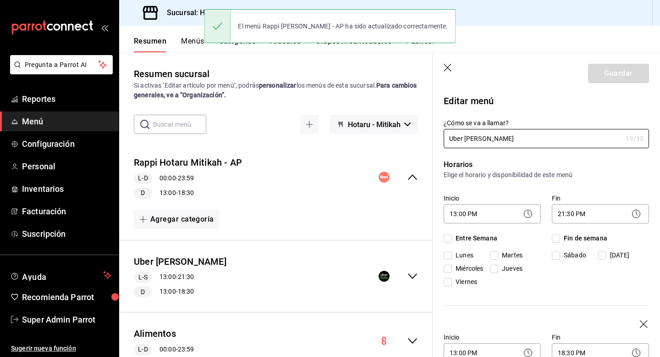
checkbox input "true"
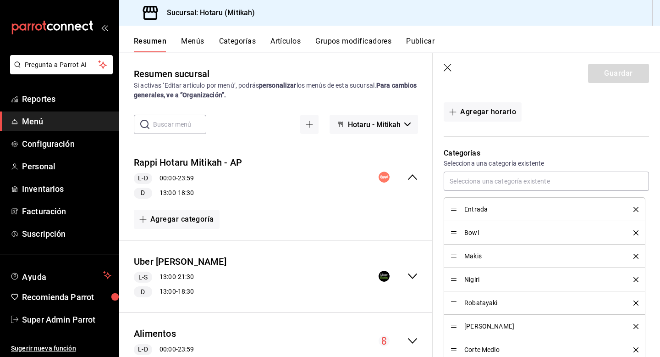
scroll to position [354, 0]
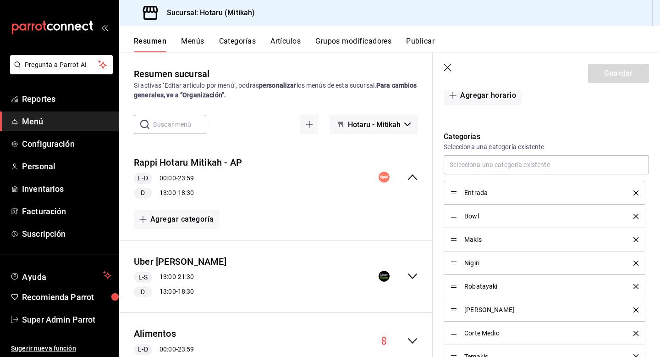
click at [637, 191] on icon "delete" at bounding box center [636, 192] width 5 height 5
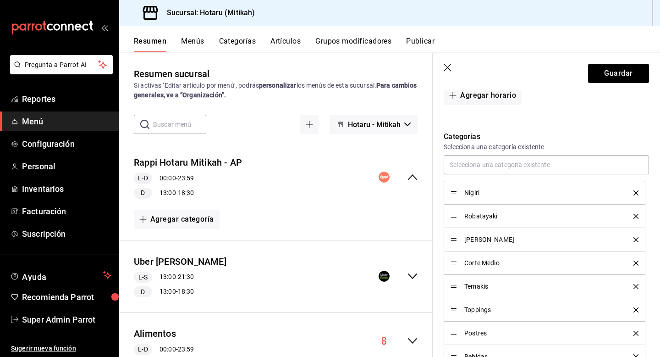
click at [637, 191] on icon "delete" at bounding box center [636, 192] width 5 height 5
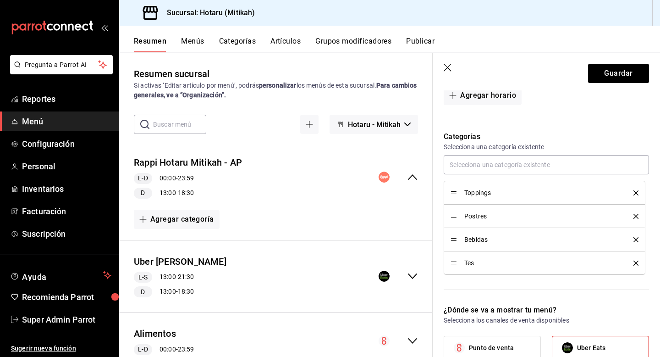
click at [637, 191] on icon "delete" at bounding box center [636, 192] width 5 height 5
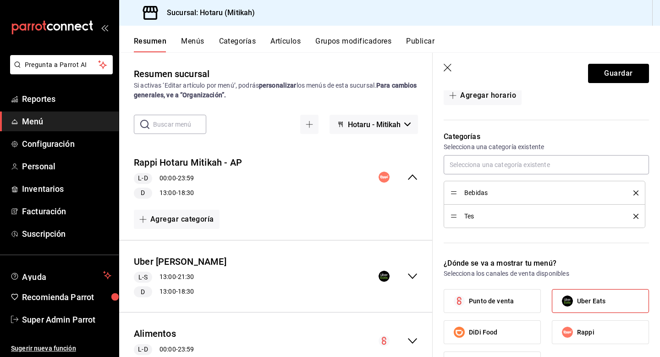
click at [637, 191] on icon "delete" at bounding box center [636, 192] width 5 height 5
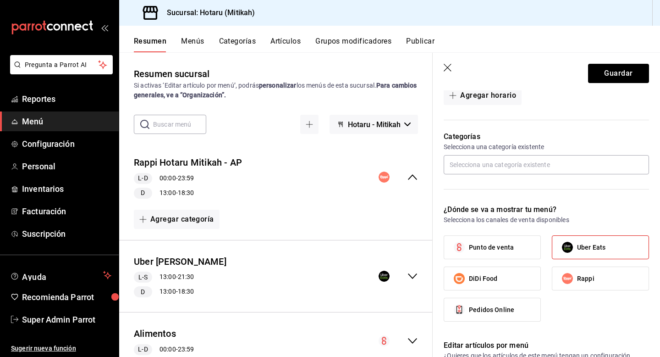
click at [637, 191] on div "Categorías Selecciona una categoría existente" at bounding box center [541, 156] width 216 height 73
click at [624, 72] on button "Guardar" at bounding box center [618, 73] width 61 height 19
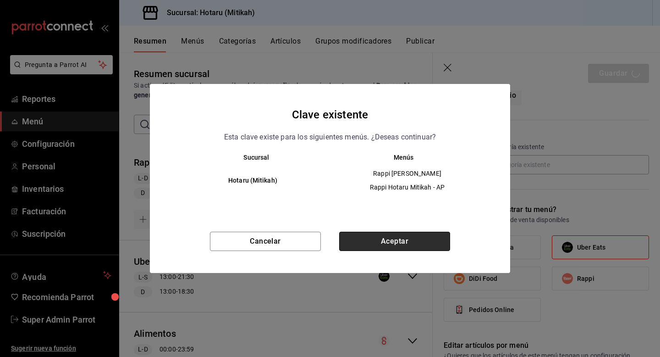
click at [398, 243] on button "Aceptar" at bounding box center [394, 241] width 111 height 19
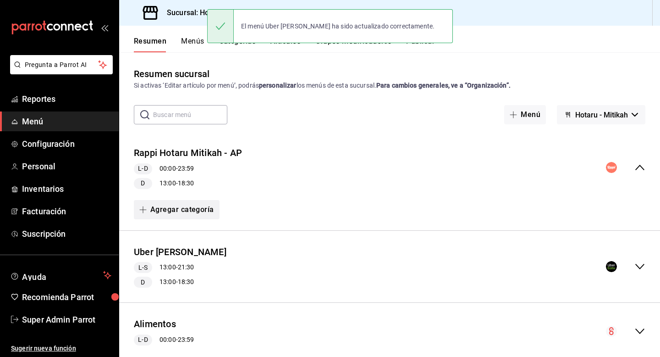
click at [183, 210] on button "Agregar categoría" at bounding box center [177, 209] width 86 height 19
click at [268, 192] on div at bounding box center [330, 178] width 660 height 357
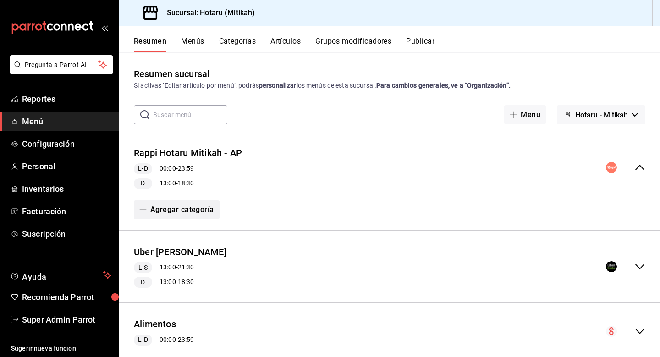
click at [198, 213] on button "Agregar categoría" at bounding box center [177, 209] width 86 height 19
click at [178, 258] on li "Categoría nueva" at bounding box center [173, 256] width 78 height 22
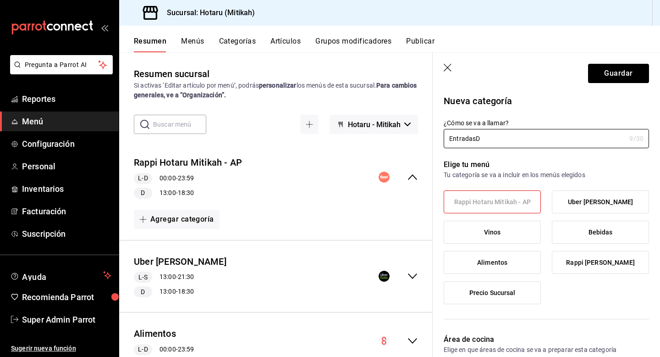
type input "EntradasD"
click at [618, 203] on span "Uber Hotaru Mitikah" at bounding box center [600, 202] width 65 height 8
click at [0, 0] on input "Uber Hotaru Mitikah" at bounding box center [0, 0] width 0 height 0
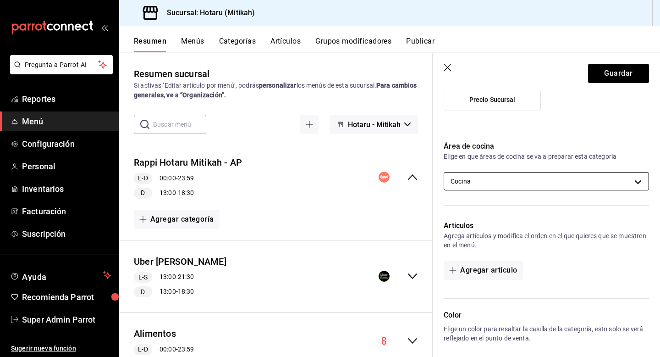
scroll to position [205, 0]
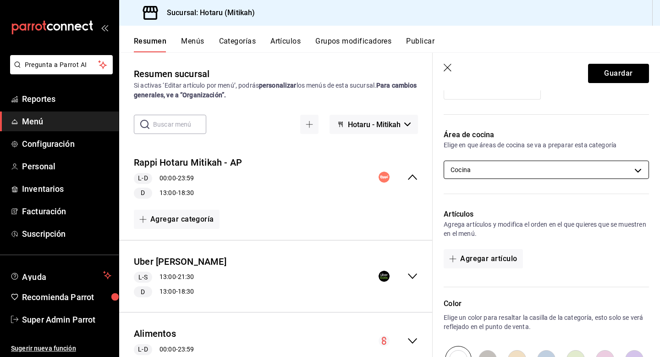
click at [589, 164] on body "Pregunta a Parrot AI Reportes Menú Configuración Personal Inventarios Facturaci…" at bounding box center [330, 178] width 660 height 357
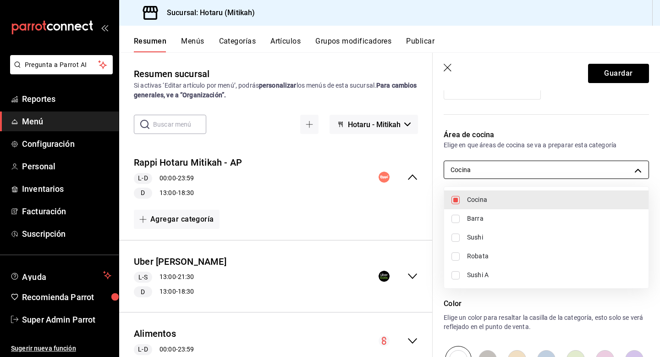
click at [589, 164] on div at bounding box center [330, 178] width 660 height 357
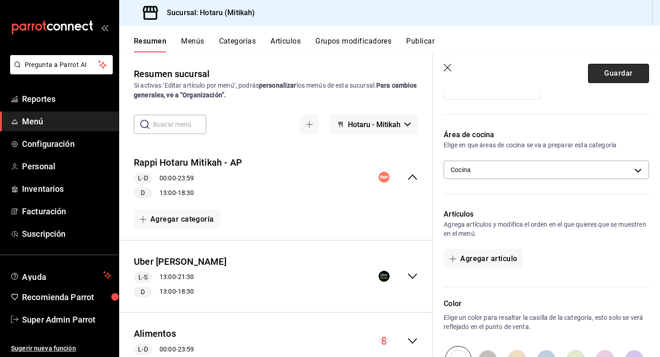
click at [604, 75] on button "Guardar" at bounding box center [618, 73] width 61 height 19
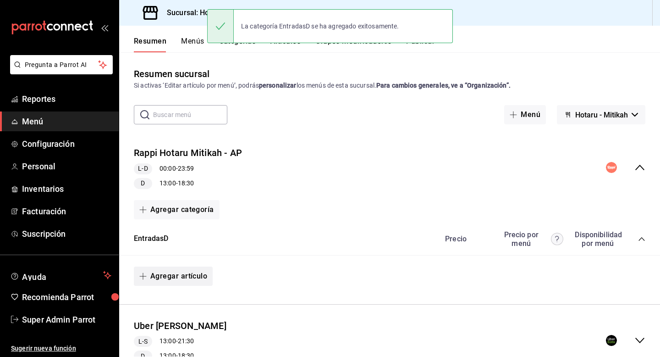
click at [192, 280] on button "Agregar artículo" at bounding box center [173, 275] width 79 height 19
click at [182, 301] on li "Artículo existente" at bounding box center [170, 300] width 72 height 22
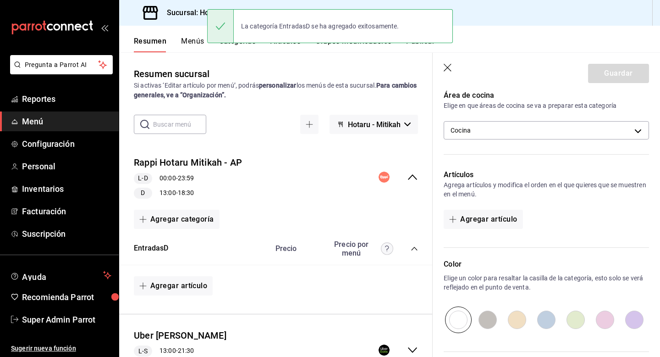
scroll to position [258, 0]
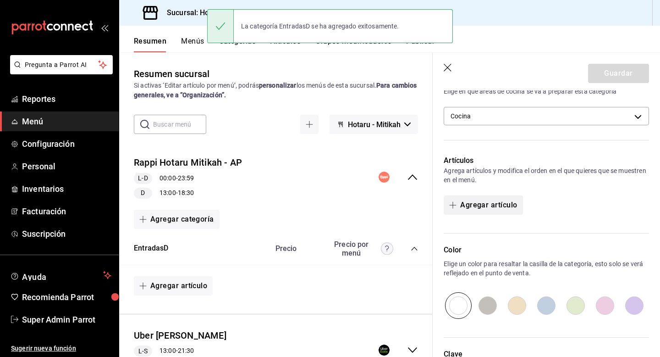
click at [498, 206] on button "Agregar artículo" at bounding box center [483, 204] width 79 height 19
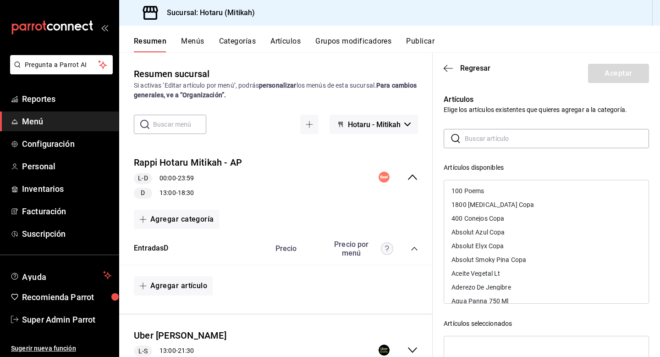
click at [506, 139] on input "text" at bounding box center [557, 138] width 184 height 18
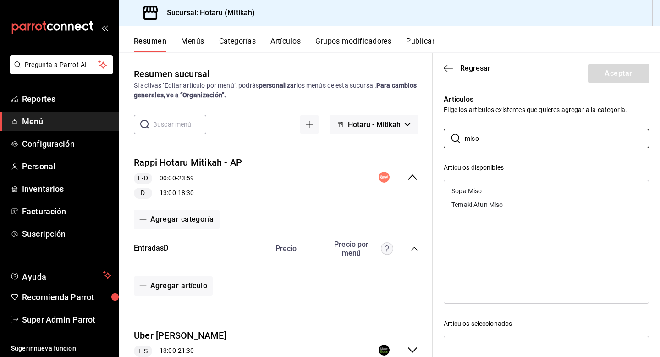
drag, startPoint x: 469, startPoint y: 191, endPoint x: 471, endPoint y: 183, distance: 7.5
click at [469, 191] on div "Sopa Miso" at bounding box center [467, 191] width 30 height 6
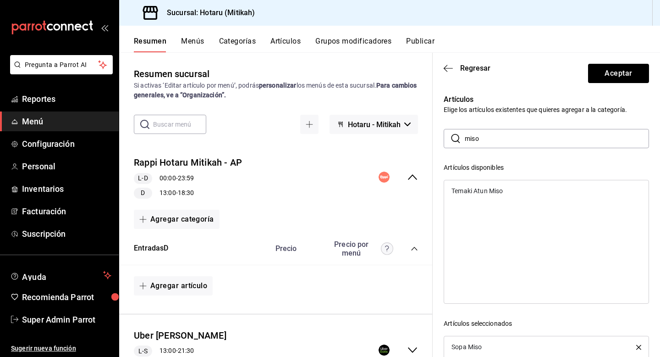
click at [493, 141] on input "miso" at bounding box center [557, 138] width 184 height 18
click at [483, 191] on div "Edamames" at bounding box center [468, 191] width 33 height 6
click at [499, 133] on input "edam" at bounding box center [557, 138] width 184 height 18
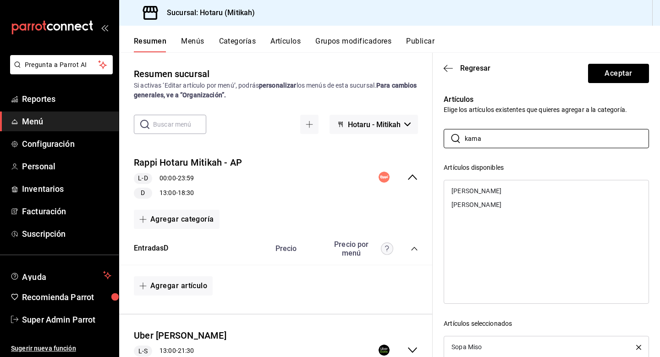
click at [484, 202] on div "Kama Yaki" at bounding box center [546, 205] width 205 height 14
click at [489, 143] on input "kama" at bounding box center [557, 138] width 184 height 18
click at [486, 193] on div "Almeja Chocolata" at bounding box center [477, 191] width 51 height 6
click at [504, 142] on input "alme" at bounding box center [557, 138] width 184 height 18
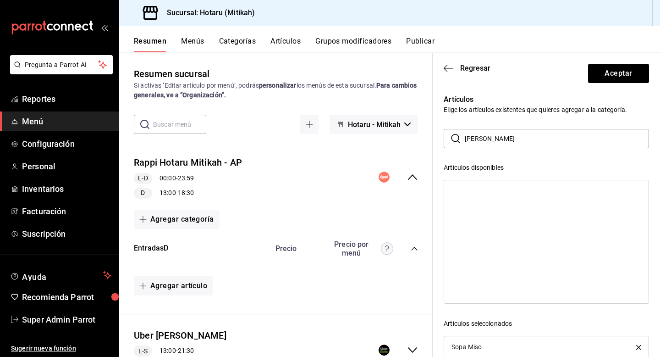
click at [504, 142] on input "alme" at bounding box center [557, 138] width 184 height 18
click at [523, 211] on div "Taquitos Crispy Salmón" at bounding box center [546, 218] width 205 height 14
click at [523, 203] on div "Taquitos Crispy Mixtos" at bounding box center [546, 205] width 205 height 14
click at [523, 195] on div "Taquitos Crispy Atún" at bounding box center [546, 191] width 205 height 14
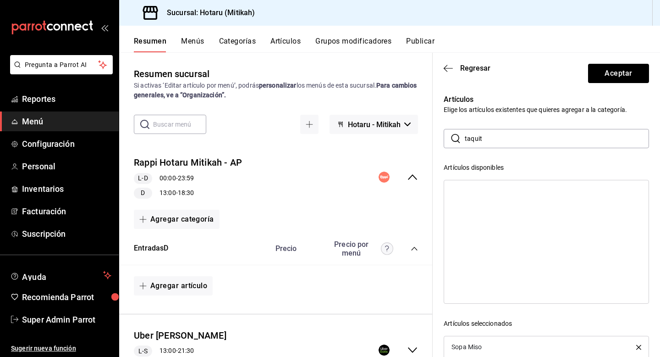
click at [514, 137] on input "taquit" at bounding box center [557, 138] width 184 height 18
click at [500, 192] on div "Camarones Roca" at bounding box center [477, 191] width 50 height 6
click at [494, 142] on input "roca" at bounding box center [557, 138] width 184 height 18
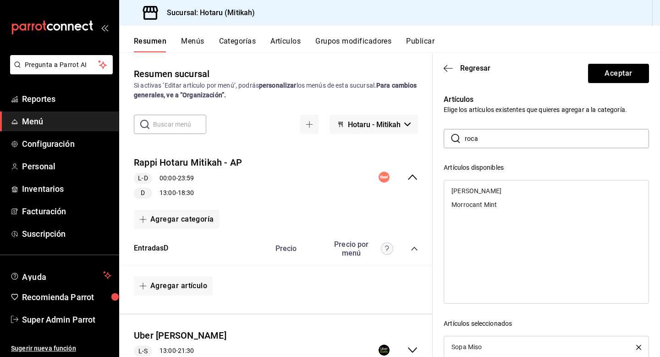
click at [494, 142] on input "roca" at bounding box center [557, 138] width 184 height 18
type input "temp"
click at [493, 192] on div "Tempura De Camarón" at bounding box center [483, 191] width 63 height 6
click at [493, 192] on div "Vegetales Tempura" at bounding box center [479, 191] width 55 height 6
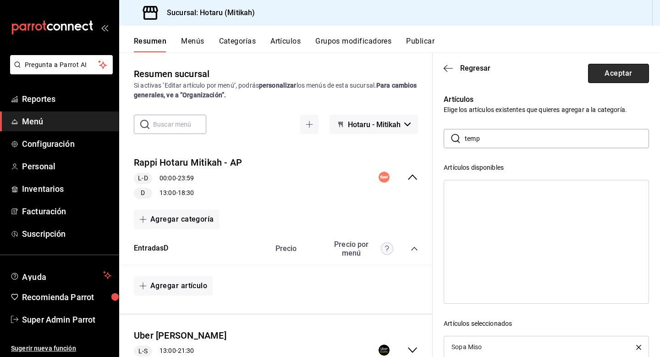
click at [611, 71] on button "Aceptar" at bounding box center [618, 73] width 61 height 19
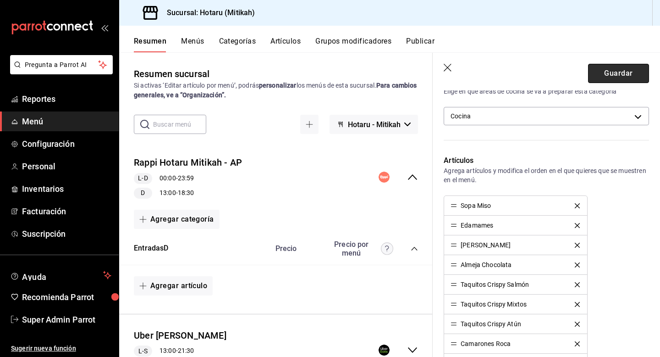
click at [611, 74] on button "Guardar" at bounding box center [618, 73] width 61 height 19
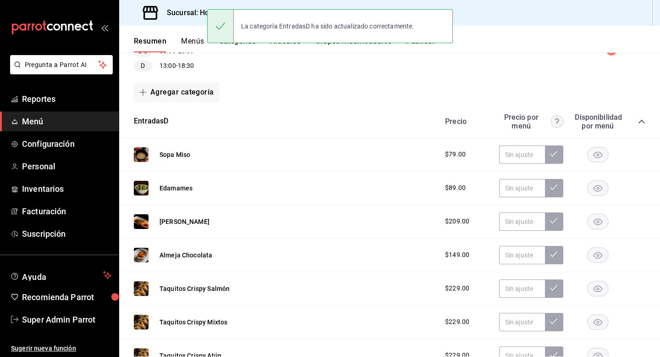
scroll to position [182, 0]
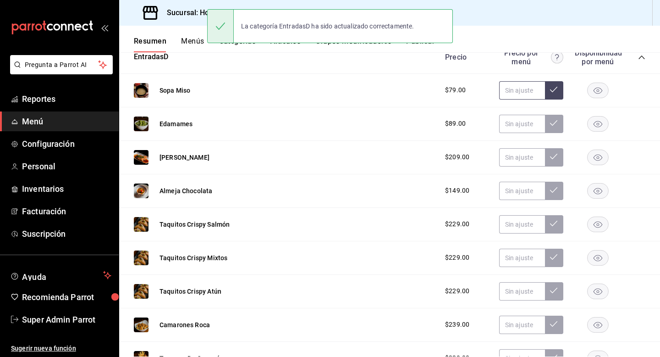
click at [528, 92] on input "text" at bounding box center [522, 90] width 46 height 18
type input "$115.00"
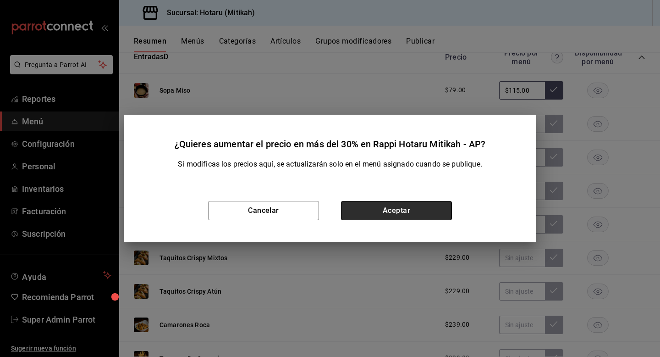
click at [413, 218] on button "Aceptar" at bounding box center [396, 210] width 111 height 19
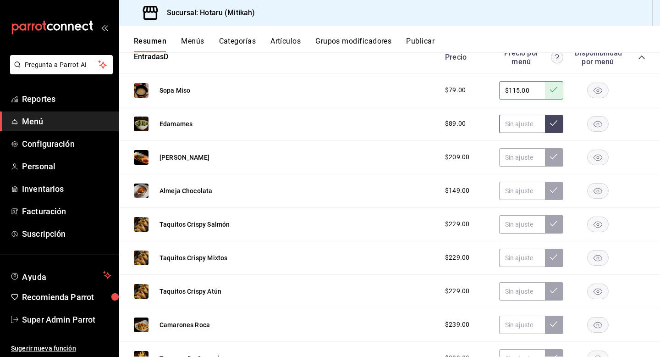
click at [525, 128] on input "text" at bounding box center [522, 124] width 46 height 18
type input "$125.00"
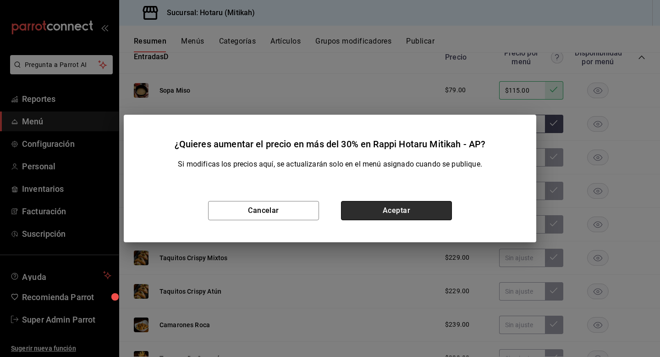
click at [442, 205] on button "Aceptar" at bounding box center [396, 210] width 111 height 19
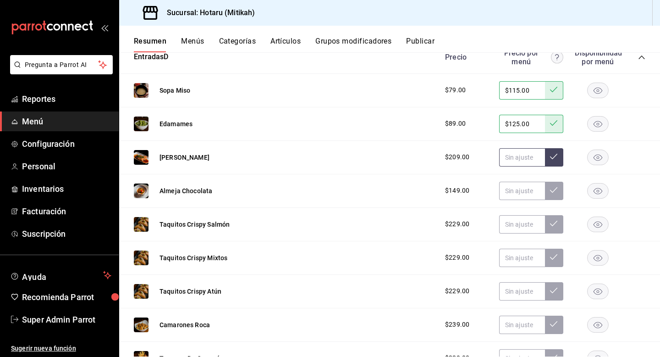
click at [519, 160] on input "text" at bounding box center [522, 157] width 46 height 18
type input "$265.00"
click at [530, 191] on input "text" at bounding box center [522, 191] width 46 height 18
type input "$195.00"
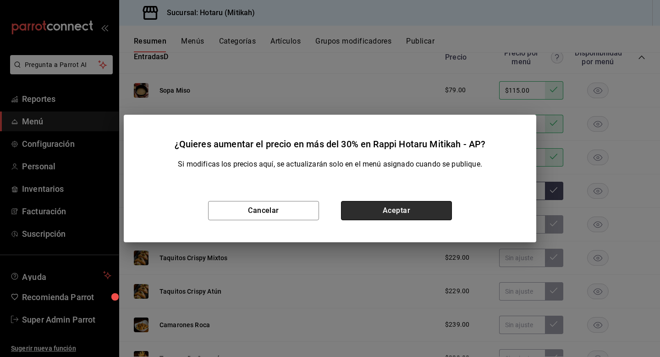
click at [426, 206] on button "Aceptar" at bounding box center [396, 210] width 111 height 19
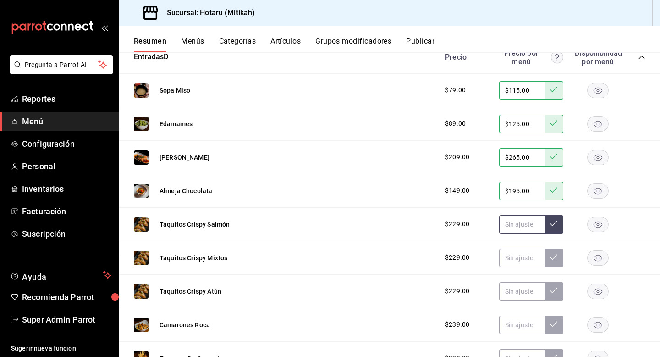
drag, startPoint x: 515, startPoint y: 222, endPoint x: 515, endPoint y: 208, distance: 14.7
click at [515, 222] on input "text" at bounding box center [522, 224] width 46 height 18
type input "$285.00"
click at [515, 251] on input "text" at bounding box center [522, 258] width 46 height 18
type input "$285.00"
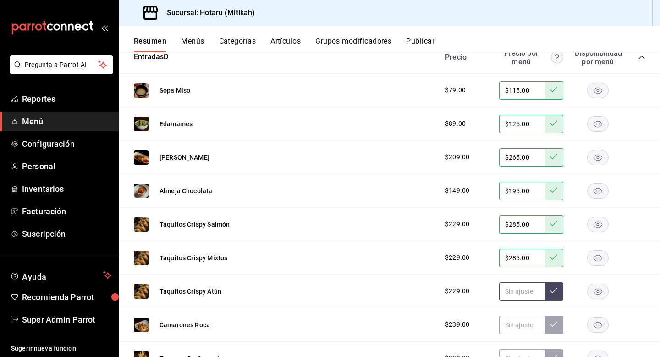
click at [512, 286] on input "text" at bounding box center [522, 291] width 46 height 18
type input "$285.00"
click at [521, 329] on input "text" at bounding box center [522, 325] width 46 height 18
type input "$295.00"
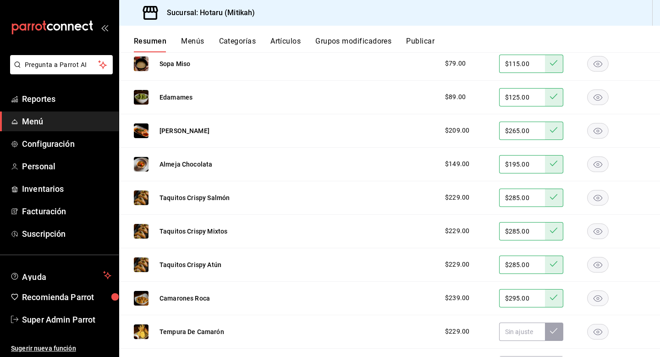
scroll to position [244, 0]
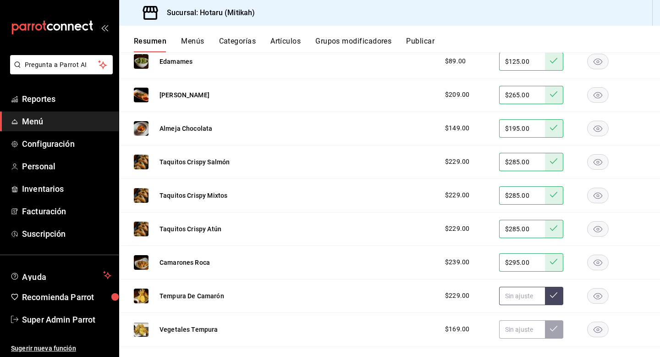
click at [514, 289] on input "text" at bounding box center [522, 296] width 46 height 18
type input "$285.00"
click at [512, 327] on input "text" at bounding box center [522, 329] width 46 height 18
type input "$218.00"
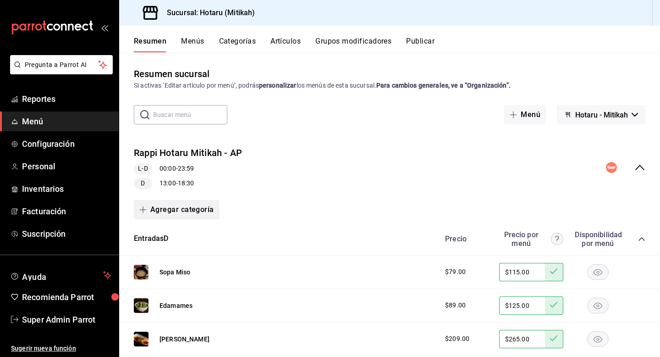
click at [193, 205] on button "Agregar categoría" at bounding box center [177, 209] width 86 height 19
click at [184, 251] on li "Categoría nueva" at bounding box center [173, 256] width 78 height 22
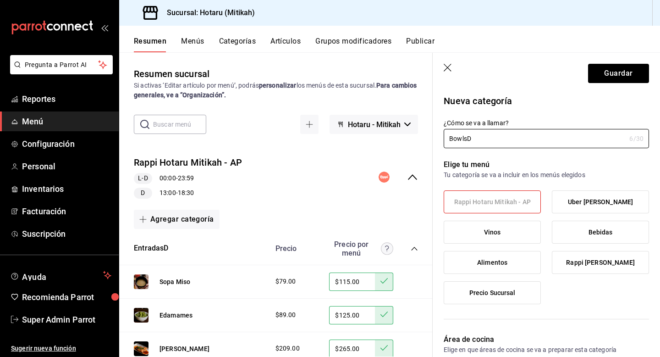
type input "BowlsD"
click at [581, 201] on span "Uber Hotaru Mitikah" at bounding box center [600, 202] width 65 height 8
click at [0, 0] on input "Uber Hotaru Mitikah" at bounding box center [0, 0] width 0 height 0
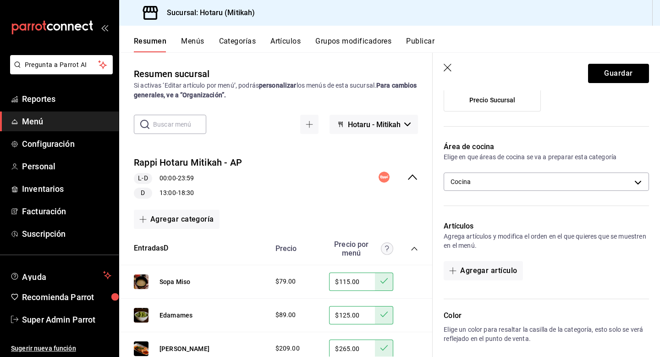
scroll to position [210, 0]
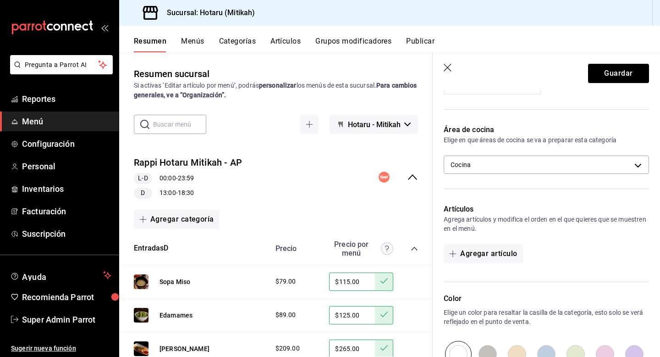
click at [600, 83] on header "Guardar" at bounding box center [546, 72] width 227 height 38
click at [606, 77] on button "Guardar" at bounding box center [618, 73] width 61 height 19
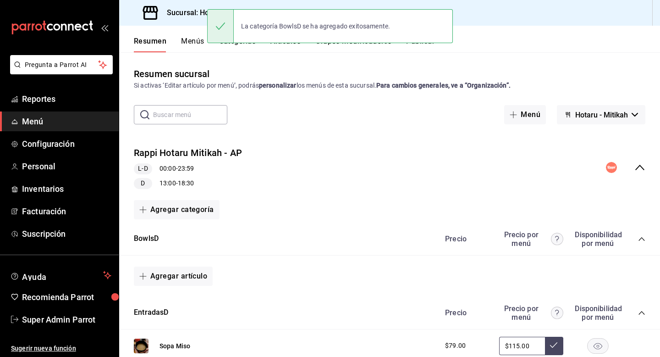
click at [169, 277] on button "Agregar artículo" at bounding box center [173, 275] width 79 height 19
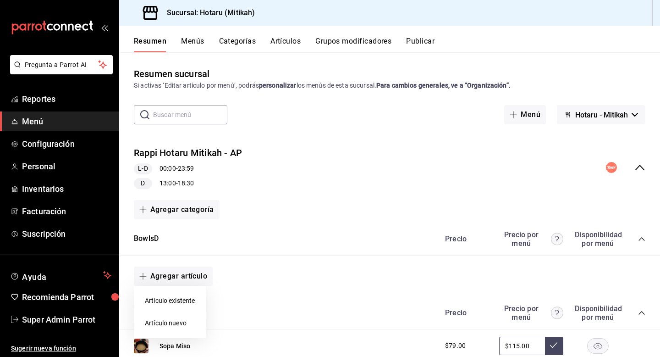
click at [172, 300] on li "Artículo existente" at bounding box center [170, 300] width 72 height 22
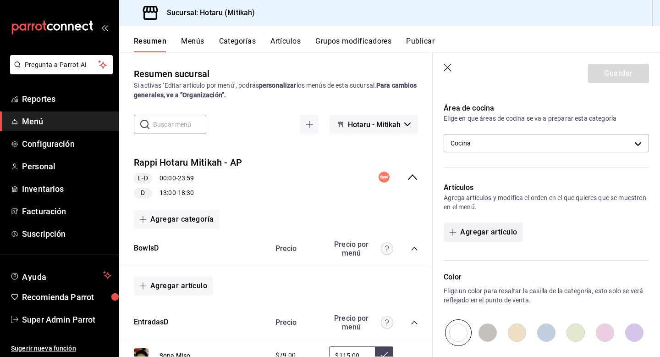
scroll to position [258, 0]
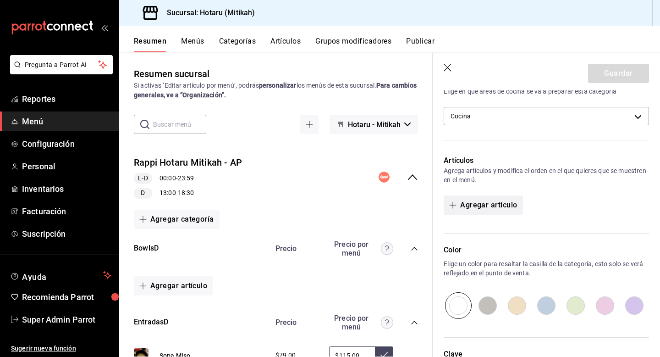
click at [485, 202] on button "Agregar artículo" at bounding box center [483, 204] width 79 height 19
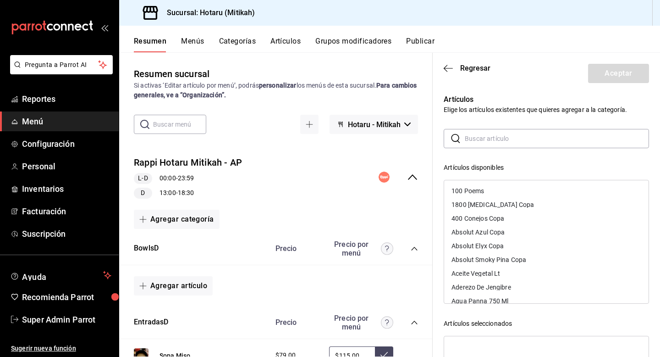
click at [491, 140] on input "text" at bounding box center [557, 138] width 184 height 18
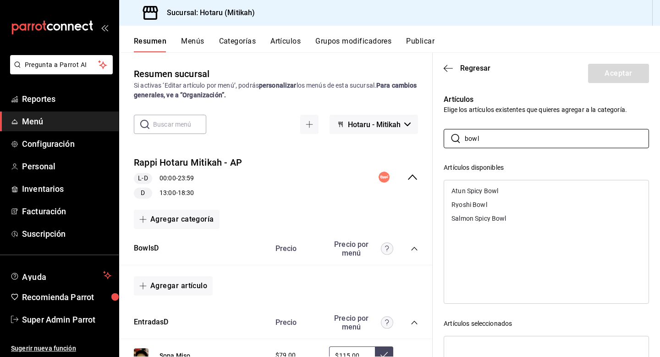
click at [509, 215] on div "Salmon Spicy Bowl" at bounding box center [546, 218] width 205 height 14
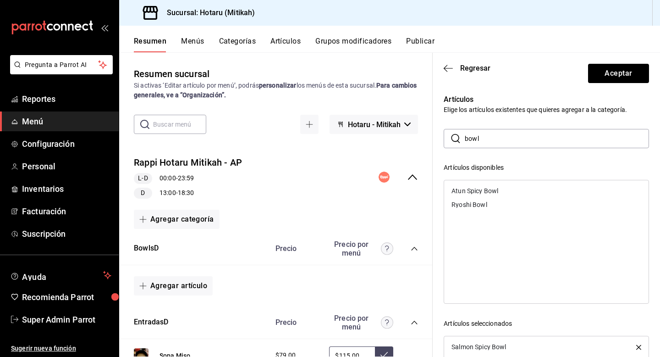
click at [504, 188] on div "Atun Spicy Bowl" at bounding box center [546, 191] width 205 height 14
click at [504, 188] on div "Ryoshi Bowl" at bounding box center [546, 191] width 205 height 14
click at [505, 142] on input "bowl" at bounding box center [557, 138] width 184 height 18
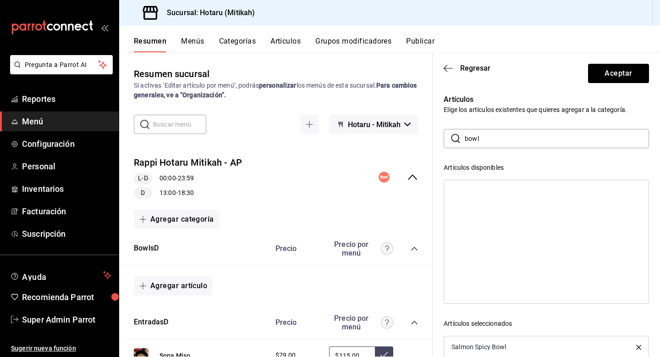
type input "t"
type input "yakime"
click at [502, 229] on div "Yakimeshi Verduras" at bounding box center [477, 232] width 50 height 6
click at [509, 187] on div "Yakimeshi Camaron" at bounding box center [546, 191] width 205 height 14
click at [509, 189] on div "Yakimeshi Carne" at bounding box center [546, 191] width 205 height 14
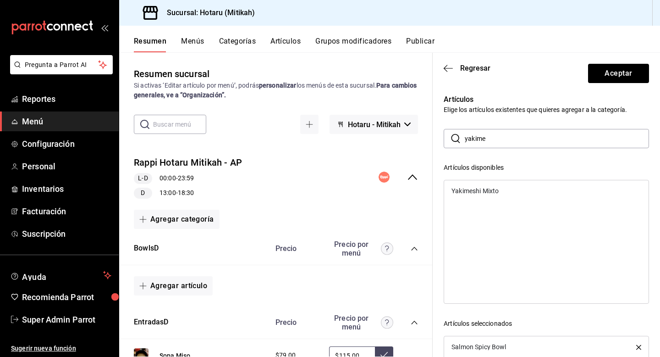
click at [509, 189] on div "Yakimeshi Mixto" at bounding box center [546, 191] width 205 height 14
click at [608, 77] on button "Aceptar" at bounding box center [618, 73] width 61 height 19
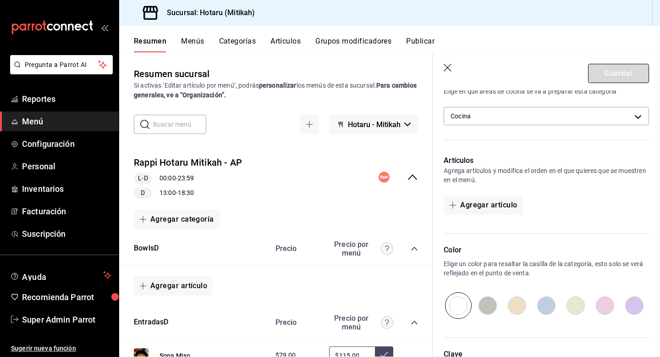
click at [608, 77] on button "Guardar" at bounding box center [618, 73] width 61 height 19
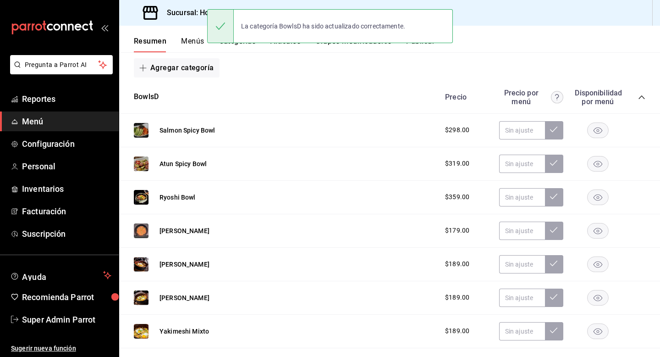
scroll to position [182, 0]
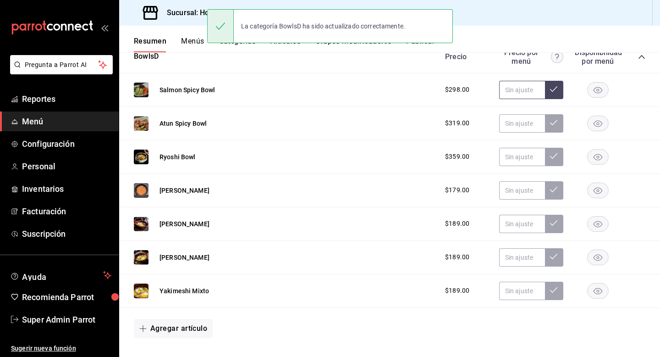
click at [518, 91] on input "text" at bounding box center [522, 90] width 46 height 18
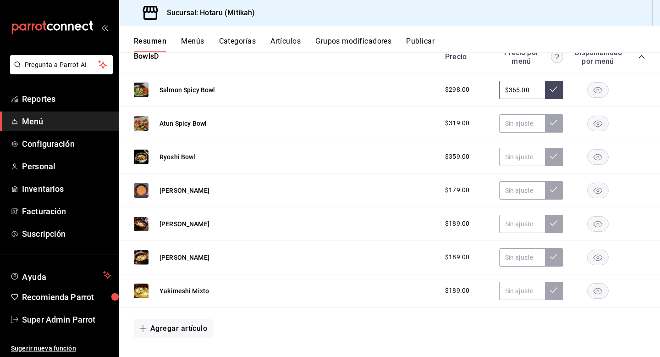
type input "$365.00"
click at [511, 123] on input "text" at bounding box center [522, 123] width 46 height 18
type input "$388.00"
click at [509, 159] on input "text" at bounding box center [522, 157] width 46 height 18
type input "$435.00"
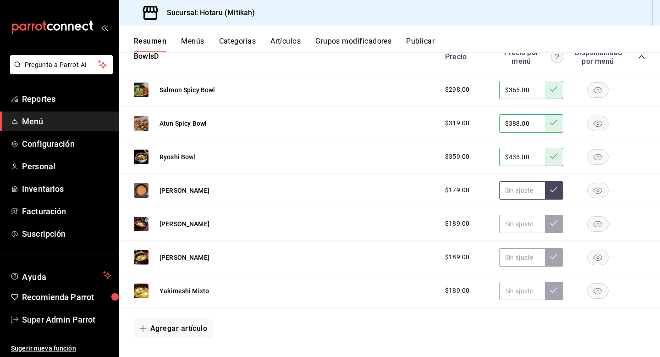
click at [515, 186] on input "text" at bounding box center [522, 190] width 46 height 18
type input "$228.00"
click at [514, 228] on input "text" at bounding box center [522, 224] width 46 height 18
type input "$239.00"
click at [520, 254] on input "text" at bounding box center [522, 257] width 46 height 18
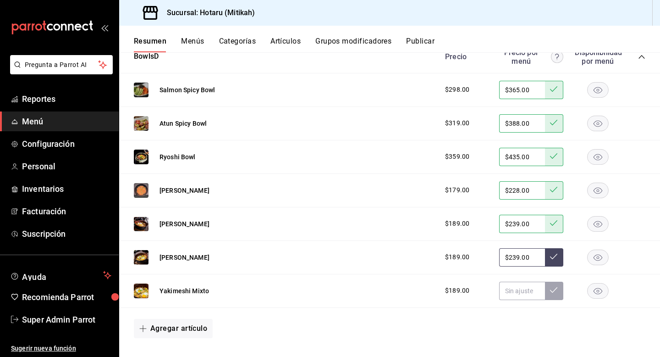
type input "$239.00"
click at [513, 291] on input "text" at bounding box center [522, 291] width 46 height 18
type input "$239.00"
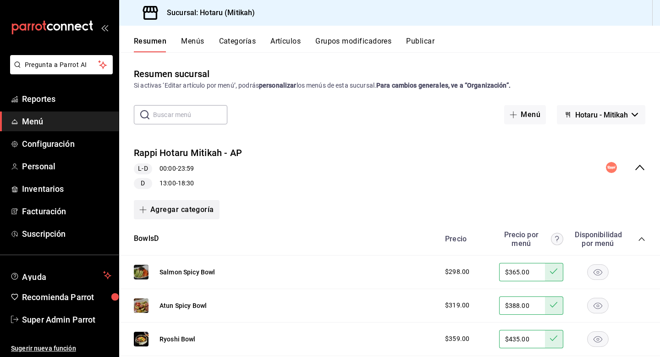
click at [195, 207] on button "Agregar categoría" at bounding box center [177, 209] width 86 height 19
click at [184, 255] on li "Categoría nueva" at bounding box center [173, 256] width 78 height 22
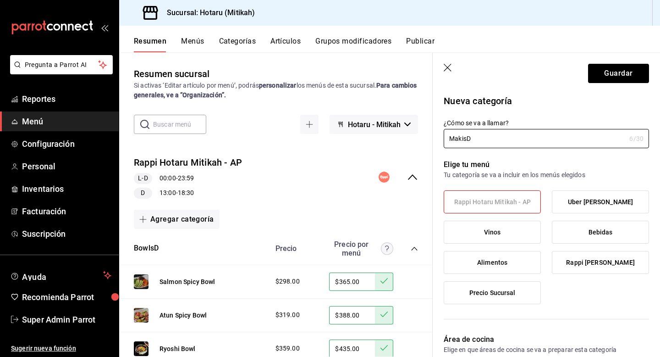
type input "MakisD"
click at [578, 193] on label "Uber Hotaru Mitikah" at bounding box center [601, 202] width 96 height 22
click at [0, 0] on input "Uber Hotaru Mitikah" at bounding box center [0, 0] width 0 height 0
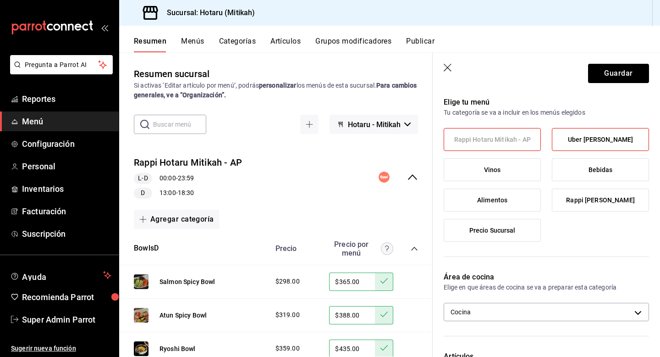
scroll to position [148, 0]
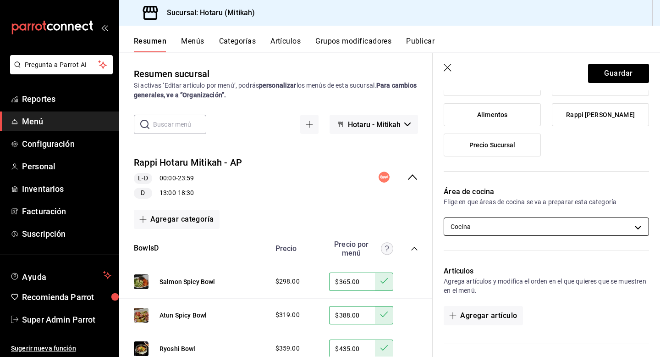
click at [512, 223] on body "Pregunta a Parrot AI Reportes Menú Configuración Personal Inventarios Facturaci…" at bounding box center [330, 178] width 660 height 357
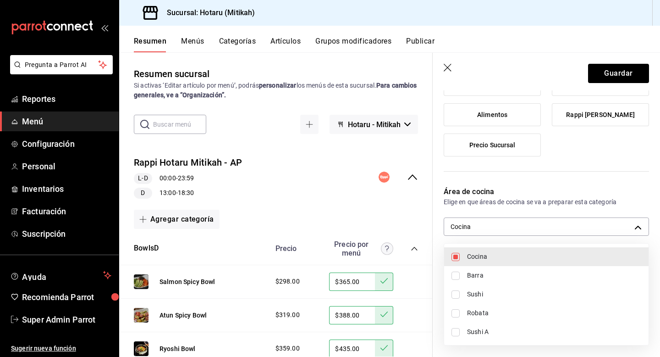
click at [631, 71] on div at bounding box center [330, 178] width 660 height 357
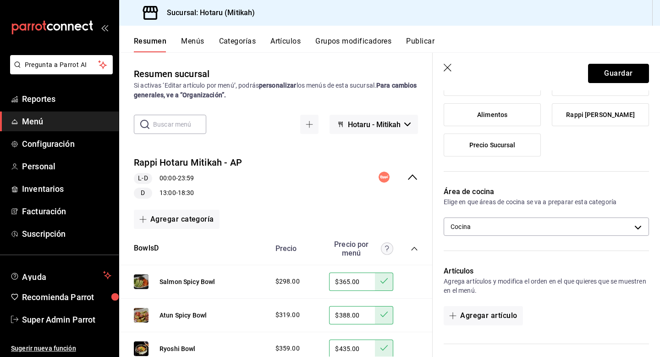
click at [610, 78] on button "Guardar" at bounding box center [618, 73] width 61 height 19
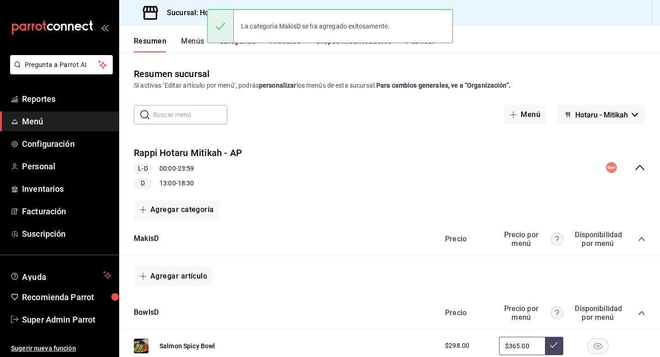
click at [236, 47] on button "Categorías" at bounding box center [237, 45] width 37 height 16
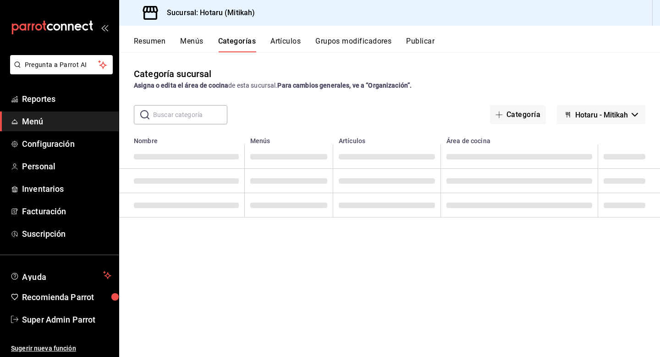
click at [187, 122] on input "text" at bounding box center [190, 114] width 74 height 18
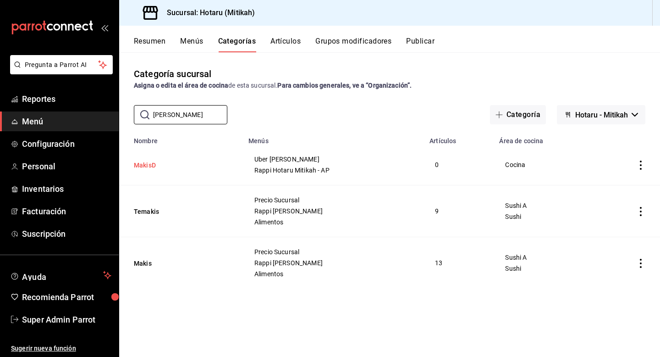
type input "maki"
click at [147, 166] on button "MakisD" at bounding box center [180, 165] width 92 height 9
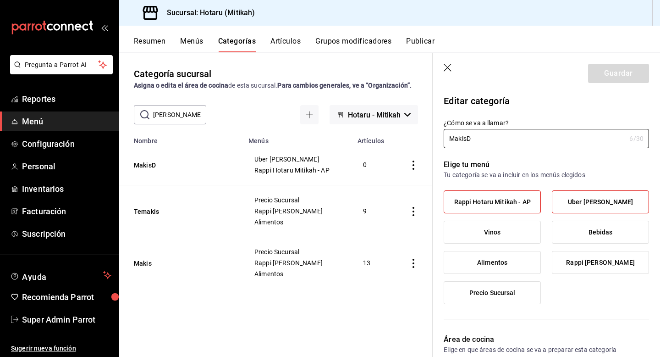
scroll to position [89, 0]
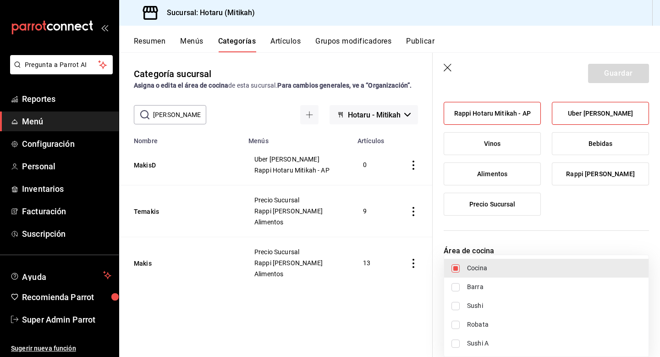
click at [466, 287] on body "Pregunta a Parrot AI Reportes Menú Configuración Personal Inventarios Facturaci…" at bounding box center [330, 178] width 660 height 357
click at [456, 307] on input "checkbox" at bounding box center [456, 306] width 8 height 8
checkbox input "true"
type input "13db1372-17e8-42a9-be2f-62c54a03f4e6,f6b24491-859b-4acd-9b61-32ed34a0ee3a"
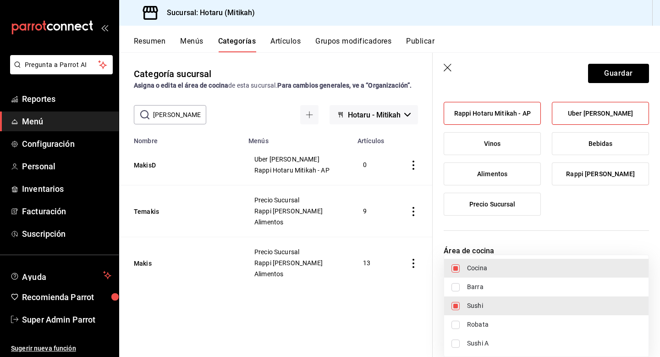
click at [458, 342] on input "checkbox" at bounding box center [456, 343] width 8 height 8
checkbox input "true"
type input "13db1372-17e8-42a9-be2f-62c54a03f4e6,f6b24491-859b-4acd-9b61-32ed34a0ee3a,c4f38…"
click at [456, 268] on input "checkbox" at bounding box center [456, 268] width 8 height 8
checkbox input "false"
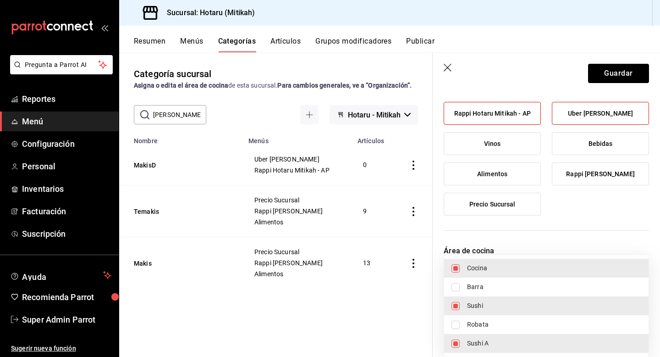
type input "f6b24491-859b-4acd-9b61-32ed34a0ee3a,c4f38e96-4afe-4d2d-a4a6-a6ca1dee0b2d"
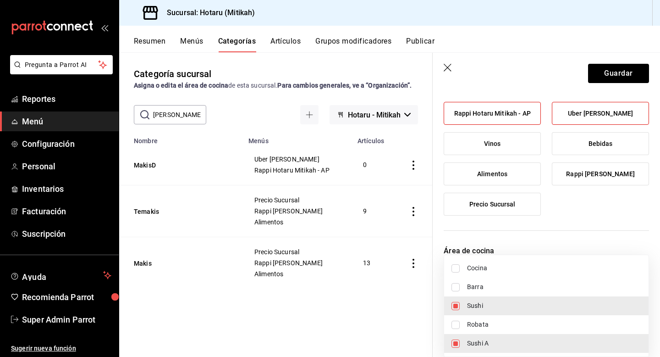
click at [615, 74] on div at bounding box center [330, 178] width 660 height 357
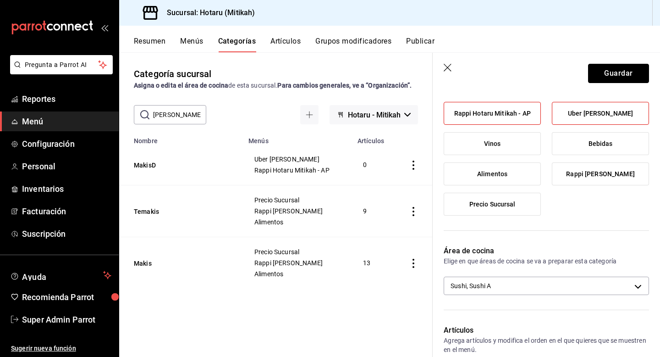
click at [609, 74] on button "Guardar" at bounding box center [618, 73] width 61 height 19
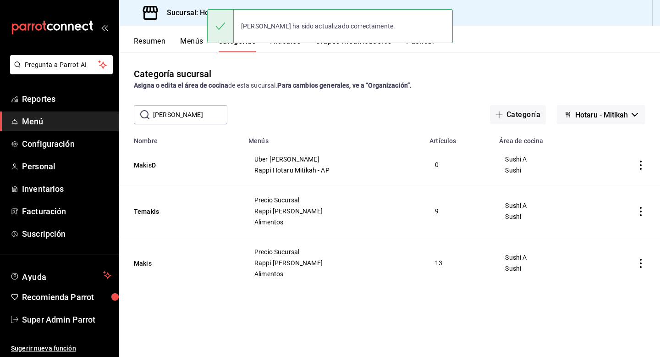
click at [151, 44] on button "Resumen" at bounding box center [150, 45] width 32 height 16
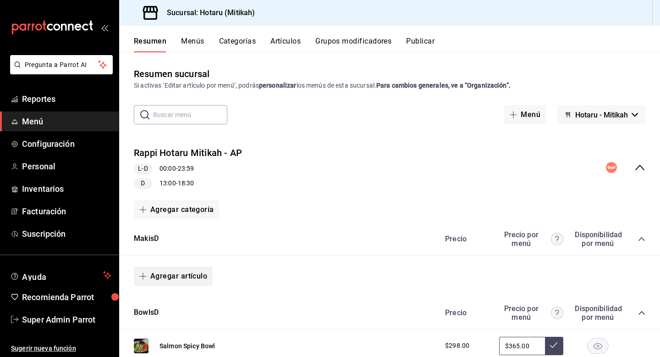
click at [173, 268] on button "Agregar artículo" at bounding box center [173, 275] width 79 height 19
click at [171, 299] on li "Artículo existente" at bounding box center [170, 300] width 72 height 22
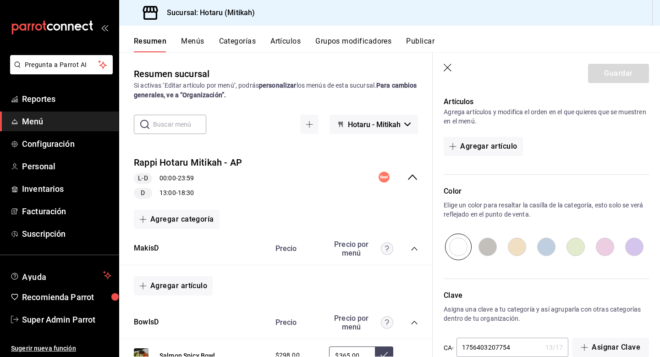
scroll to position [303, 0]
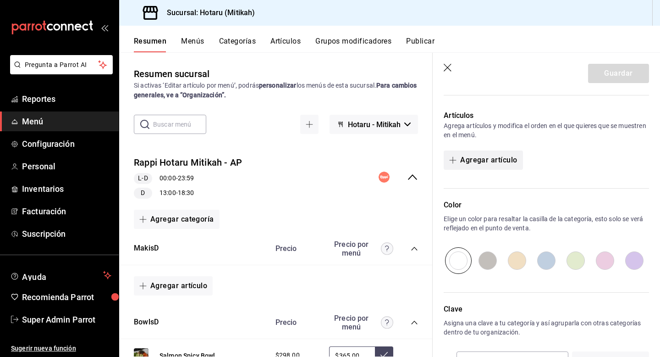
click at [497, 159] on button "Agregar artículo" at bounding box center [483, 159] width 79 height 19
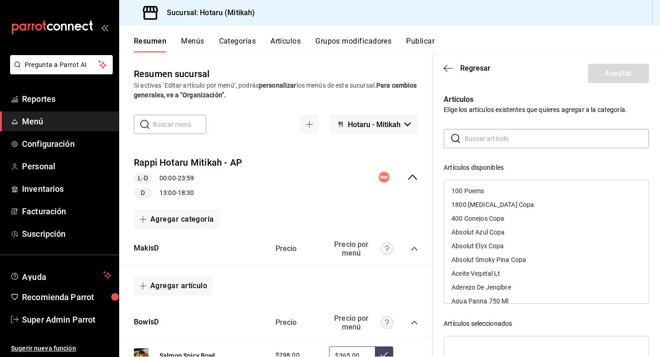
click at [492, 133] on input "text" at bounding box center [557, 138] width 184 height 18
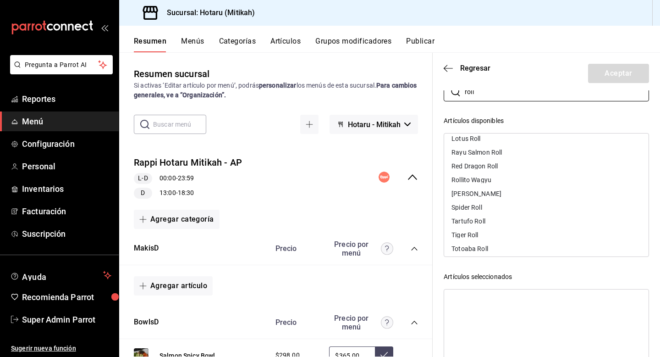
scroll to position [18, 0]
click at [498, 195] on div "Ryoshi Roll" at bounding box center [546, 195] width 205 height 14
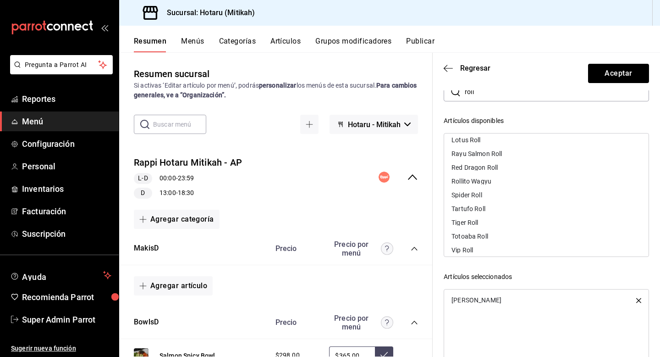
click at [495, 221] on div "Tiger Roll" at bounding box center [546, 223] width 205 height 14
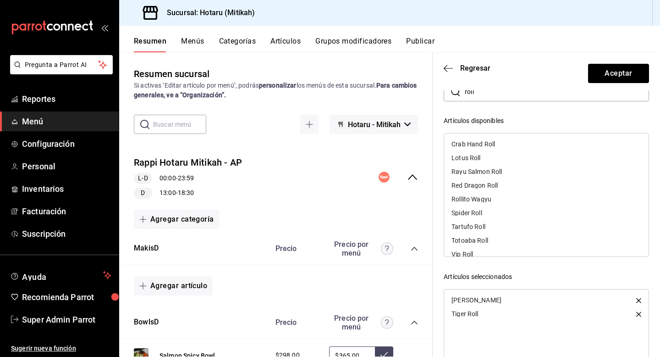
click at [493, 183] on div "Red Dragon Roll" at bounding box center [475, 185] width 46 height 6
click at [493, 210] on div "Tartufo Roll" at bounding box center [546, 213] width 205 height 14
click at [492, 159] on div "Lotus Roll" at bounding box center [546, 158] width 205 height 14
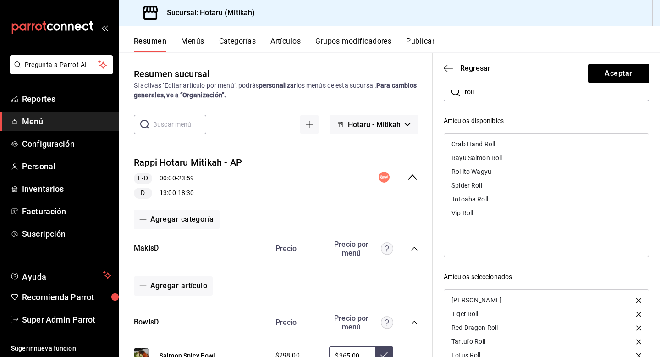
click at [490, 184] on div "Spider Roll" at bounding box center [546, 185] width 205 height 14
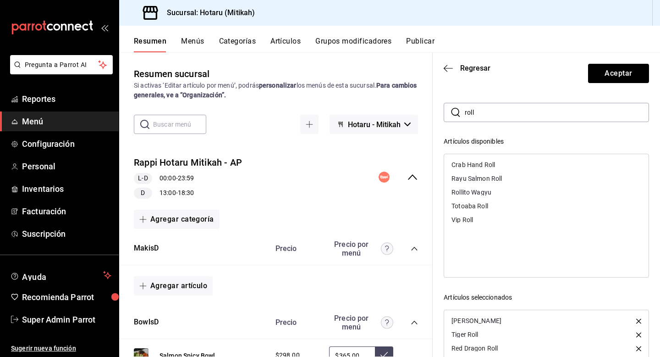
scroll to position [21, 0]
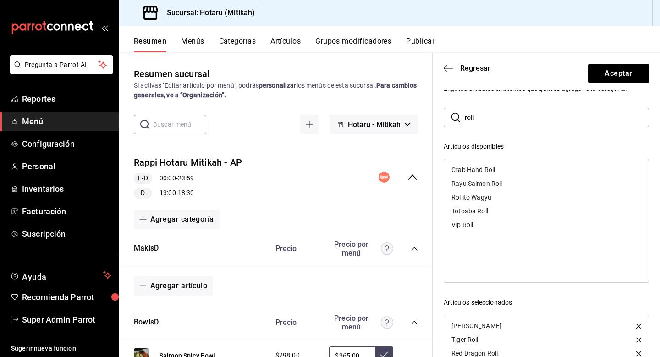
click at [499, 116] on input "roll" at bounding box center [557, 117] width 184 height 18
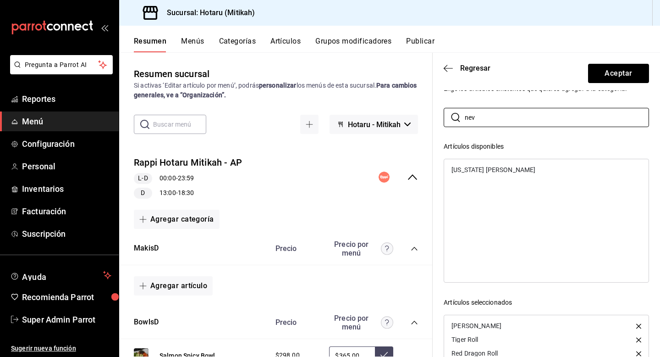
click at [497, 171] on div "Nevada Maki" at bounding box center [546, 170] width 205 height 14
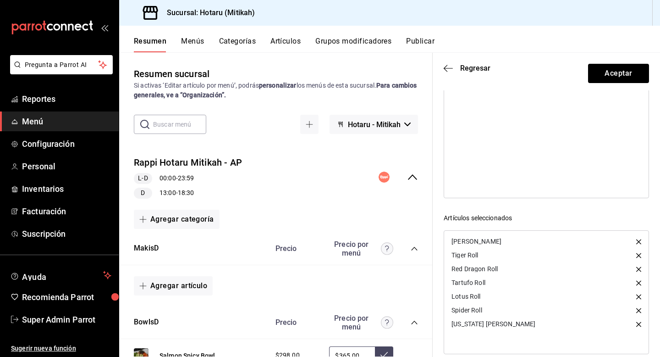
scroll to position [111, 0]
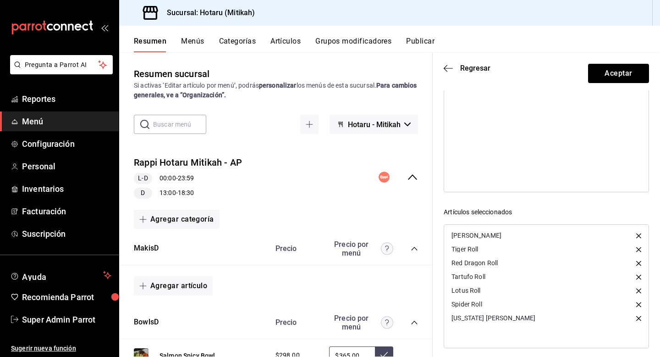
click at [639, 317] on icon "button" at bounding box center [639, 318] width 5 height 5
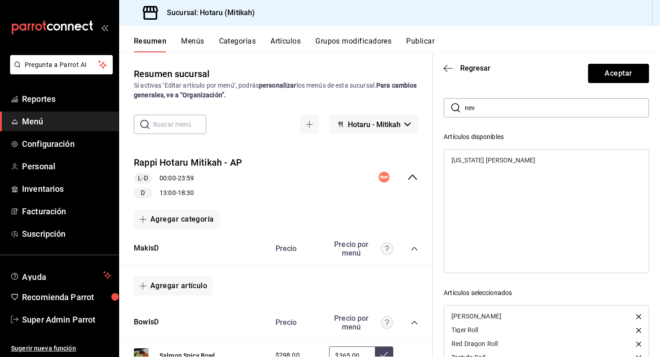
scroll to position [22, 0]
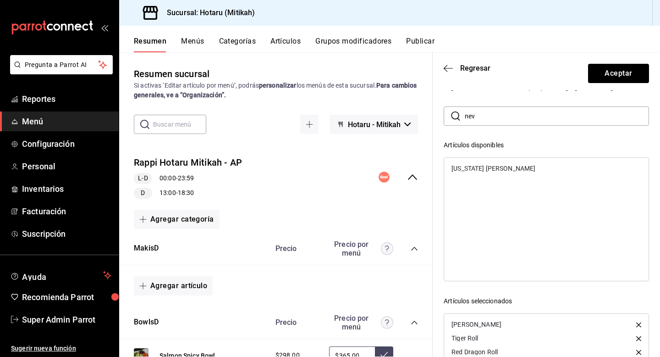
click at [504, 118] on input "nev" at bounding box center [557, 116] width 184 height 18
type input "n"
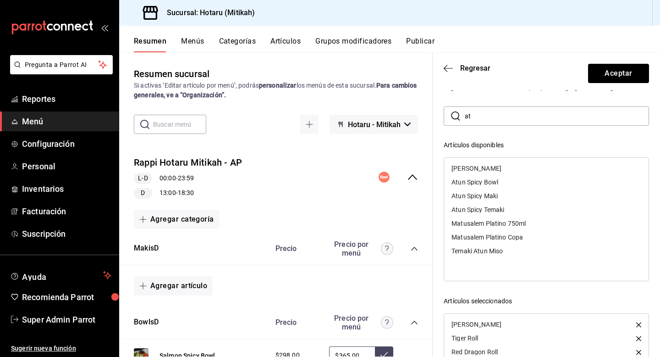
type input "a"
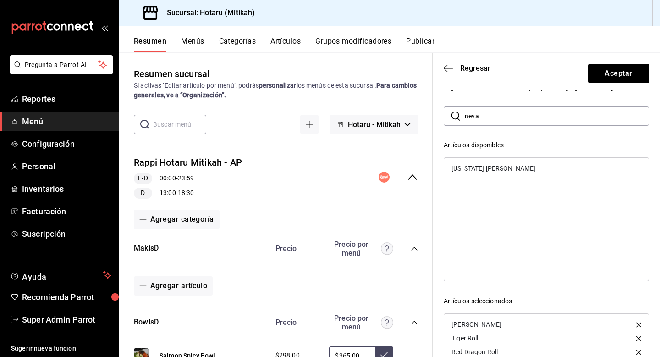
click at [520, 166] on div "Nevada Maki" at bounding box center [546, 168] width 205 height 14
click at [495, 120] on input "neva" at bounding box center [557, 116] width 184 height 18
click at [504, 194] on div "Atun Spicy Maki" at bounding box center [546, 196] width 205 height 14
click at [495, 111] on input "atun" at bounding box center [557, 116] width 184 height 18
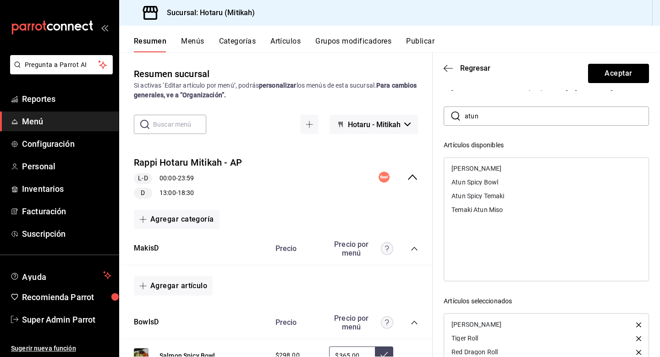
click at [495, 111] on input "atun" at bounding box center [557, 116] width 184 height 18
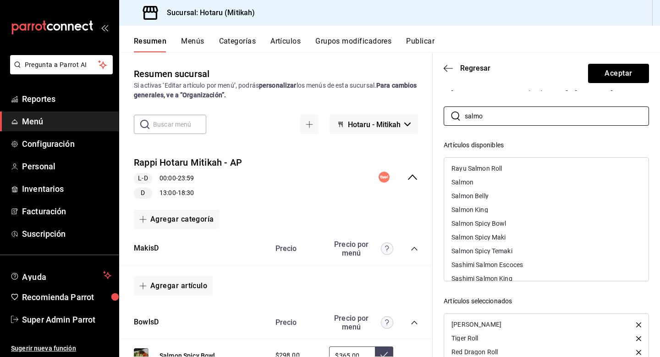
click at [504, 236] on div "Salmon Spicy Maki" at bounding box center [479, 237] width 54 height 6
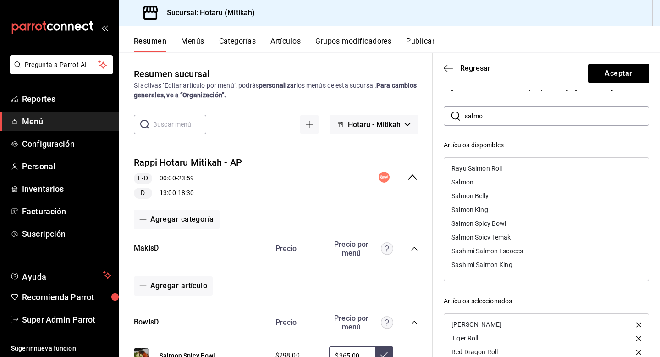
click at [505, 113] on input "salmo" at bounding box center [557, 116] width 184 height 18
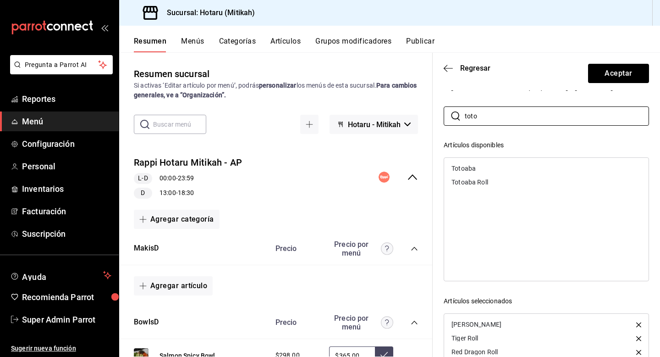
type input "toto"
click at [490, 183] on div "Totoaba Roll" at bounding box center [546, 182] width 205 height 14
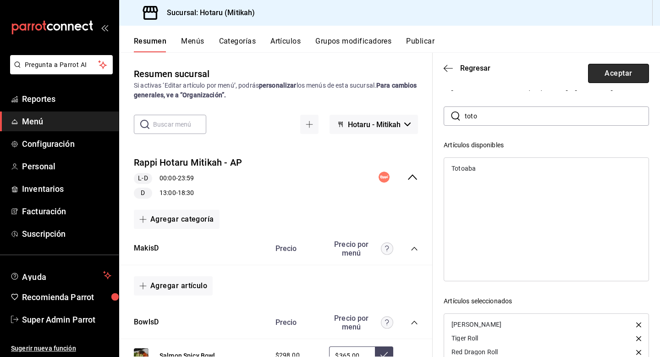
click at [607, 80] on button "Aceptar" at bounding box center [618, 73] width 61 height 19
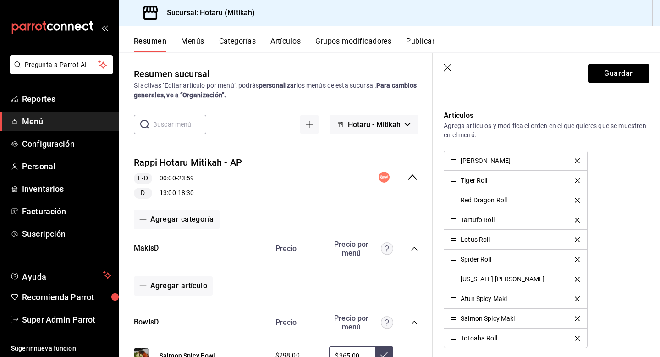
click at [607, 80] on button "Guardar" at bounding box center [618, 73] width 61 height 19
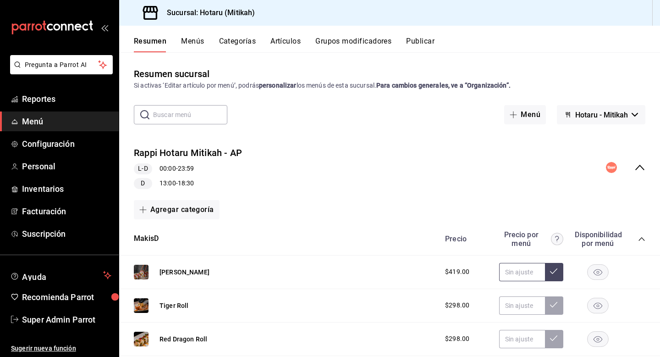
click at [513, 271] on input "text" at bounding box center [522, 272] width 46 height 18
type input "$505.00"
click at [517, 308] on input "text" at bounding box center [522, 305] width 46 height 18
type input "$365.00"
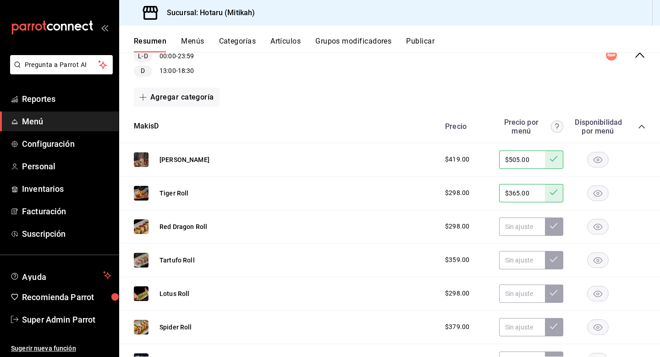
scroll to position [122, 0]
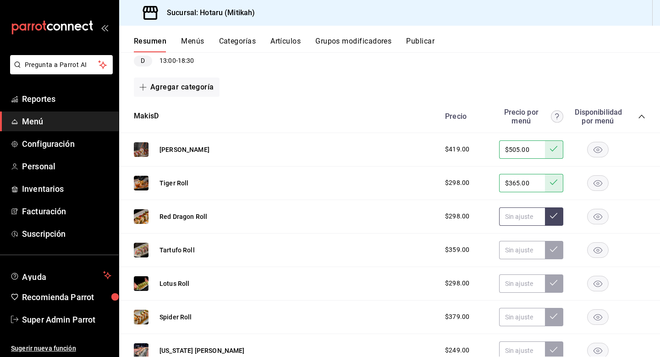
click at [527, 215] on input "text" at bounding box center [522, 216] width 46 height 18
type input "$365.00"
click at [524, 248] on input "text" at bounding box center [522, 250] width 46 height 18
type input "$435.00"
click at [522, 288] on input "text" at bounding box center [522, 283] width 46 height 18
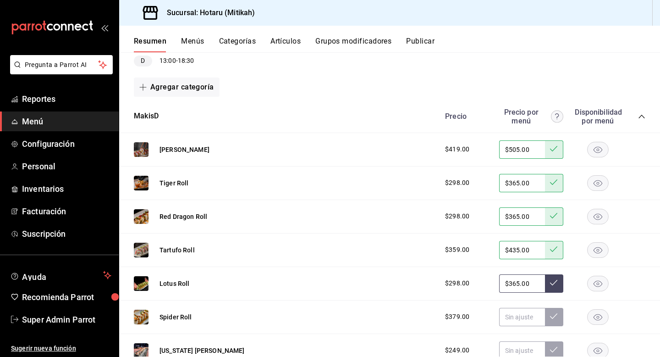
type input "$365.00"
click at [524, 314] on input "text" at bounding box center [522, 317] width 46 height 18
type input "$455.00"
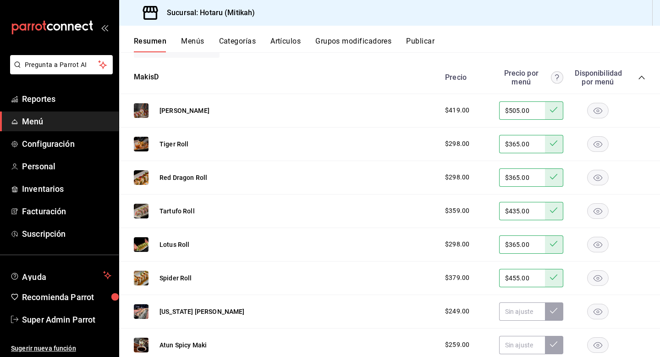
scroll to position [194, 0]
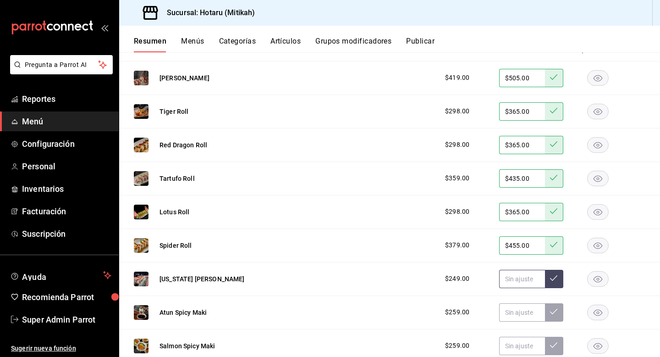
click at [514, 278] on input "text" at bounding box center [522, 279] width 46 height 18
type input "$308.00"
click at [515, 315] on input "text" at bounding box center [522, 312] width 46 height 18
type input "$319.00"
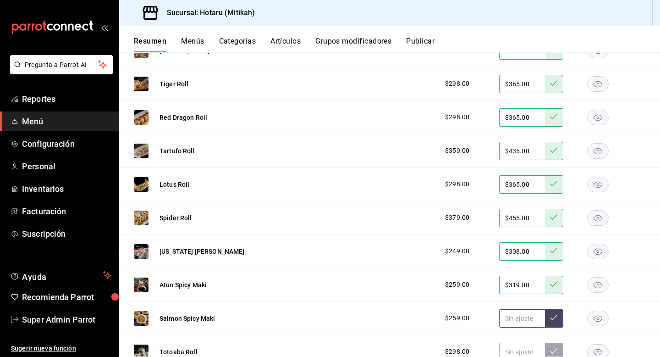
click at [520, 316] on input "text" at bounding box center [522, 318] width 46 height 18
type input "$319.00"
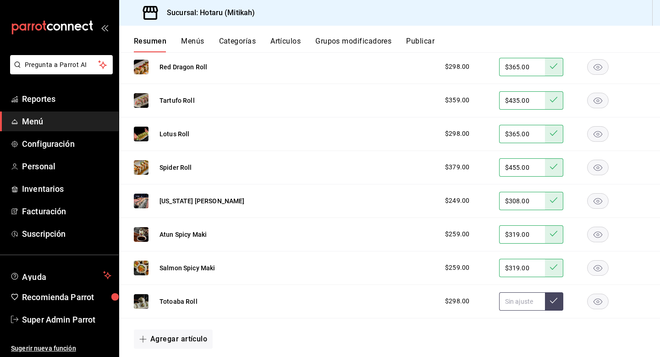
click at [519, 298] on input "text" at bounding box center [522, 301] width 46 height 18
type input "$365.00"
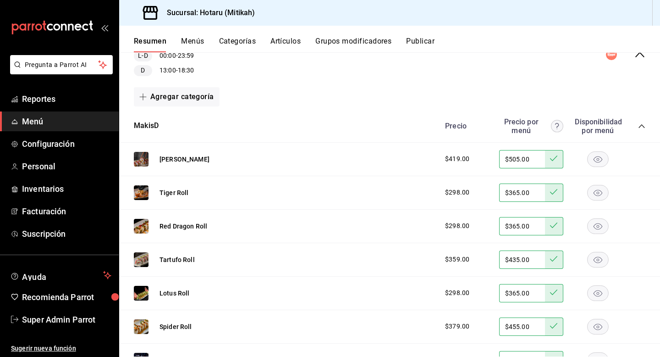
scroll to position [0, 0]
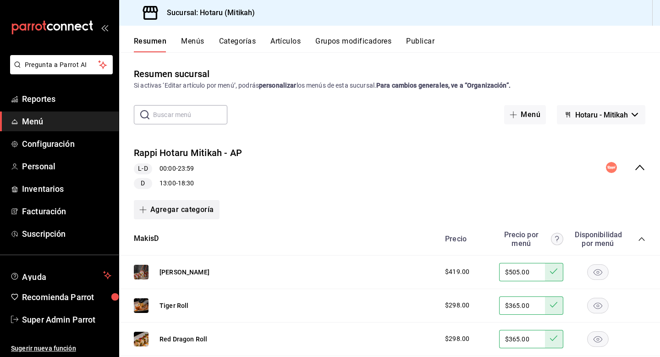
click at [198, 211] on button "Agregar categoría" at bounding box center [177, 209] width 86 height 19
click at [184, 256] on li "Categoría nueva" at bounding box center [173, 256] width 78 height 22
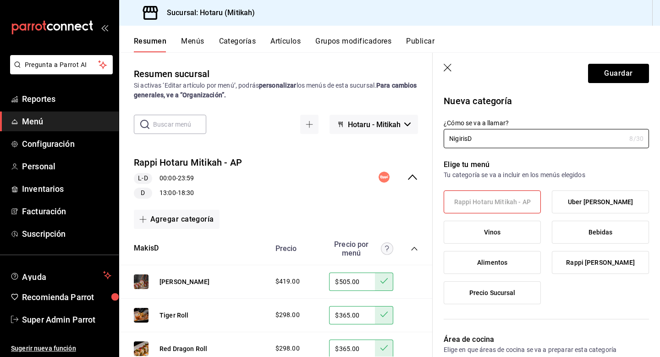
type input "NigirisD"
click at [569, 205] on label "Uber Hotaru Mitikah" at bounding box center [601, 202] width 96 height 22
click at [0, 0] on input "Uber Hotaru Mitikah" at bounding box center [0, 0] width 0 height 0
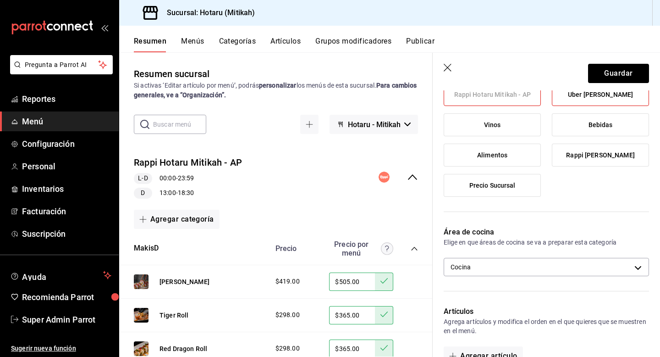
scroll to position [120, 0]
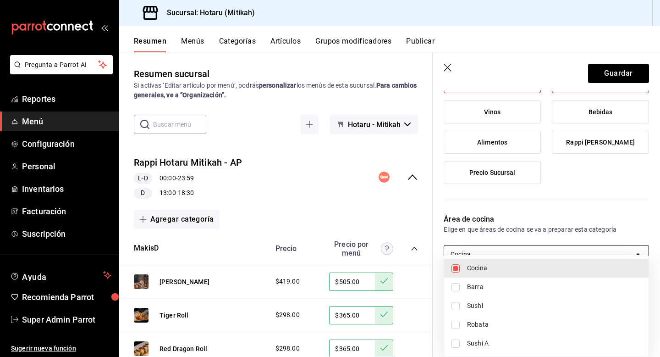
click at [547, 252] on body "Pregunta a Parrot AI Reportes Menú Configuración Personal Inventarios Facturaci…" at bounding box center [330, 178] width 660 height 357
click at [454, 270] on input "checkbox" at bounding box center [456, 268] width 8 height 8
checkbox input "false"
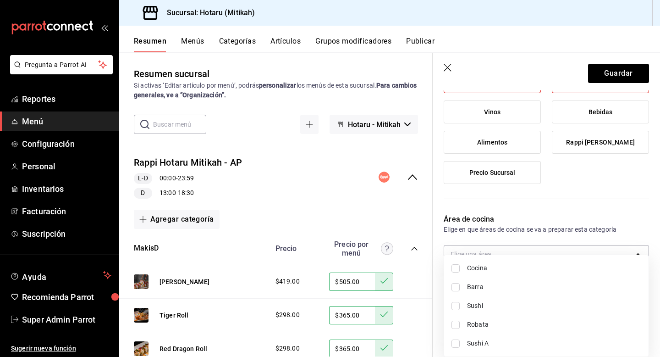
click at [456, 305] on input "checkbox" at bounding box center [456, 306] width 8 height 8
checkbox input "true"
type input "f6b24491-859b-4acd-9b61-32ed34a0ee3a"
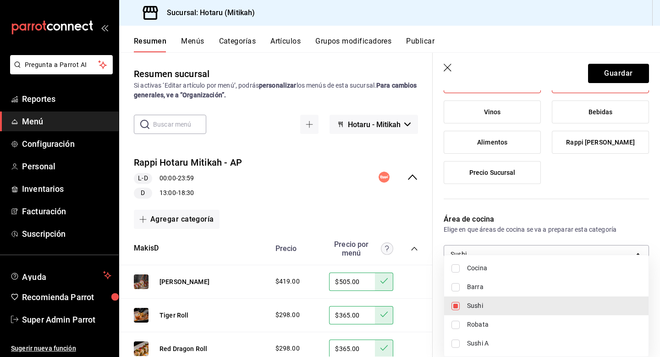
click at [456, 343] on input "checkbox" at bounding box center [456, 343] width 8 height 8
checkbox input "true"
type input "f6b24491-859b-4acd-9b61-32ed34a0ee3a,c4f38e96-4afe-4d2d-a4a6-a6ca1dee0b2d"
click at [610, 73] on div at bounding box center [330, 178] width 660 height 357
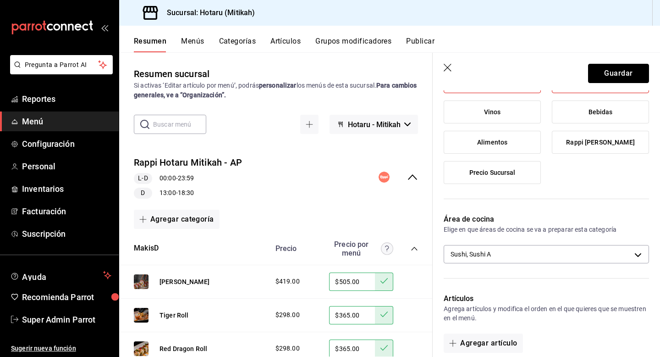
click at [610, 73] on button "Guardar" at bounding box center [618, 73] width 61 height 19
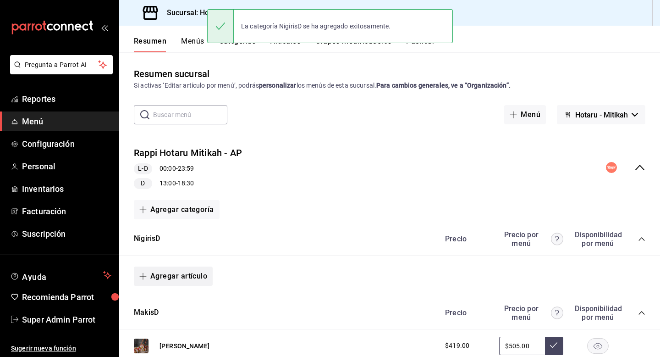
click at [194, 278] on button "Agregar artículo" at bounding box center [173, 275] width 79 height 19
click at [173, 301] on li "Artículo existente" at bounding box center [170, 300] width 72 height 22
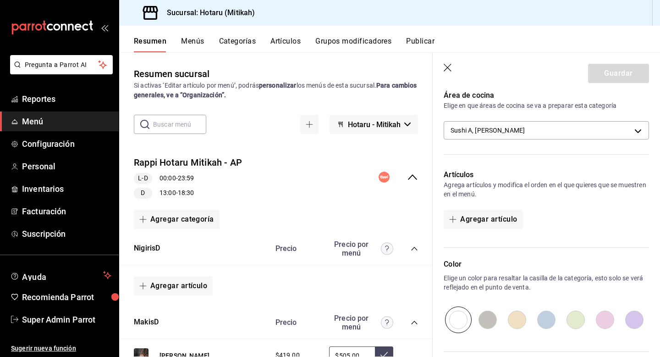
scroll to position [258, 0]
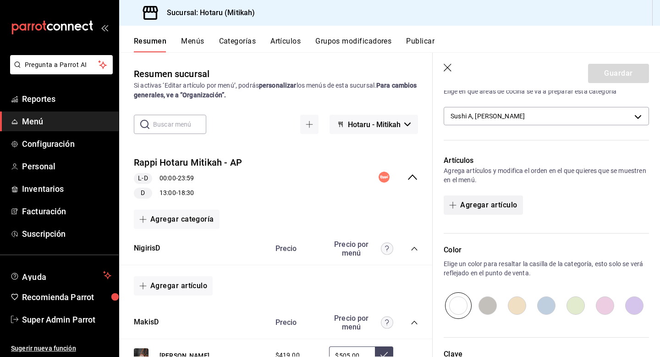
click at [489, 202] on button "Agregar artículo" at bounding box center [483, 204] width 79 height 19
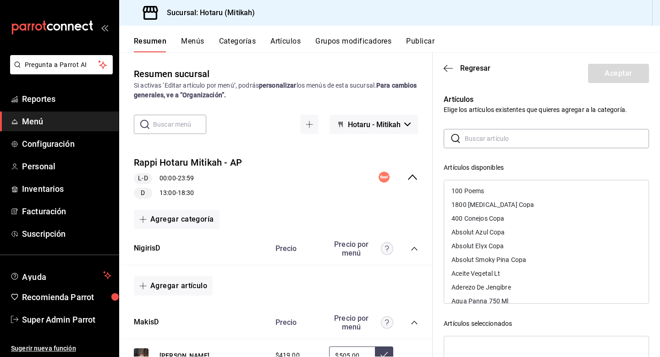
click at [491, 140] on input "text" at bounding box center [557, 138] width 184 height 18
type input "i"
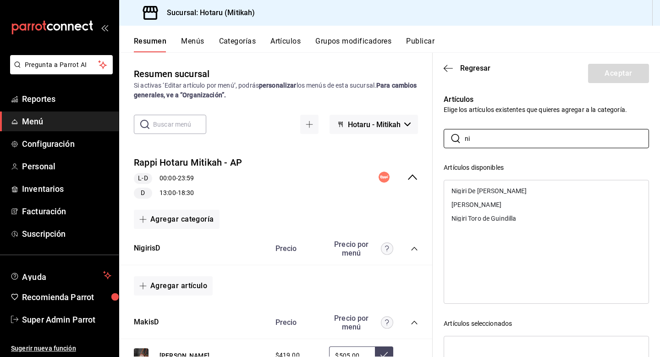
type input "n"
click at [509, 189] on div "Akami" at bounding box center [546, 191] width 205 height 14
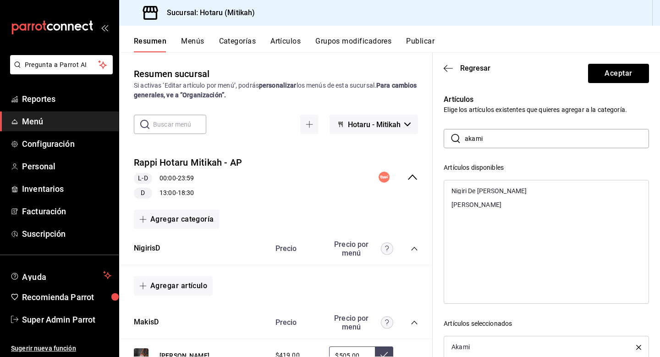
click at [494, 134] on input "akami" at bounding box center [557, 138] width 184 height 18
click at [490, 188] on div "Chutoro" at bounding box center [546, 191] width 205 height 14
click at [498, 138] on input "chuto" at bounding box center [557, 138] width 184 height 18
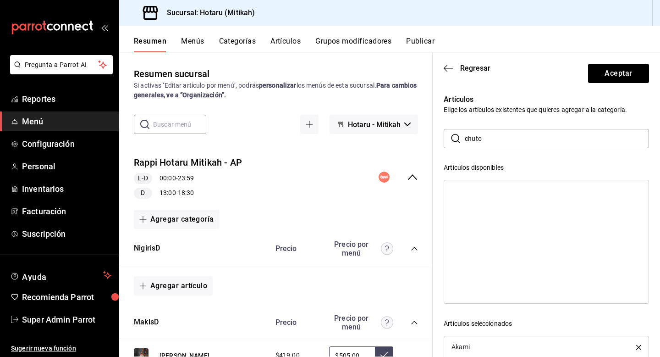
click at [498, 138] on input "chuto" at bounding box center [557, 138] width 184 height 18
click at [507, 189] on div "Salmon King" at bounding box center [546, 191] width 205 height 14
click at [507, 141] on input "salmon k" at bounding box center [557, 138] width 184 height 18
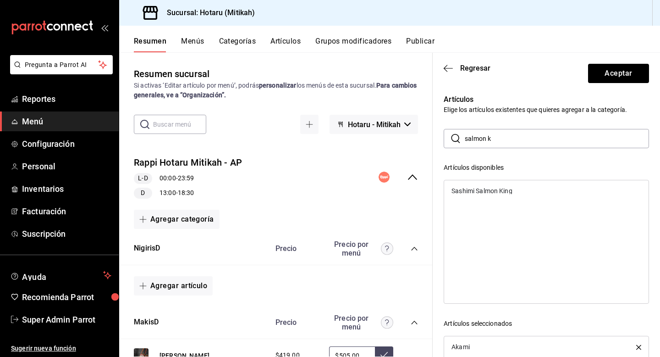
click at [507, 141] on input "salmon k" at bounding box center [557, 138] width 184 height 18
click at [496, 194] on div "Salmon Belly" at bounding box center [546, 191] width 205 height 14
click at [509, 137] on input "salmon b" at bounding box center [557, 138] width 184 height 18
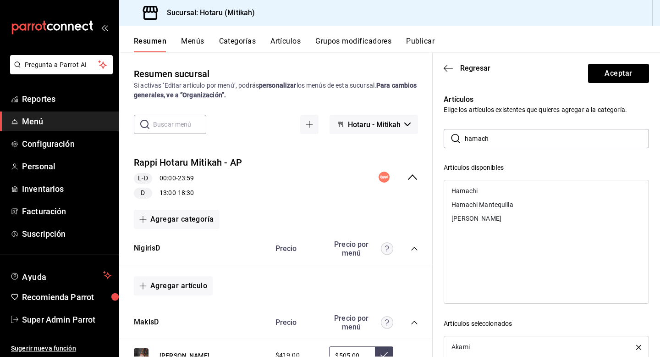
click at [505, 189] on div "Hamachi" at bounding box center [546, 191] width 205 height 14
click at [513, 136] on input "hamach" at bounding box center [557, 138] width 184 height 18
click at [488, 229] on div "Toro" at bounding box center [546, 232] width 205 height 14
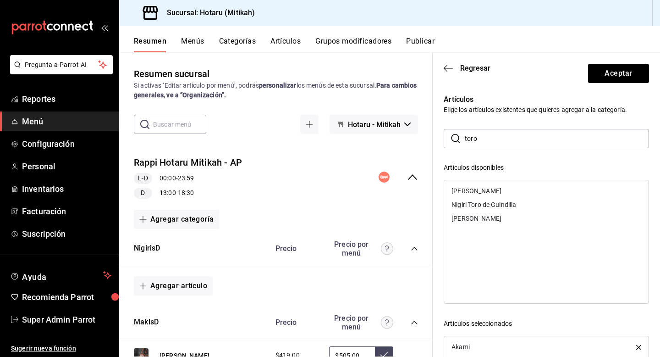
click at [493, 140] on input "toro" at bounding box center [557, 138] width 184 height 18
click at [494, 216] on div "Wagyu Japones" at bounding box center [475, 218] width 47 height 6
click at [487, 142] on input "wag" at bounding box center [557, 138] width 184 height 18
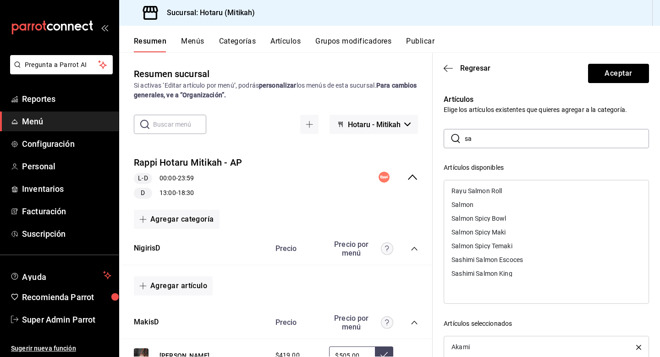
type input "s"
type input "o"
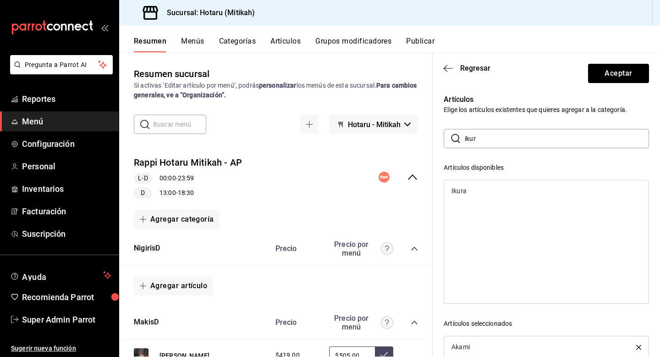
click at [485, 196] on div "Ikura" at bounding box center [546, 191] width 205 height 14
click at [494, 138] on input "ikur" at bounding box center [557, 138] width 184 height 18
click at [499, 201] on div "Unagui" at bounding box center [546, 205] width 205 height 14
click at [502, 134] on input "unag" at bounding box center [557, 138] width 184 height 18
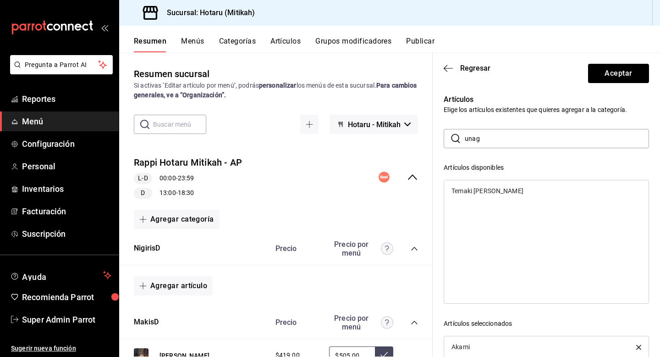
click at [502, 134] on input "unag" at bounding box center [557, 138] width 184 height 18
click at [499, 183] on ul "Huevo De Codorniz" at bounding box center [546, 190] width 205 height 21
click at [499, 190] on div "Huevo De Codorniz" at bounding box center [487, 191] width 70 height 6
click at [498, 140] on input "codor" at bounding box center [557, 138] width 184 height 18
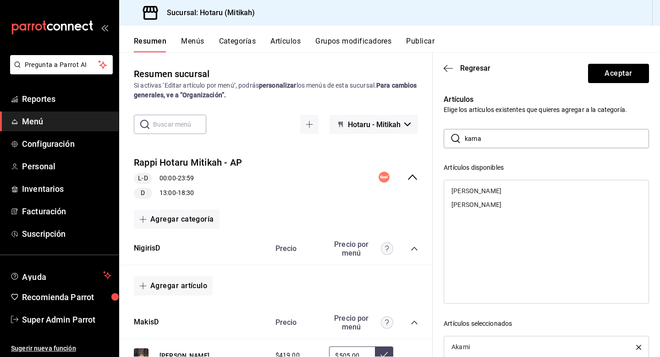
click at [496, 189] on div "Kama Toro" at bounding box center [546, 191] width 205 height 14
click at [499, 145] on input "kama" at bounding box center [557, 138] width 184 height 18
click at [494, 194] on div "Rollito Wagyu" at bounding box center [546, 191] width 205 height 14
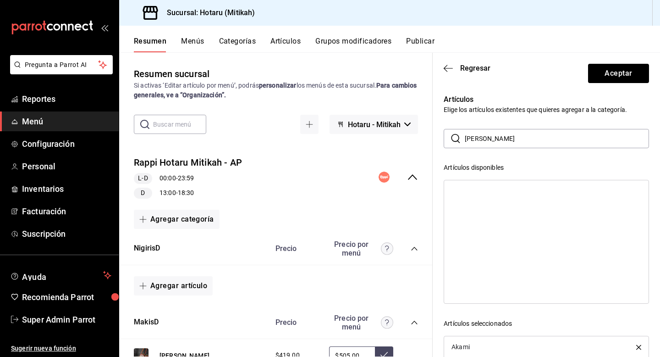
click at [500, 139] on input "rolli" at bounding box center [557, 138] width 184 height 18
click at [497, 186] on div "Tuna Fight" at bounding box center [546, 191] width 205 height 14
click at [473, 143] on input "tuna f" at bounding box center [557, 138] width 184 height 18
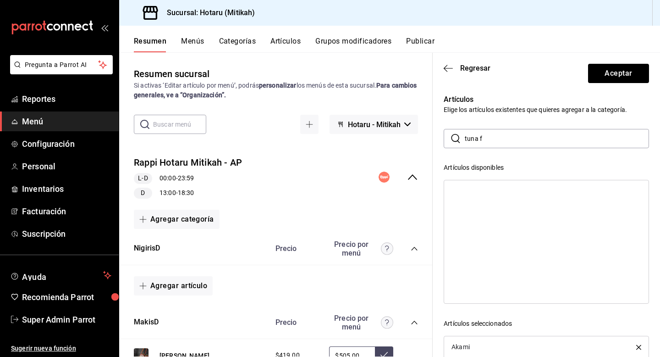
click at [473, 143] on input "tuna f" at bounding box center [557, 138] width 184 height 18
click at [480, 190] on div "Lubina" at bounding box center [546, 191] width 205 height 14
click at [489, 133] on input "lubin" at bounding box center [557, 138] width 184 height 18
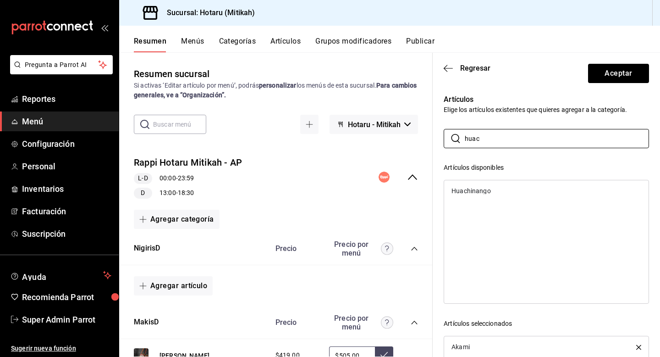
click at [486, 194] on div "Huachinango" at bounding box center [471, 191] width 39 height 6
click at [501, 142] on input "huac" at bounding box center [557, 138] width 184 height 18
click at [493, 188] on div "Uni." at bounding box center [546, 191] width 205 height 14
click at [506, 144] on input "uni" at bounding box center [557, 138] width 184 height 18
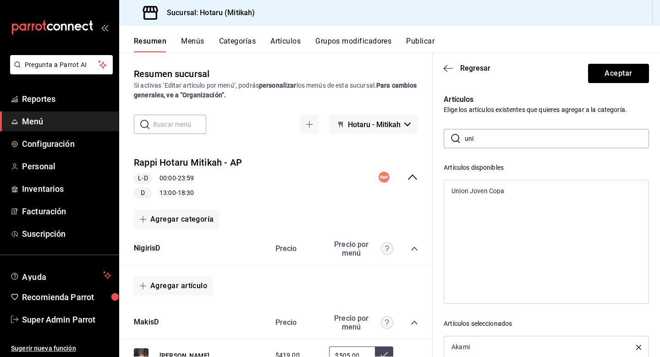
click at [506, 144] on input "uni" at bounding box center [557, 138] width 184 height 18
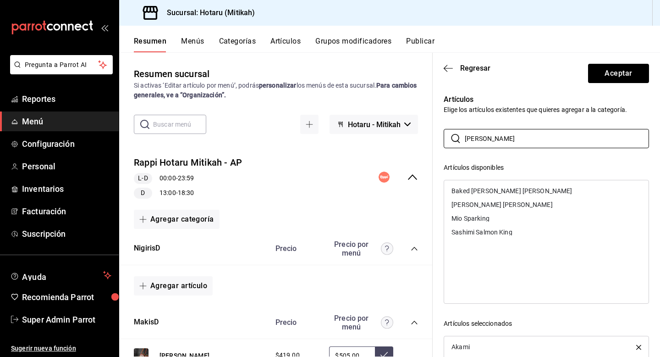
click at [490, 201] on div "King Crab" at bounding box center [546, 205] width 205 height 14
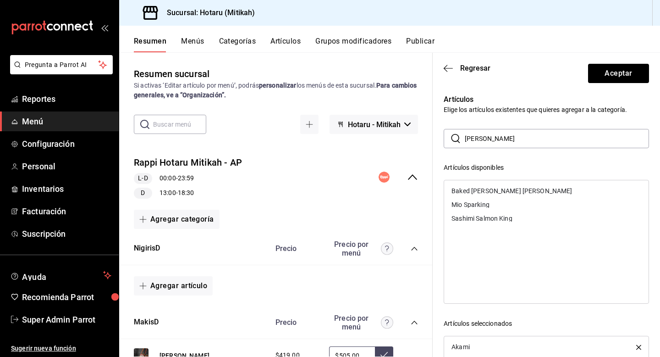
click at [495, 136] on input "king" at bounding box center [557, 138] width 184 height 18
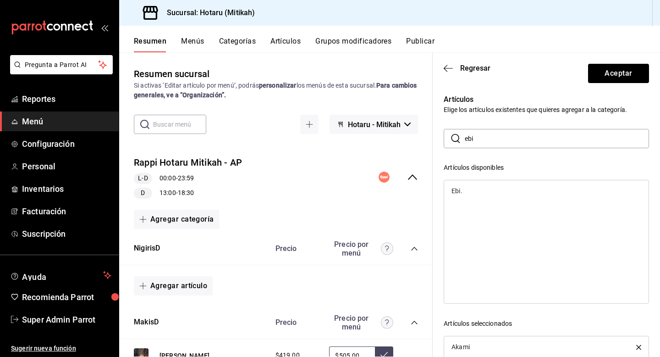
click at [485, 184] on div "Ebi." at bounding box center [546, 191] width 205 height 14
click at [504, 149] on div "​ ebi ​ Artículos disponibles Artículos seleccionados Akami Chutoro Salmon King…" at bounding box center [546, 292] width 205 height 327
click at [505, 140] on input "ebi" at bounding box center [557, 138] width 184 height 18
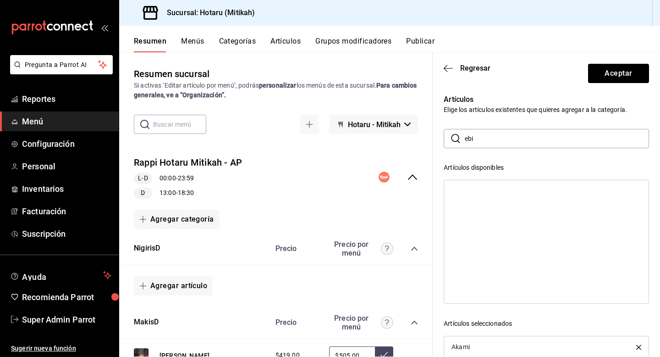
click at [505, 140] on input "ebi" at bounding box center [557, 138] width 184 height 18
click at [491, 186] on div "Tamago" at bounding box center [546, 191] width 205 height 14
click at [504, 135] on input "tamag" at bounding box center [557, 138] width 184 height 18
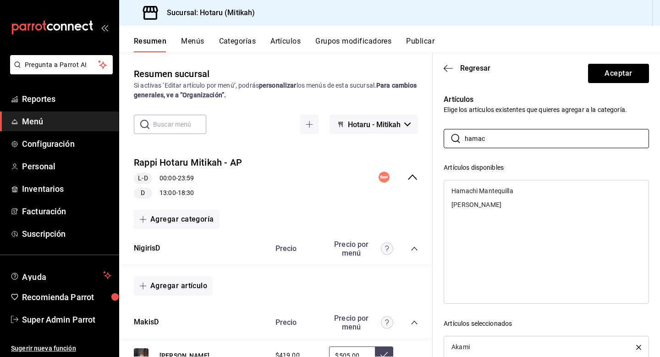
click at [496, 188] on div "Hamachi Mantequilla" at bounding box center [483, 191] width 62 height 6
click at [514, 145] on input "hamac" at bounding box center [557, 138] width 184 height 18
click at [497, 190] on div "Kampachi" at bounding box center [546, 191] width 205 height 14
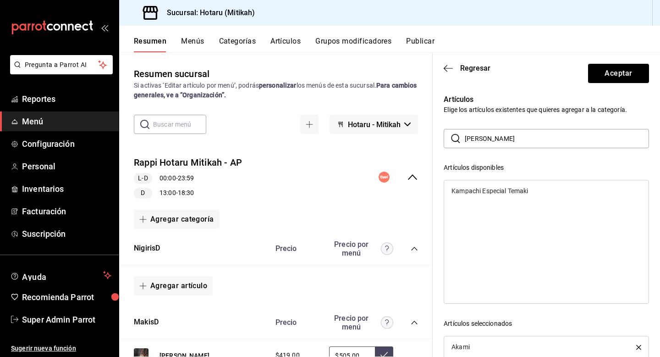
click at [505, 127] on div "Artículos Elige los artículos existentes que quieres agregar a la categoría. ​ …" at bounding box center [541, 269] width 216 height 373
click at [505, 140] on input "kampa" at bounding box center [557, 138] width 184 height 18
click at [476, 186] on div "Totoaba" at bounding box center [546, 191] width 205 height 14
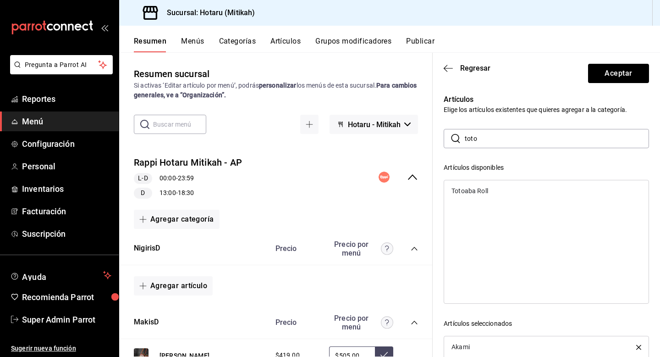
click at [501, 137] on input "toto" at bounding box center [557, 138] width 184 height 18
click at [493, 202] on div "Nigiri Enoki" at bounding box center [546, 205] width 205 height 14
click at [507, 138] on input "enok" at bounding box center [557, 138] width 184 height 18
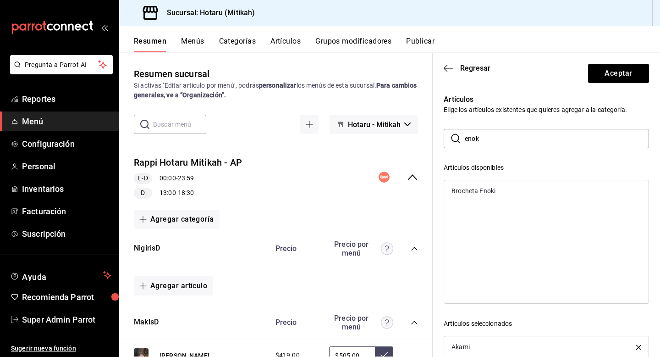
click at [507, 138] on input "enok" at bounding box center [557, 138] width 184 height 18
type input "alb"
click at [478, 188] on div "Albacore" at bounding box center [546, 191] width 205 height 14
click at [628, 64] on button "Aceptar" at bounding box center [618, 73] width 61 height 19
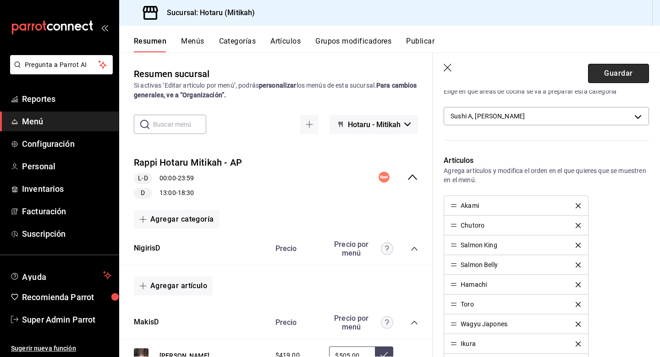
click at [628, 70] on button "Guardar" at bounding box center [618, 73] width 61 height 19
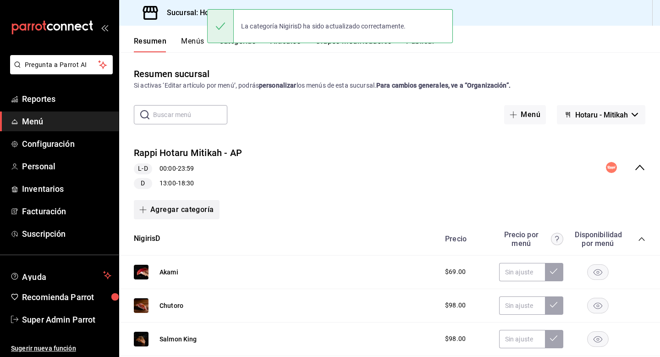
click at [191, 213] on button "Agregar categoría" at bounding box center [177, 209] width 86 height 19
click at [293, 184] on div at bounding box center [330, 178] width 660 height 357
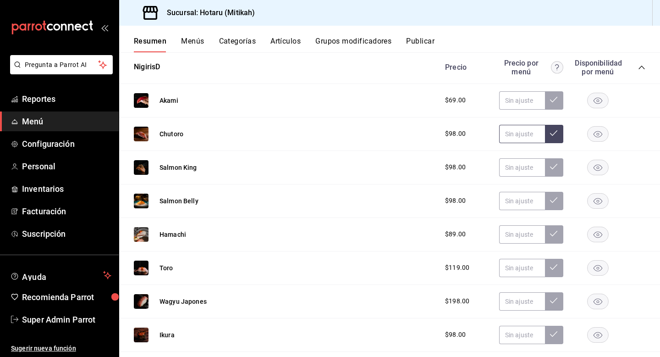
scroll to position [165, 0]
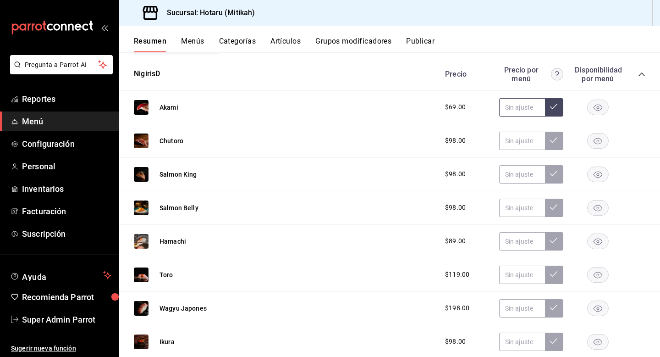
click at [511, 107] on input "text" at bounding box center [522, 107] width 46 height 18
type input "$88.00"
click at [511, 139] on input "text" at bounding box center [522, 141] width 46 height 18
type input "$119.00"
click at [512, 174] on input "text" at bounding box center [522, 174] width 46 height 18
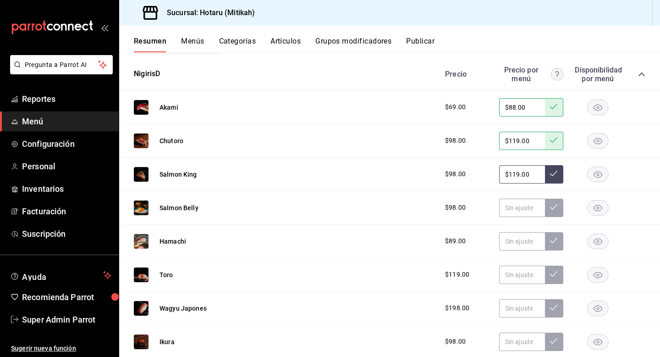
type input "$119.00"
click at [513, 205] on input "text" at bounding box center [522, 208] width 46 height 18
type input "$119.00"
click at [515, 241] on input "text" at bounding box center [522, 241] width 46 height 18
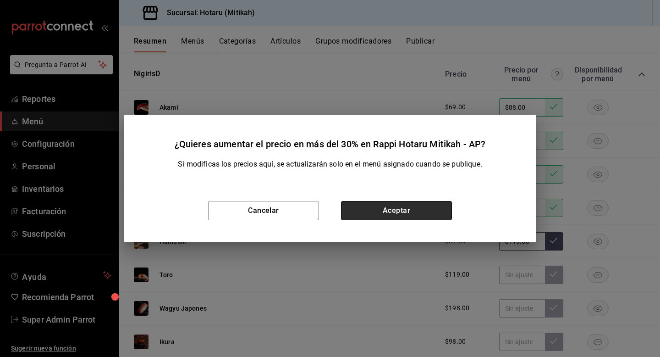
click at [421, 213] on button "Aceptar" at bounding box center [396, 210] width 111 height 19
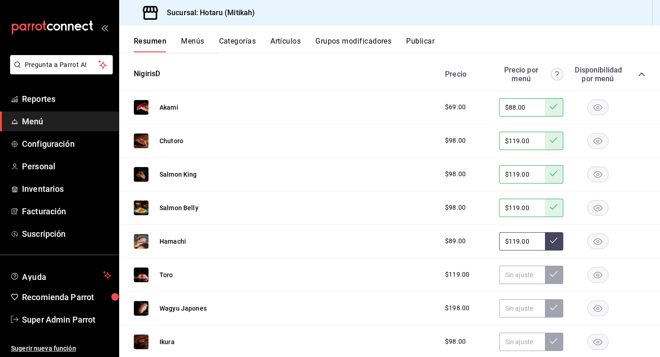
click at [509, 241] on input "$119.00" at bounding box center [522, 241] width 46 height 18
type input "$109.00"
click at [512, 275] on input "text" at bounding box center [522, 275] width 46 height 18
click at [509, 280] on input "text" at bounding box center [522, 275] width 46 height 18
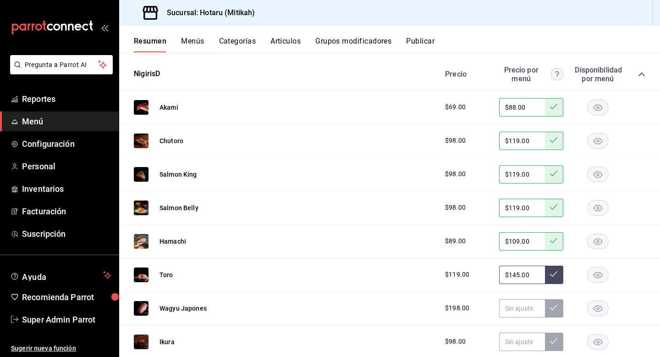
type input "$145.00"
click at [507, 310] on input "text" at bounding box center [522, 308] width 46 height 18
type input "$235.00"
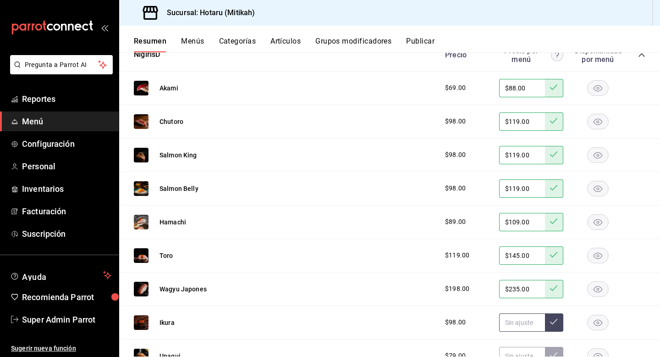
click at [521, 321] on input "text" at bounding box center [522, 322] width 46 height 18
type input "$109.00"
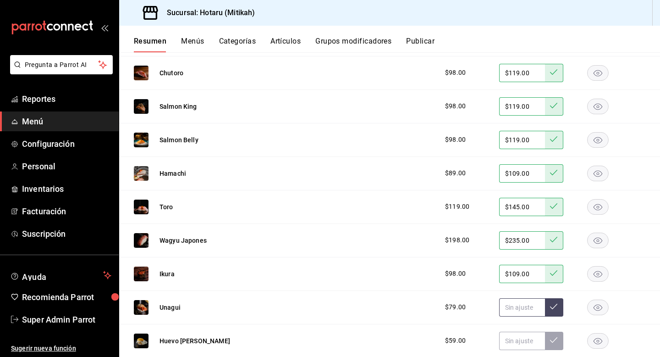
scroll to position [241, 0]
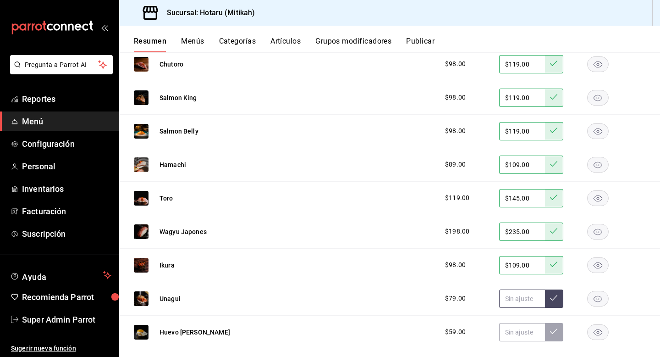
click at [523, 298] on input "text" at bounding box center [522, 298] width 46 height 18
type input "$119.00"
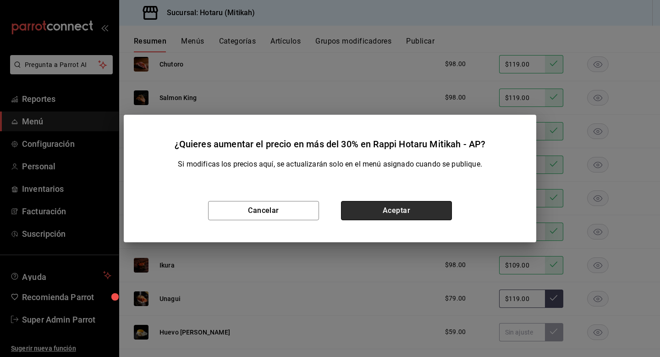
click at [425, 203] on button "Aceptar" at bounding box center [396, 210] width 111 height 19
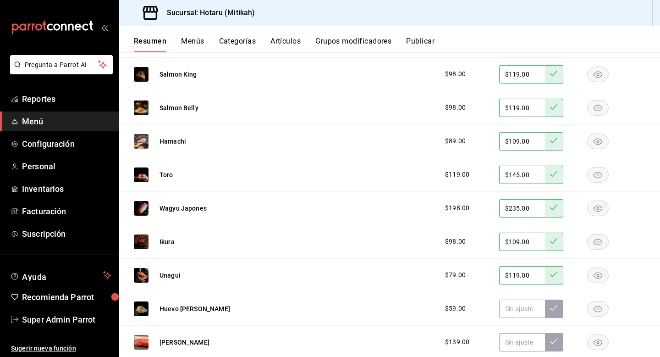
scroll to position [293, 0]
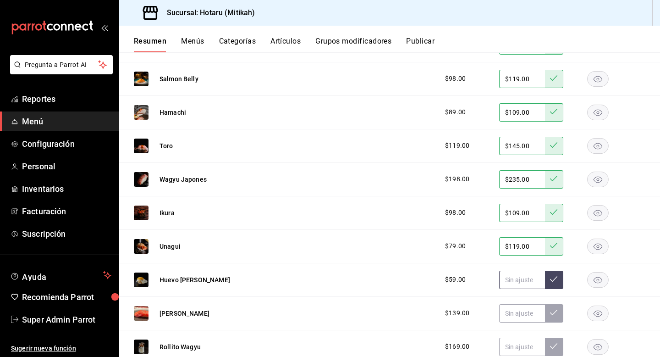
click at [514, 275] on input "text" at bounding box center [522, 280] width 46 height 18
type input "$75.00"
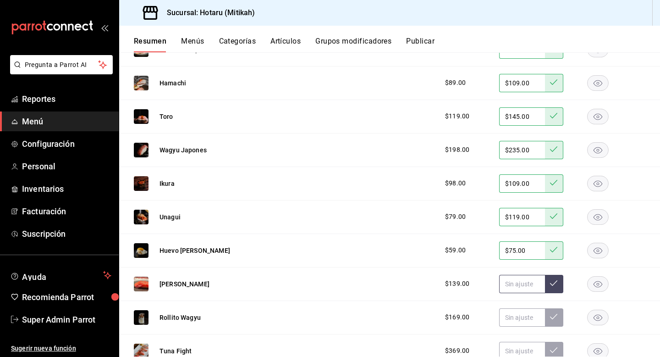
click at [521, 281] on input "text" at bounding box center [522, 284] width 46 height 18
type input "$165.00"
click at [509, 321] on input "text" at bounding box center [522, 317] width 46 height 18
type input "$205.00"
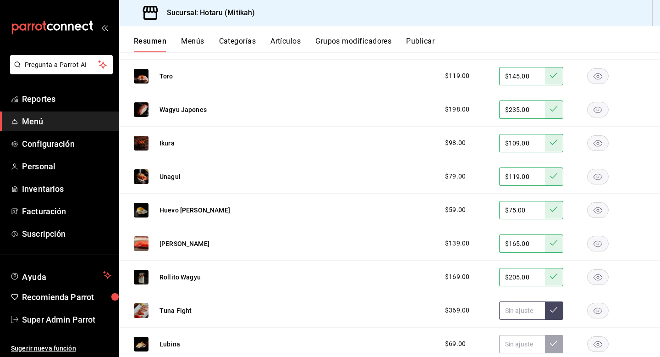
click at [513, 308] on input "text" at bounding box center [522, 310] width 46 height 18
type input "$429.00"
click at [514, 338] on input "text" at bounding box center [522, 344] width 46 height 18
type input "$88.00"
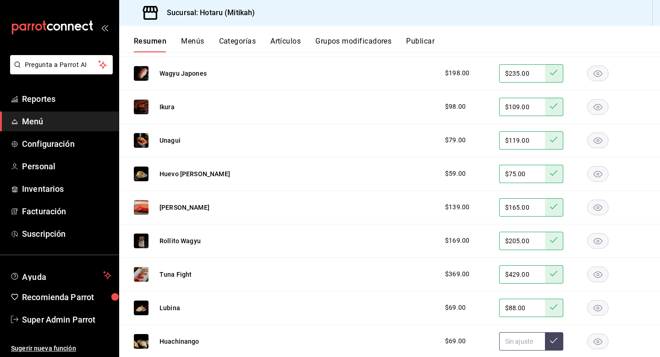
click at [517, 337] on input "text" at bounding box center [522, 341] width 46 height 18
type input "$88.00"
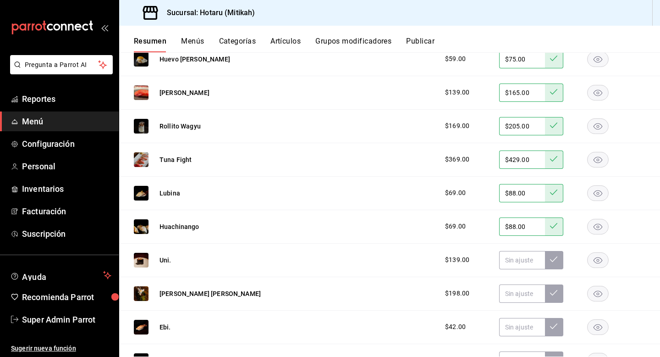
scroll to position [533, 0]
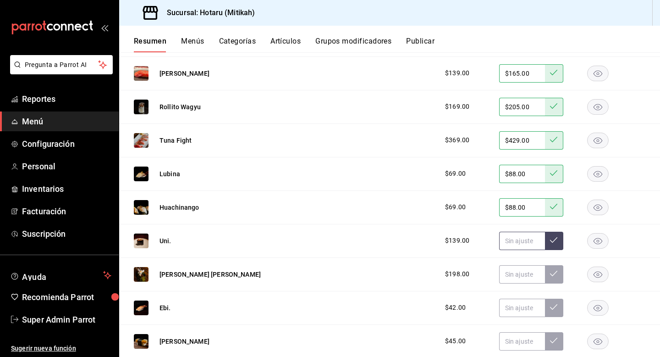
click at [519, 243] on input "text" at bounding box center [522, 241] width 46 height 18
type input "$165.00"
click at [519, 270] on input "text" at bounding box center [522, 274] width 46 height 18
type input "$235.00"
click at [518, 305] on input "text" at bounding box center [522, 308] width 46 height 18
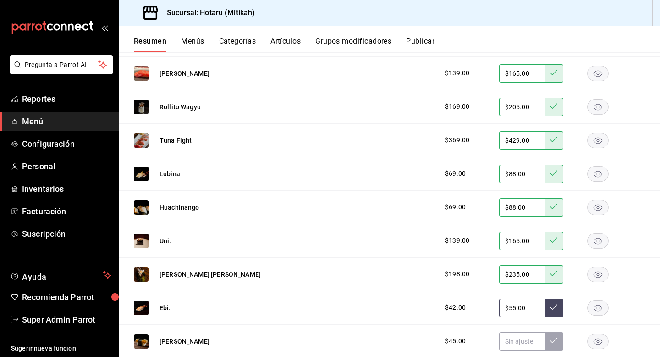
type input "$55.00"
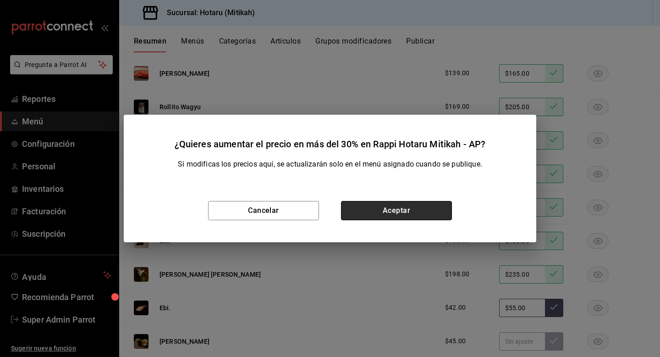
click at [428, 204] on button "Aceptar" at bounding box center [396, 210] width 111 height 19
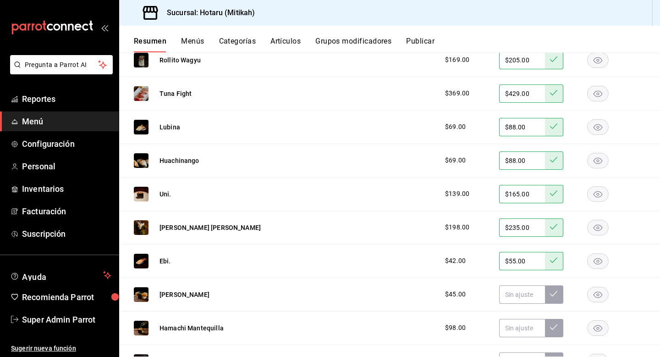
scroll to position [650, 0]
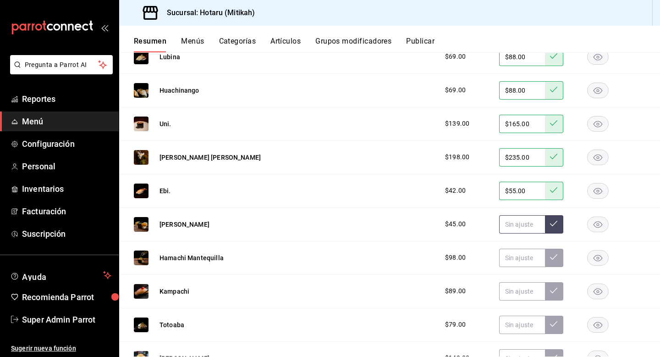
click at [516, 219] on input "text" at bounding box center [522, 224] width 46 height 18
type input "$59.00"
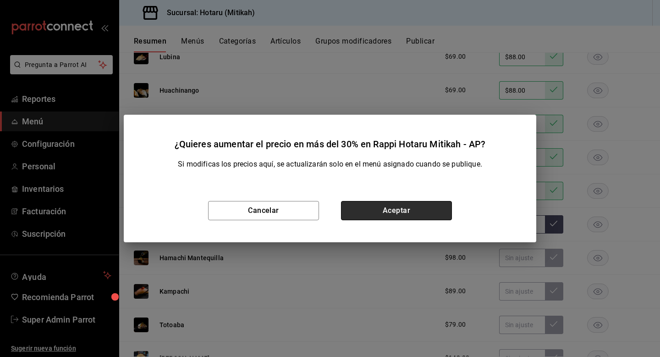
click at [433, 210] on button "Aceptar" at bounding box center [396, 210] width 111 height 19
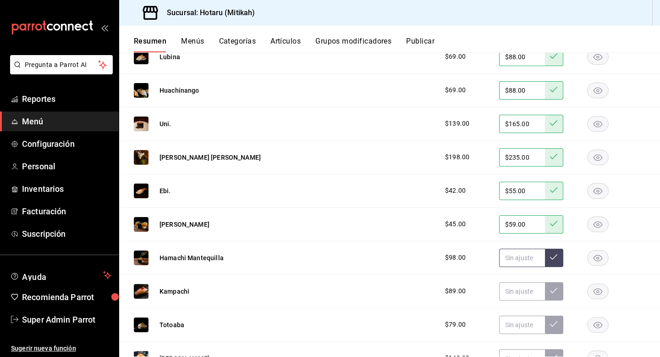
click at [511, 252] on input "text" at bounding box center [522, 258] width 46 height 18
type input "$119.00"
click at [513, 295] on input "text" at bounding box center [522, 291] width 46 height 18
type input "$109.00"
click at [517, 324] on input "text" at bounding box center [522, 325] width 46 height 18
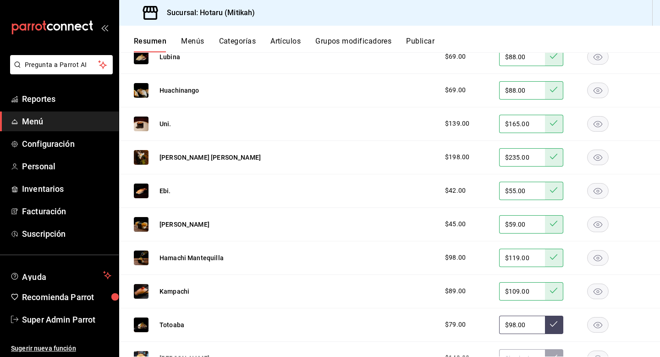
type input "$98.00"
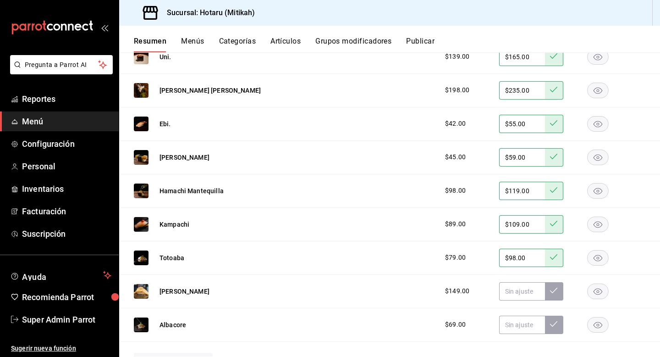
scroll to position [728, 0]
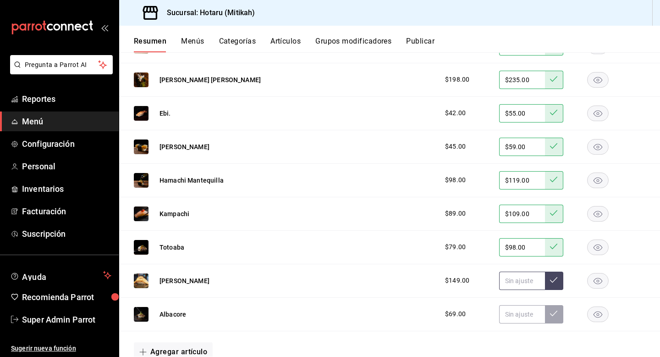
click at [516, 280] on input "text" at bounding box center [522, 280] width 46 height 18
type input "$178.00"
click at [515, 317] on input "text" at bounding box center [522, 314] width 46 height 18
type input "$88.00"
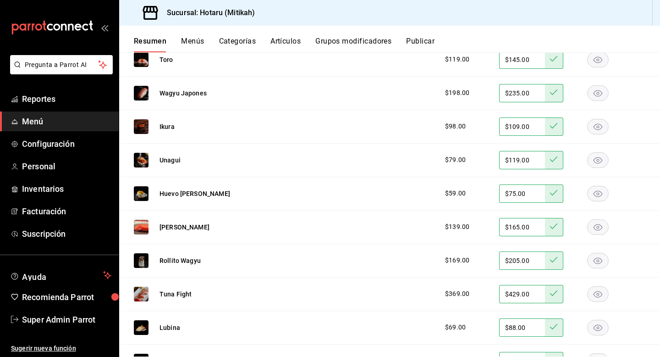
scroll to position [379, 0]
click at [517, 158] on input "$119.00" at bounding box center [522, 160] width 46 height 18
type input "$98.00"
click at [517, 123] on input "$109.00" at bounding box center [522, 127] width 46 height 18
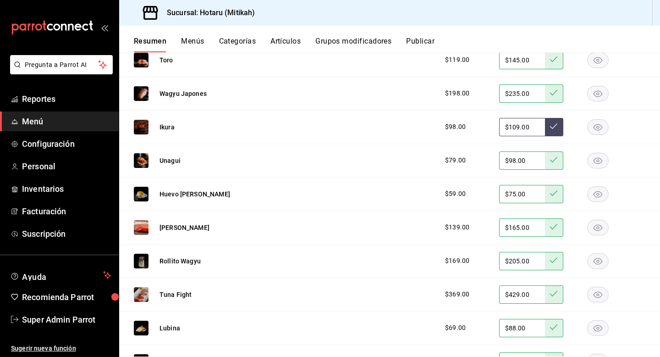
click at [517, 123] on input "$109.00" at bounding box center [522, 127] width 46 height 18
type input "$119.00"
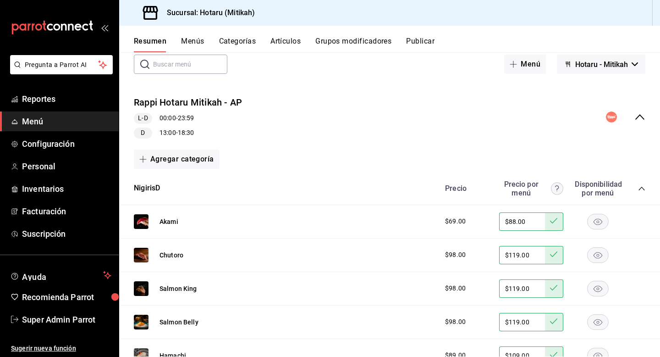
scroll to position [0, 0]
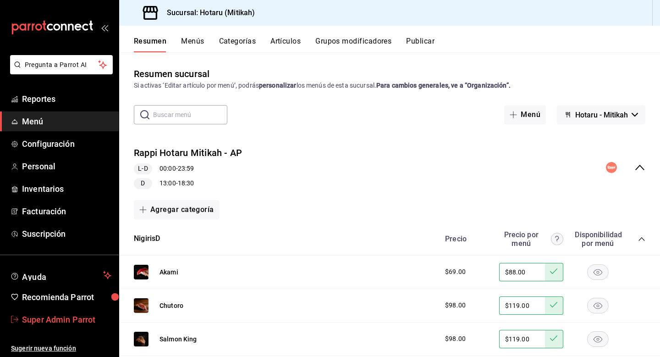
click at [72, 321] on span "Super Admin Parrot" at bounding box center [66, 319] width 89 height 12
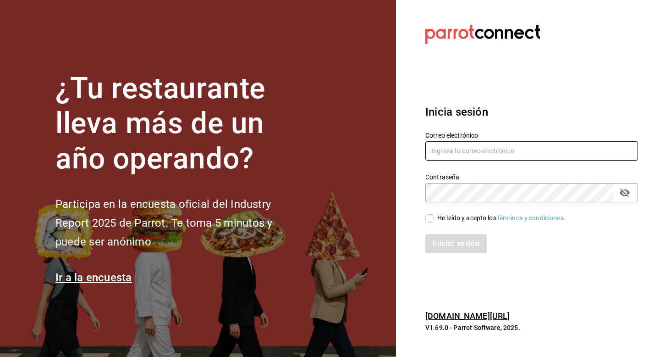
click at [447, 156] on input "text" at bounding box center [532, 150] width 213 height 19
type input "m"
type input "jm@plato.com"
click at [437, 218] on div "He leído y acepto los Términos y condiciones." at bounding box center [501, 218] width 128 height 10
click at [434, 218] on input "He leído y acepto los Términos y condiciones." at bounding box center [430, 218] width 8 height 8
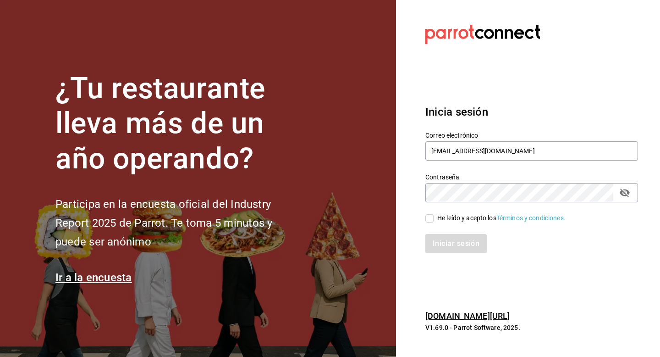
checkbox input "true"
click at [438, 240] on button "Iniciar sesión" at bounding box center [457, 243] width 62 height 19
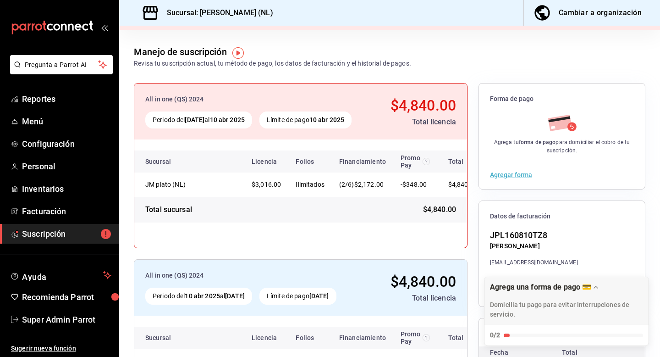
scroll to position [34, 0]
